Goal: Task Accomplishment & Management: Manage account settings

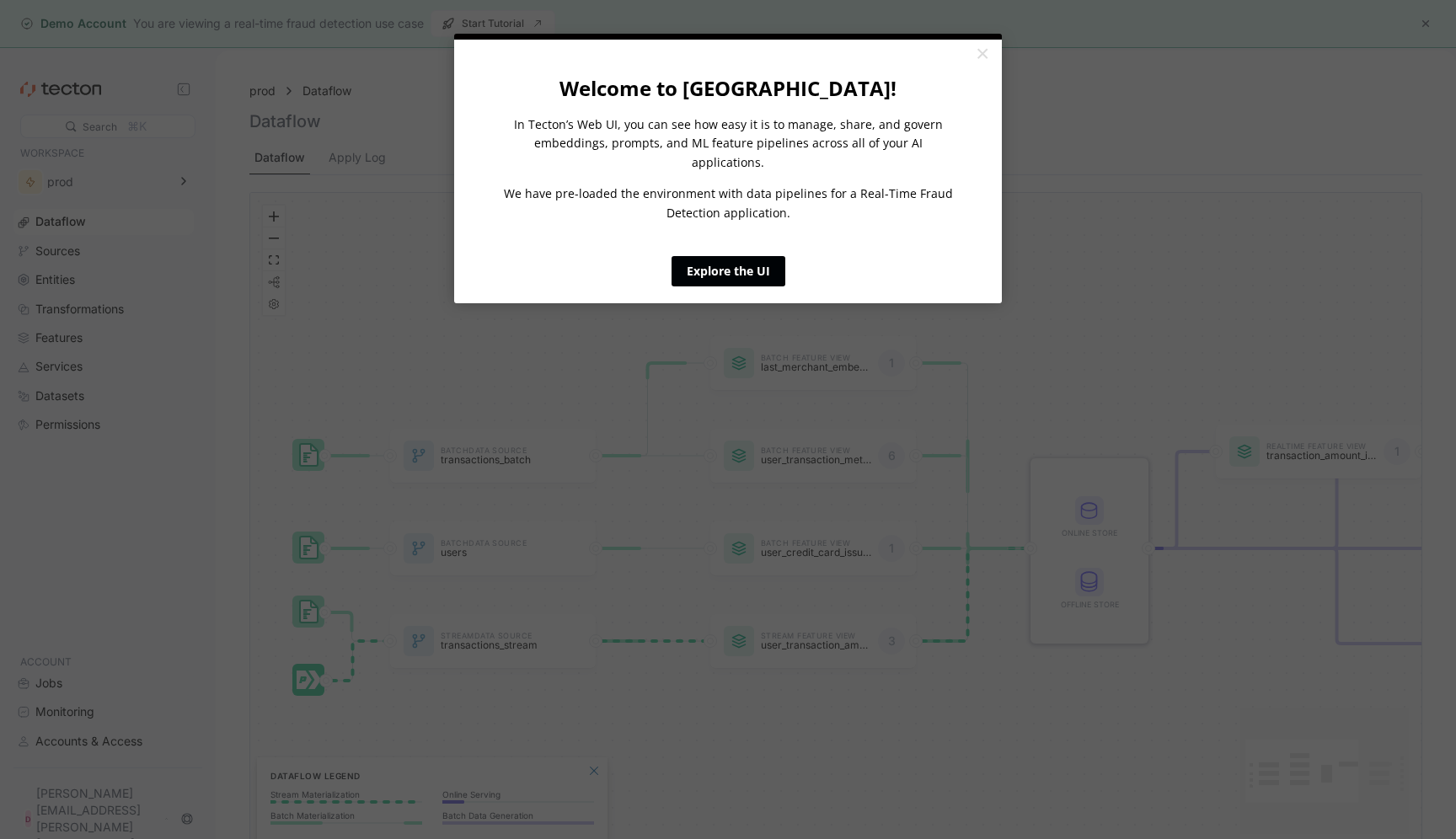
click at [745, 256] on link "Explore the UI" at bounding box center [728, 271] width 114 height 30
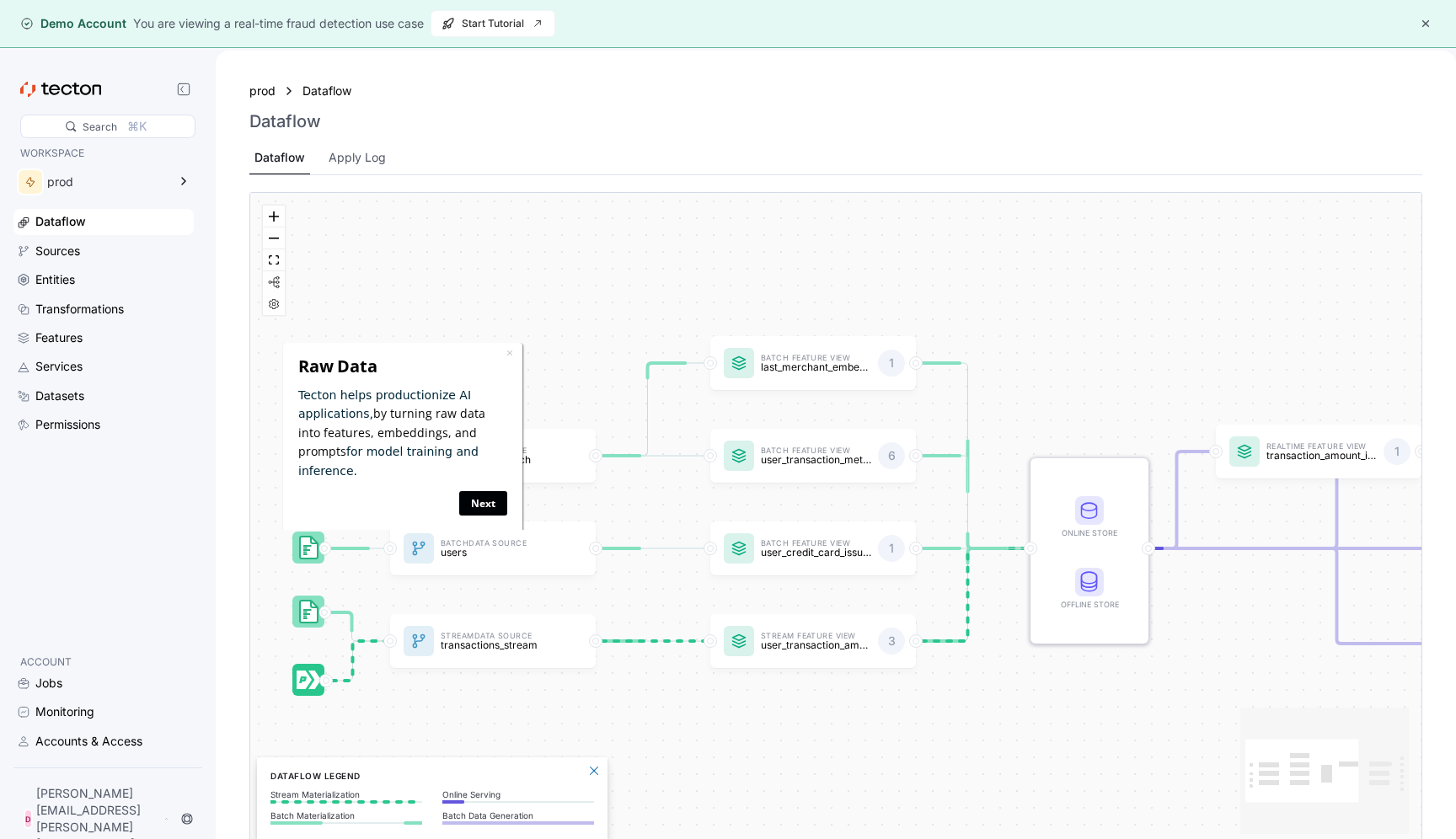
click at [486, 491] on link "Next" at bounding box center [483, 503] width 48 height 25
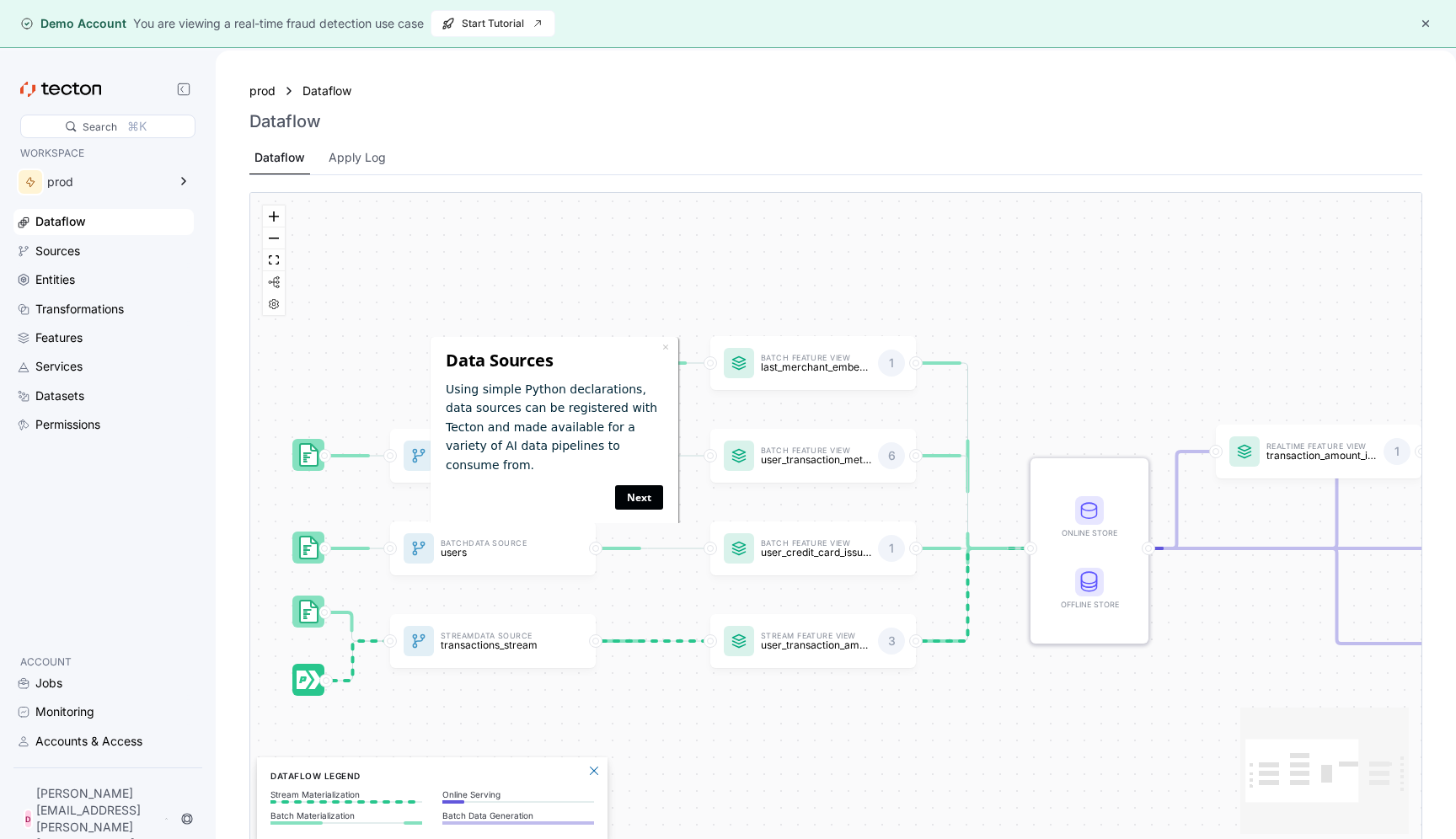
click at [636, 485] on link "Next" at bounding box center [639, 497] width 48 height 25
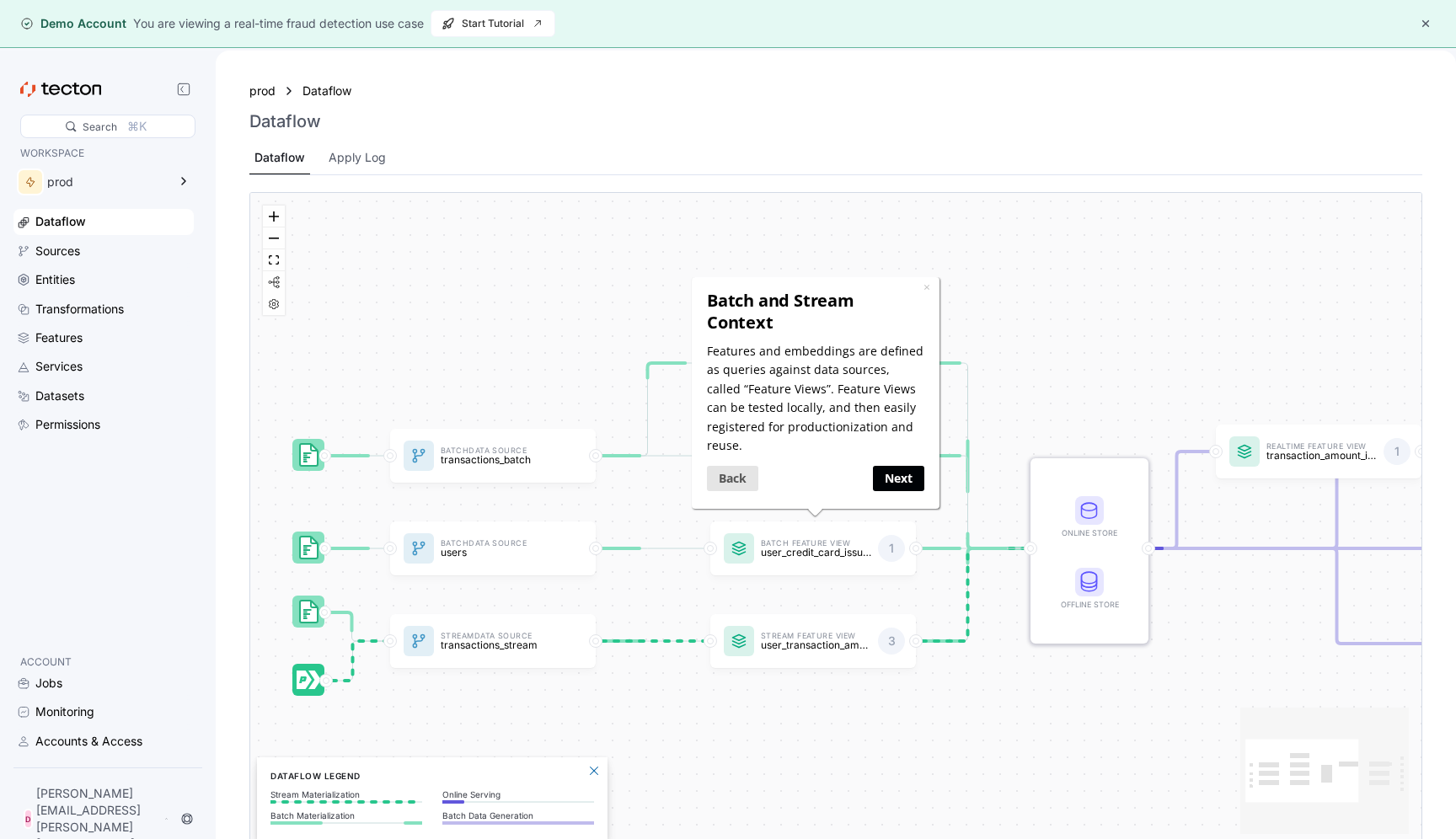
click at [895, 467] on link "Next" at bounding box center [898, 477] width 51 height 25
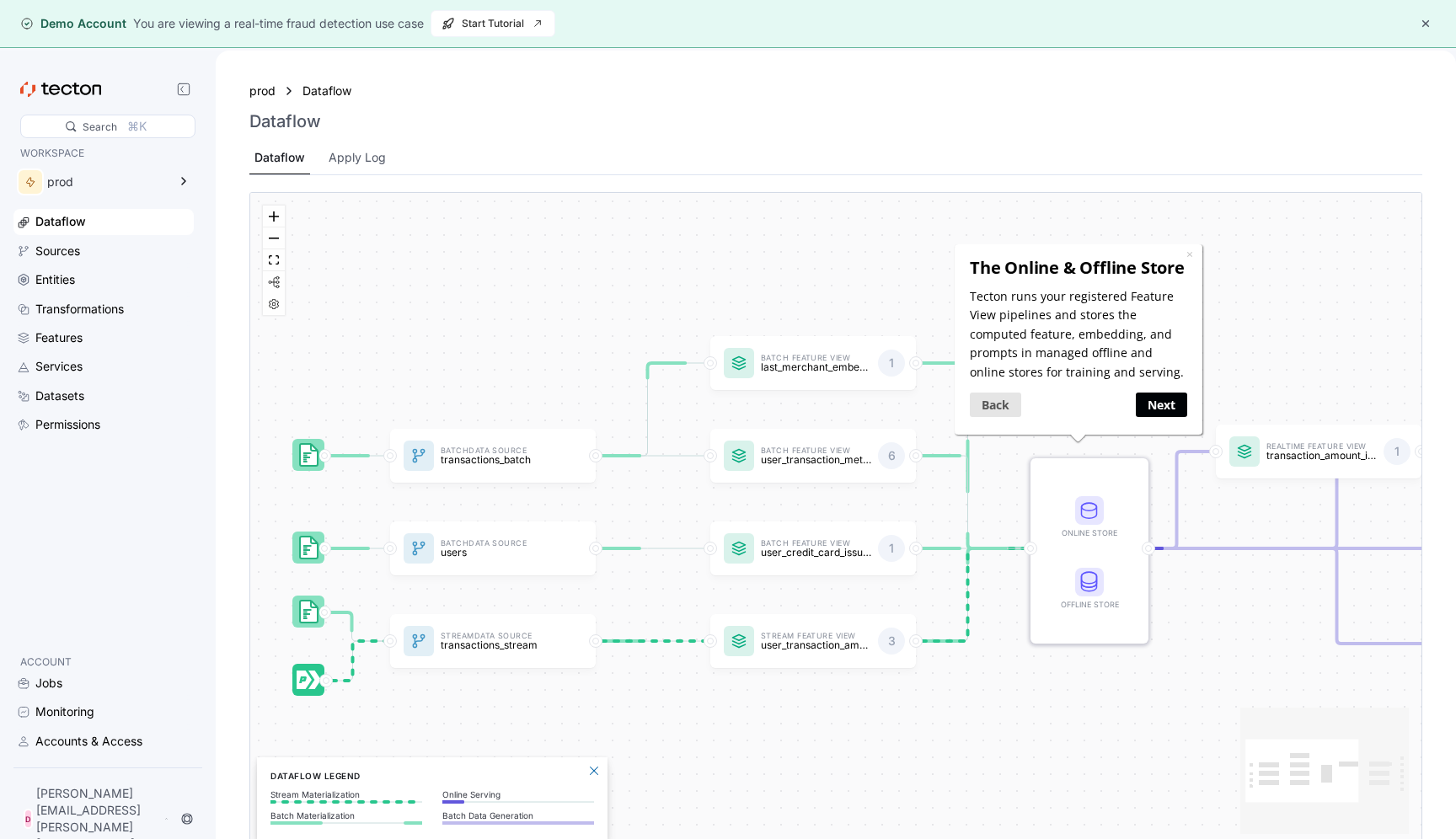
click at [1168, 407] on link "Next" at bounding box center [1161, 404] width 51 height 25
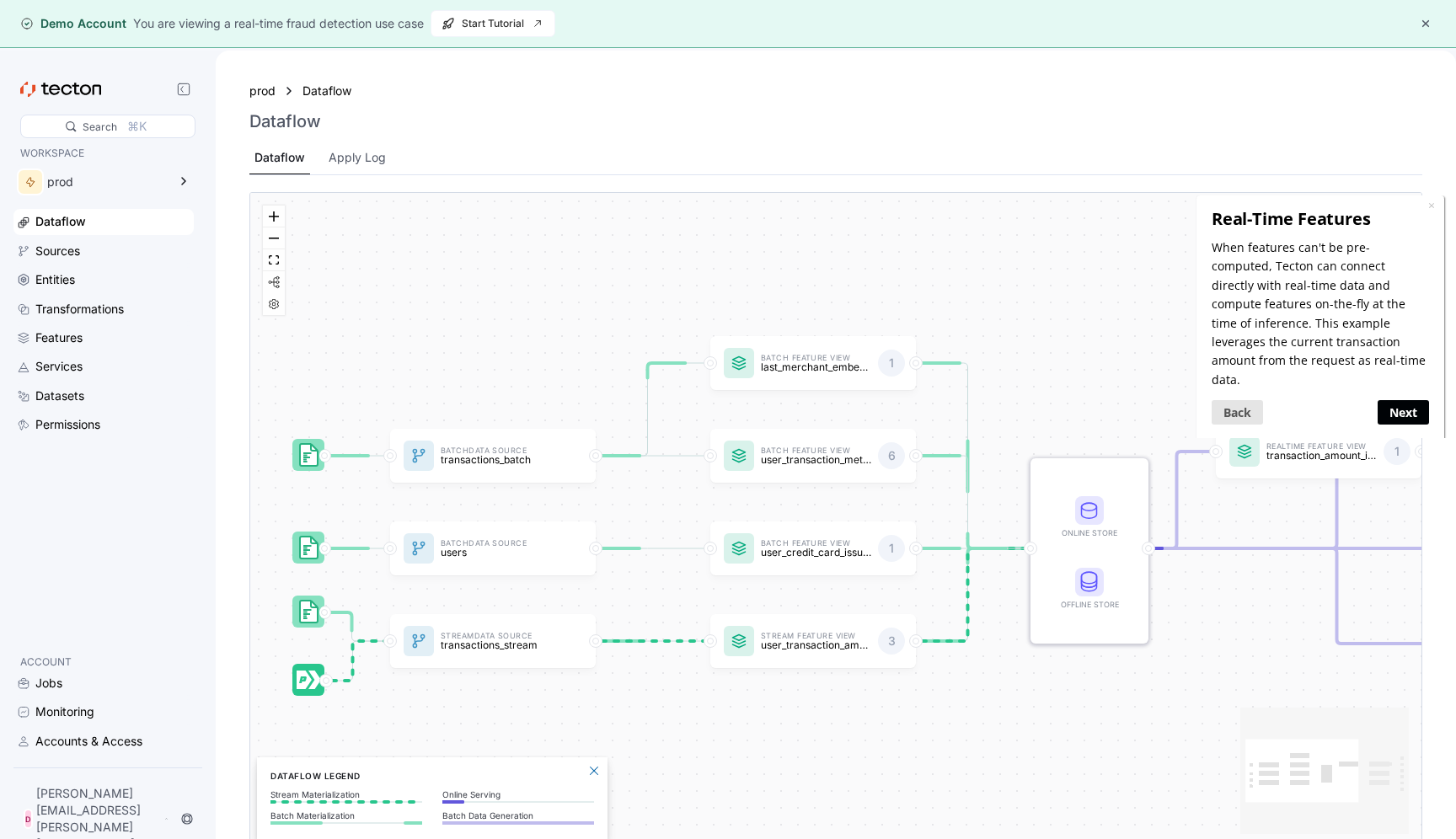
click at [1405, 399] on link "Next" at bounding box center [1403, 411] width 51 height 25
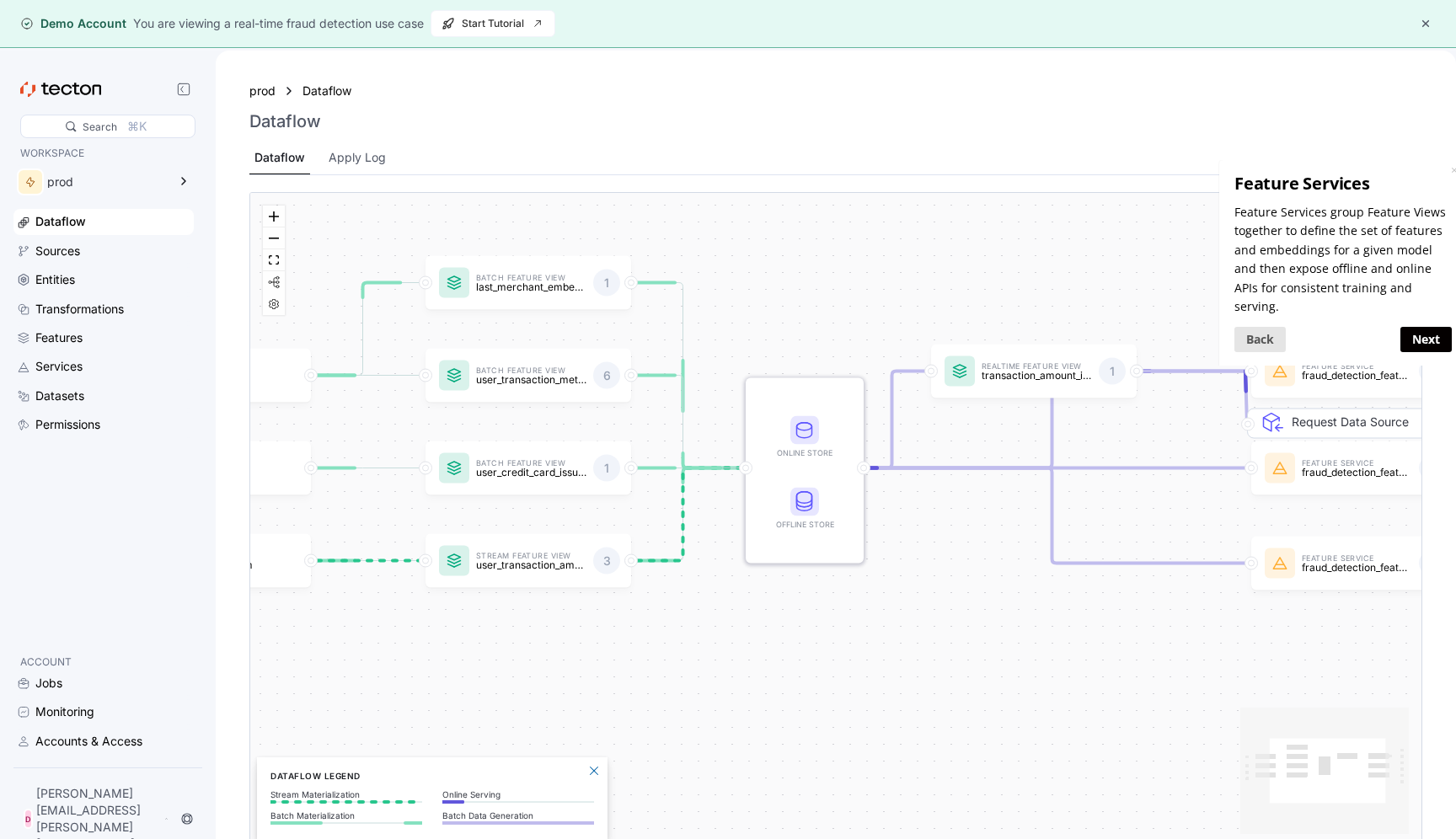
drag, startPoint x: 668, startPoint y: 355, endPoint x: 793, endPoint y: 318, distance: 130.4
click at [793, 318] on div "Batch Data Source transactions_batch Stream Data Source transactions_stream Bat…" at bounding box center [836, 519] width 1172 height 653
click at [1427, 26] on button "button" at bounding box center [1426, 24] width 21 height 21
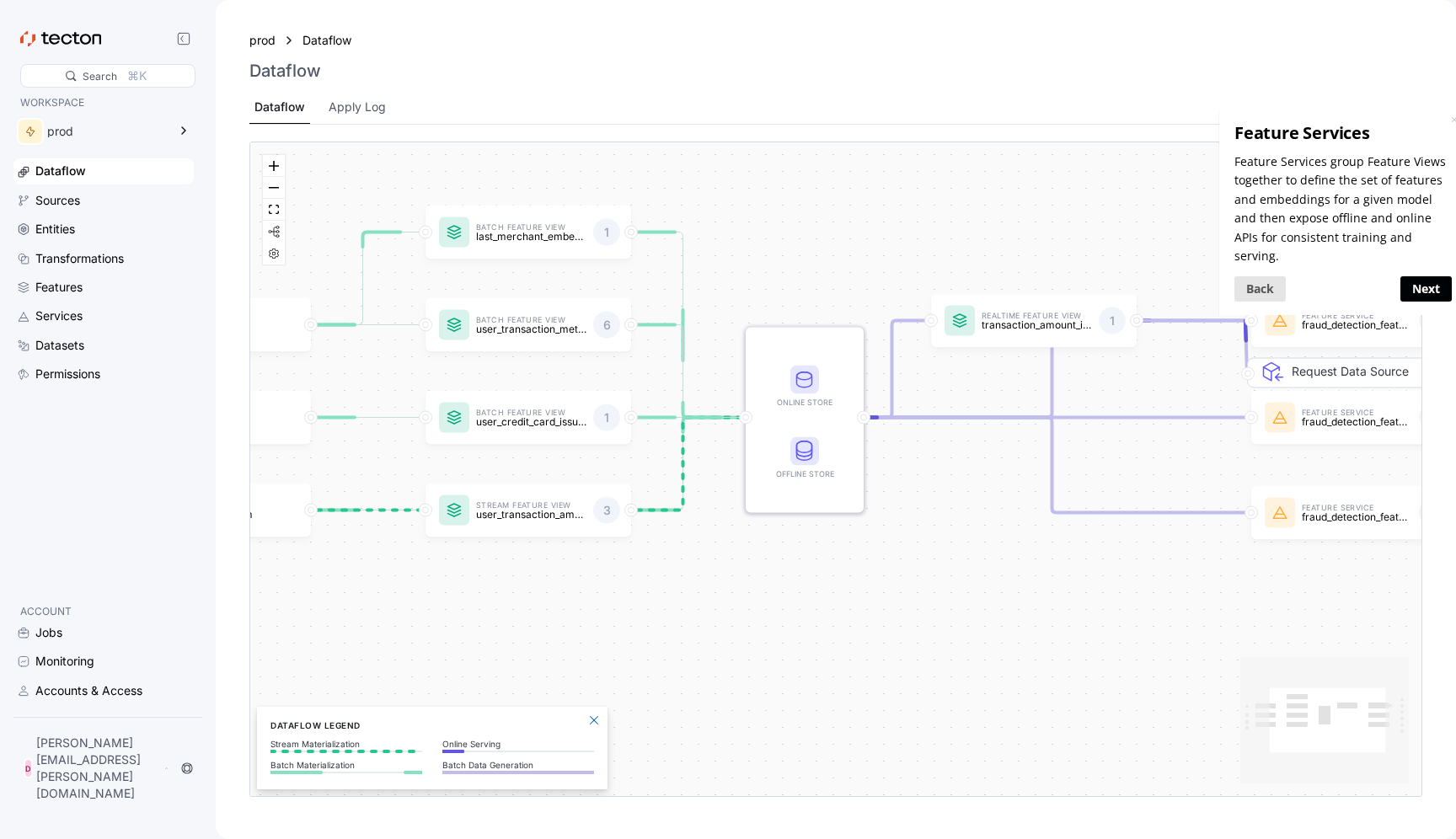
click at [1432, 281] on link "Next" at bounding box center [1425, 288] width 51 height 25
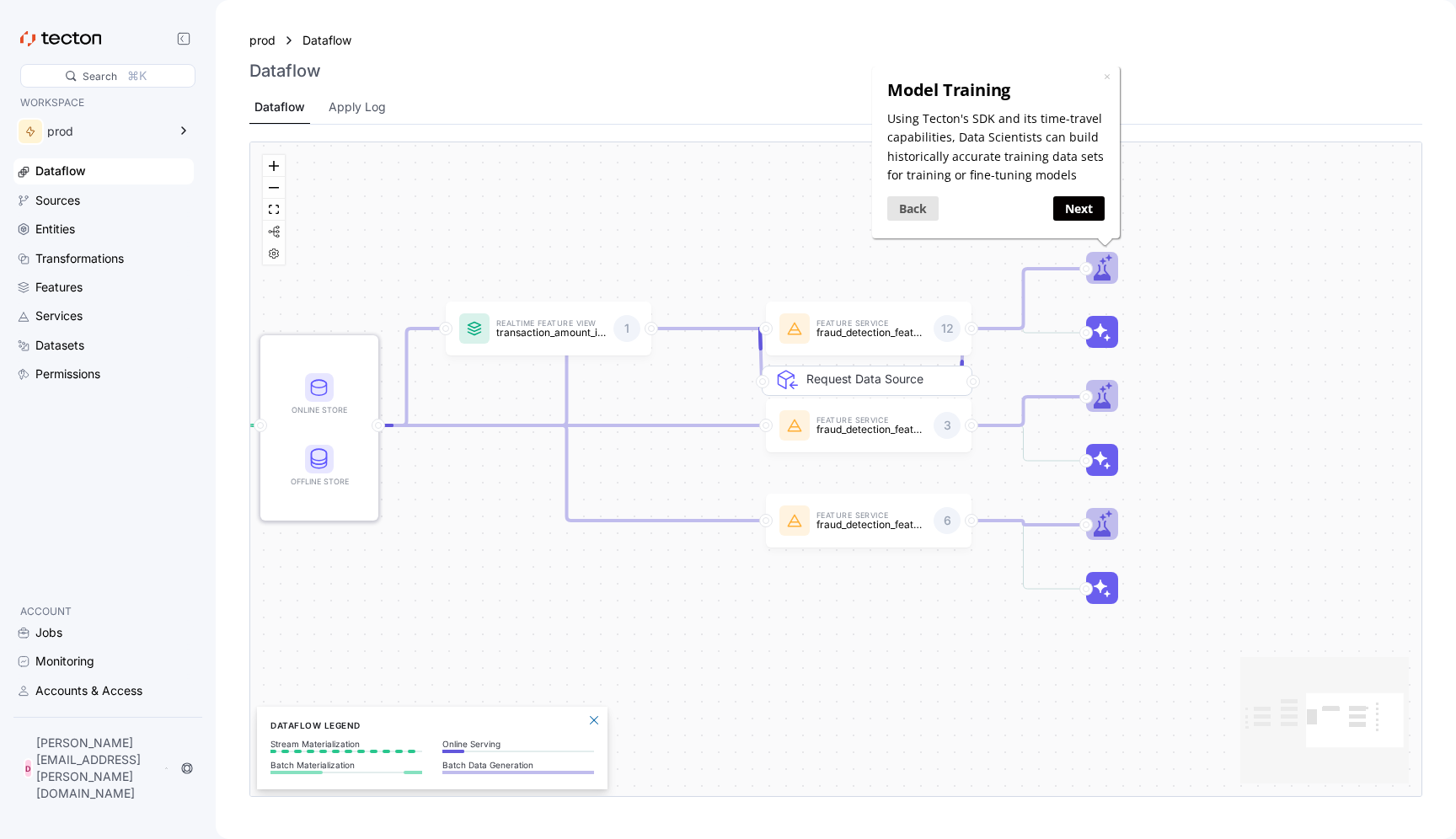
drag, startPoint x: 929, startPoint y: 663, endPoint x: 927, endPoint y: 652, distance: 11.2
click at [926, 652] on div "Batch Data Source transactions_batch Stream Data Source transactions_stream Bat…" at bounding box center [836, 468] width 1172 height 653
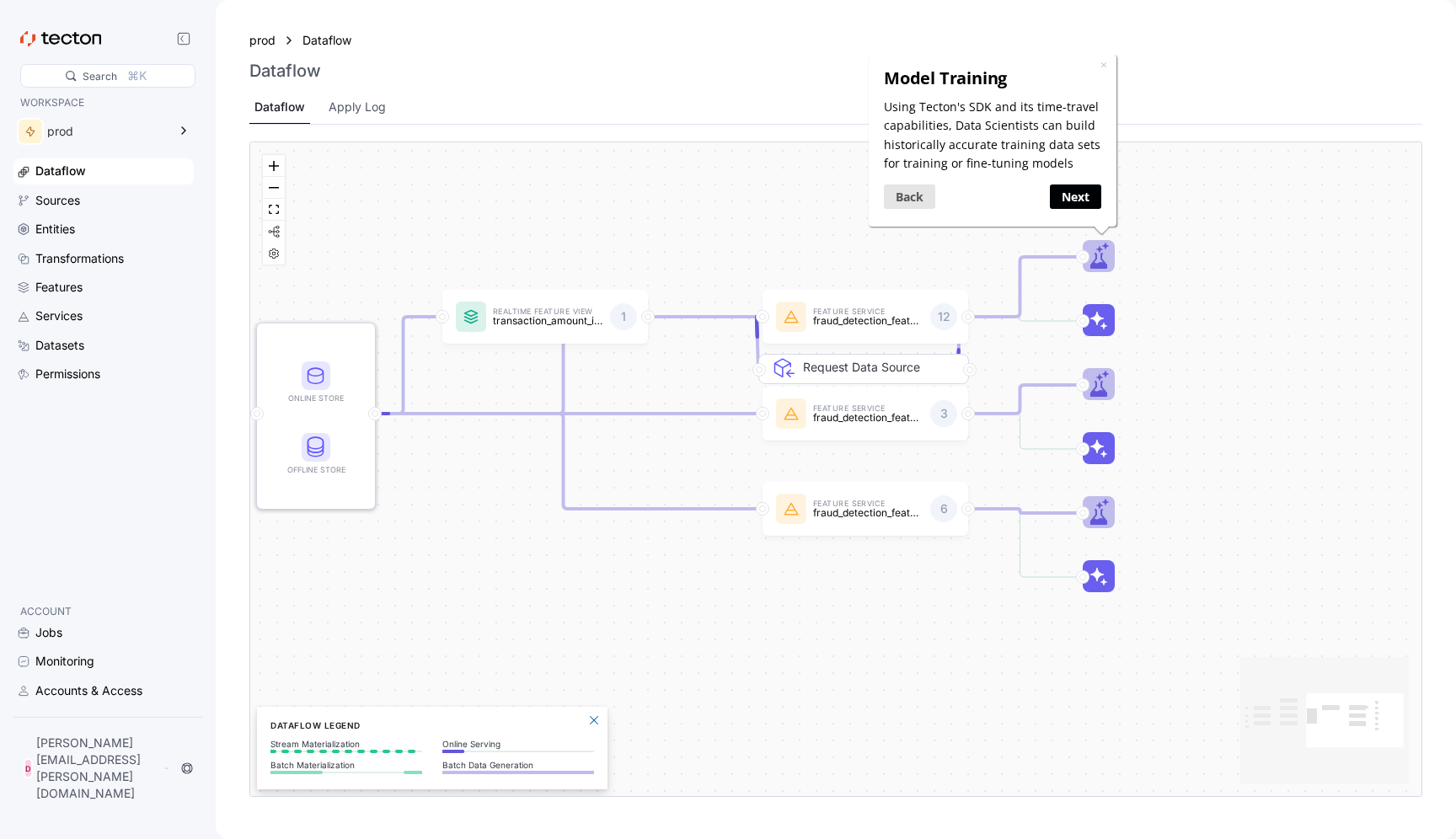
click at [1070, 196] on link "Next" at bounding box center [1076, 195] width 51 height 25
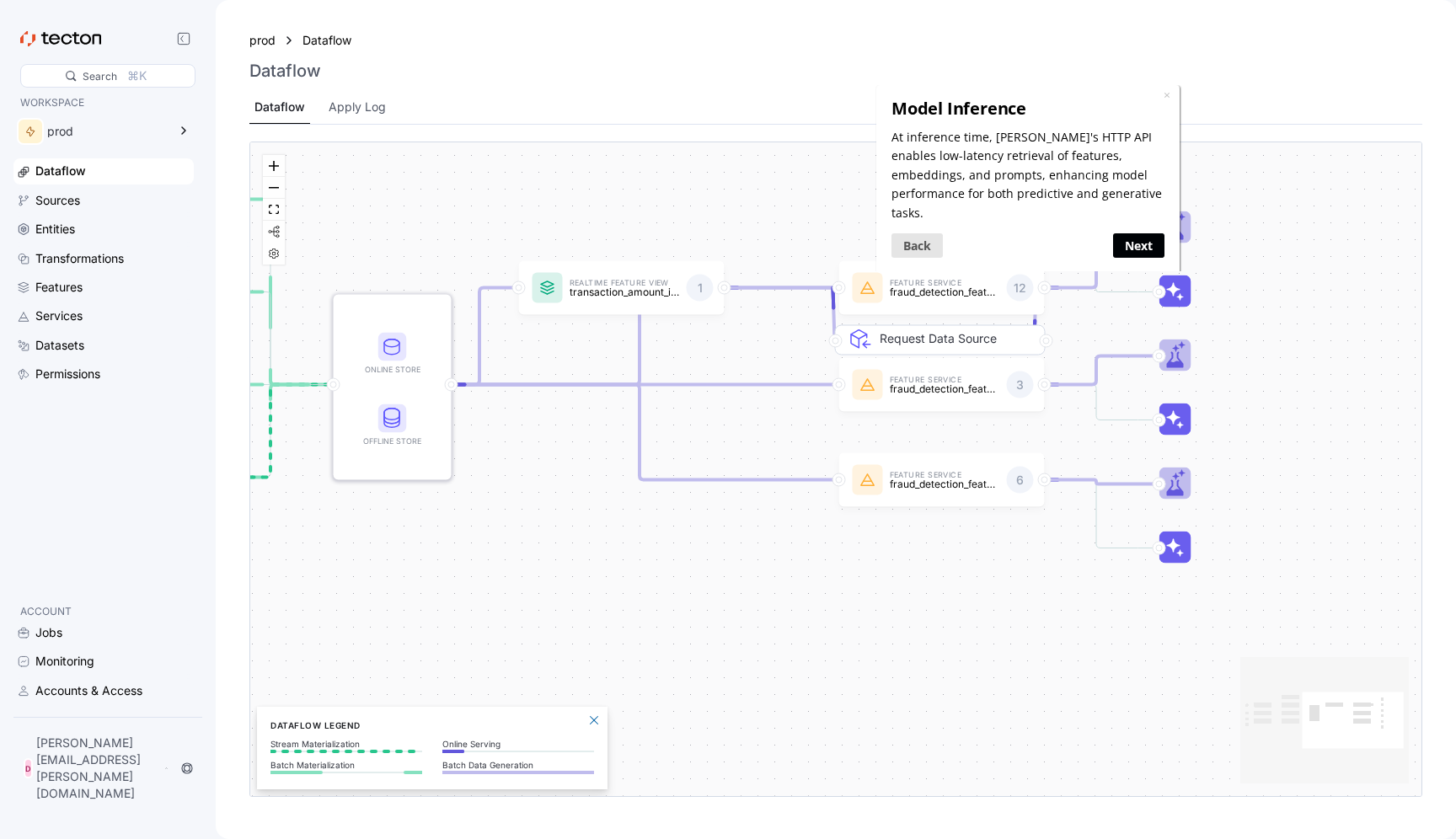
click at [1143, 233] on link "Next" at bounding box center [1138, 245] width 51 height 25
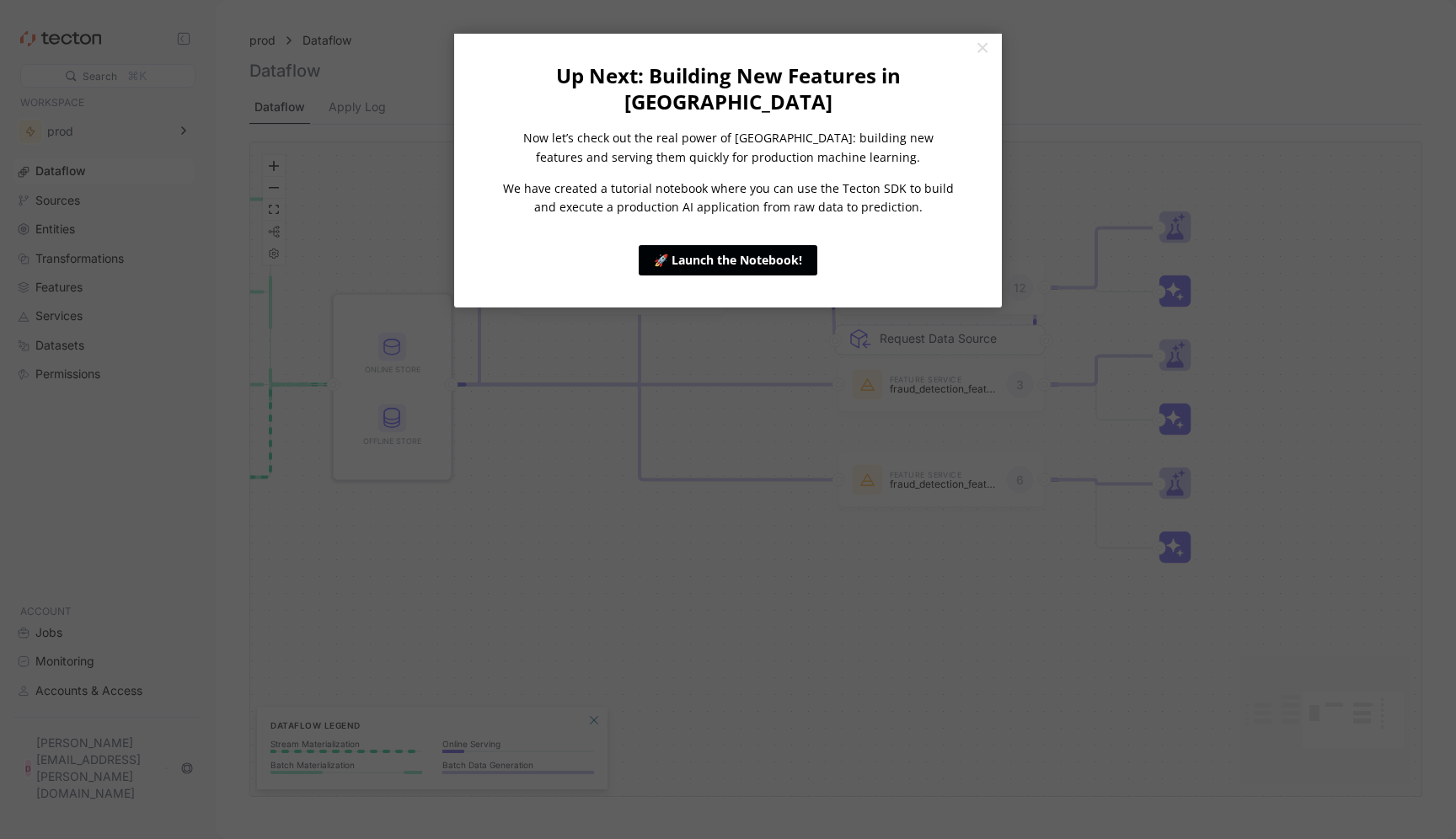
click at [761, 245] on link "🚀 Launch the Notebook!" at bounding box center [728, 259] width 179 height 30
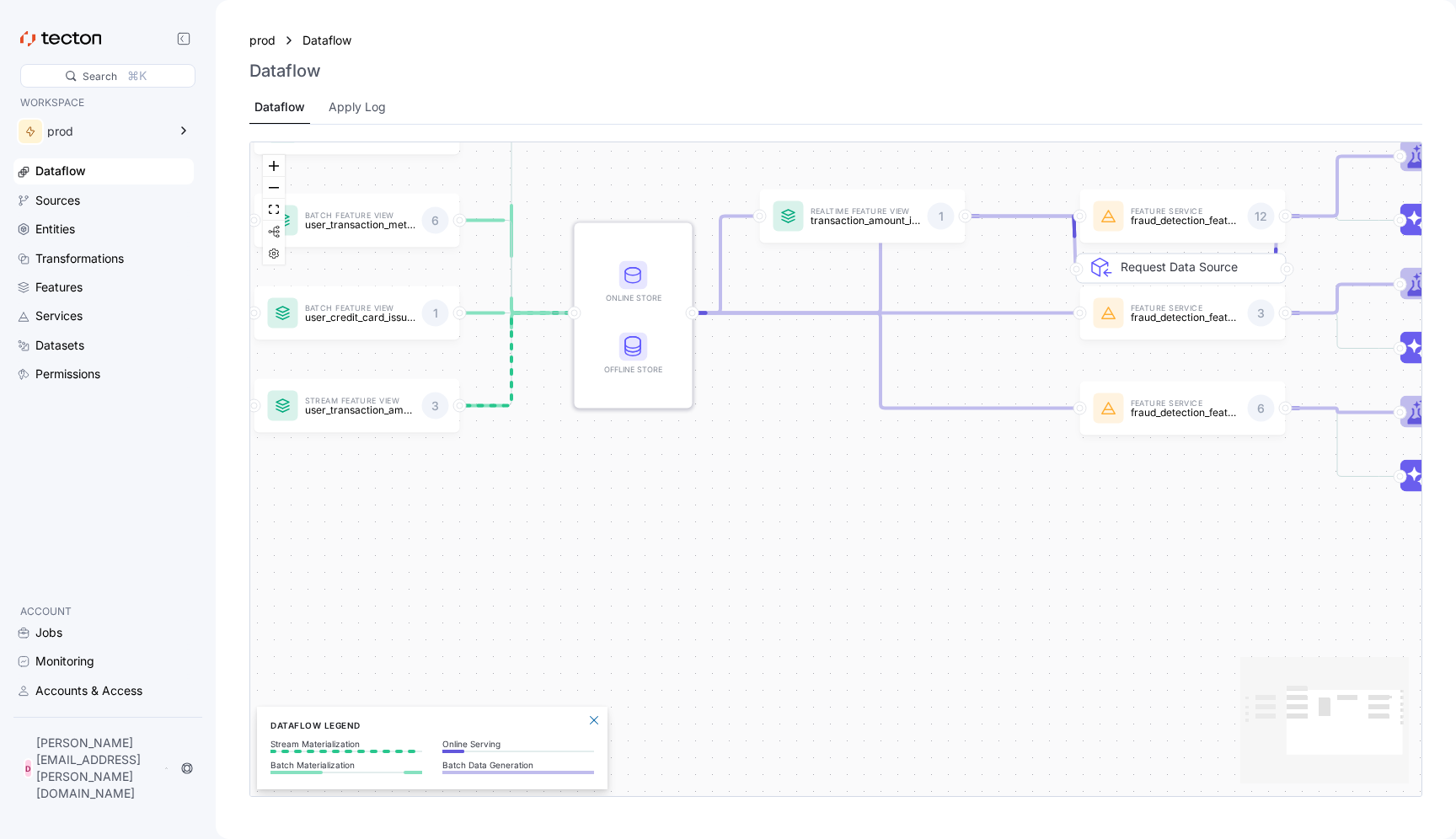
drag, startPoint x: 688, startPoint y: 586, endPoint x: 930, endPoint y: 528, distance: 248.9
click at [930, 528] on div "Batch Data Source transactions_batch Stream Data Source transactions_stream Bat…" at bounding box center [836, 468] width 1172 height 653
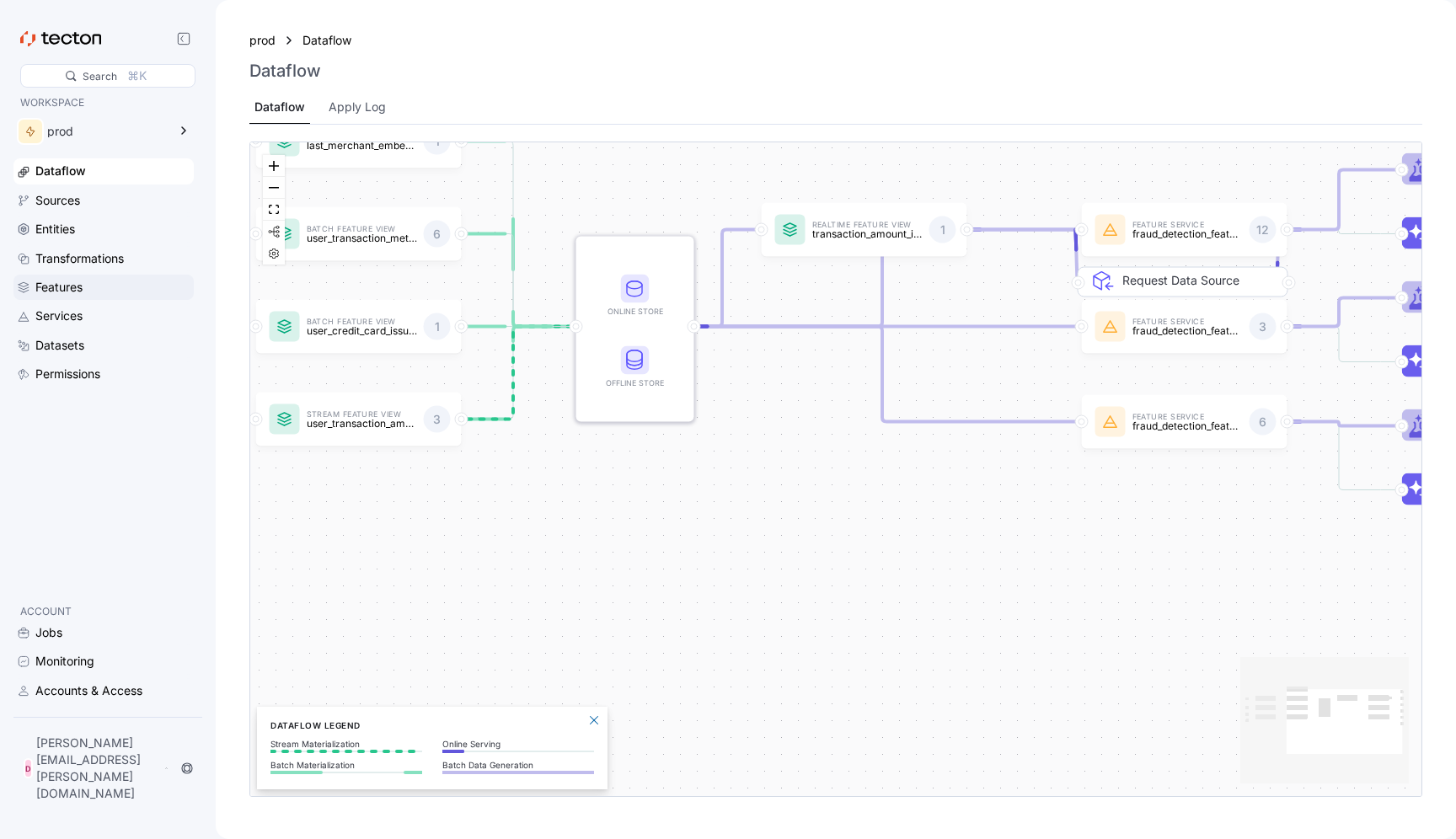
click at [56, 286] on div "Features" at bounding box center [58, 288] width 47 height 19
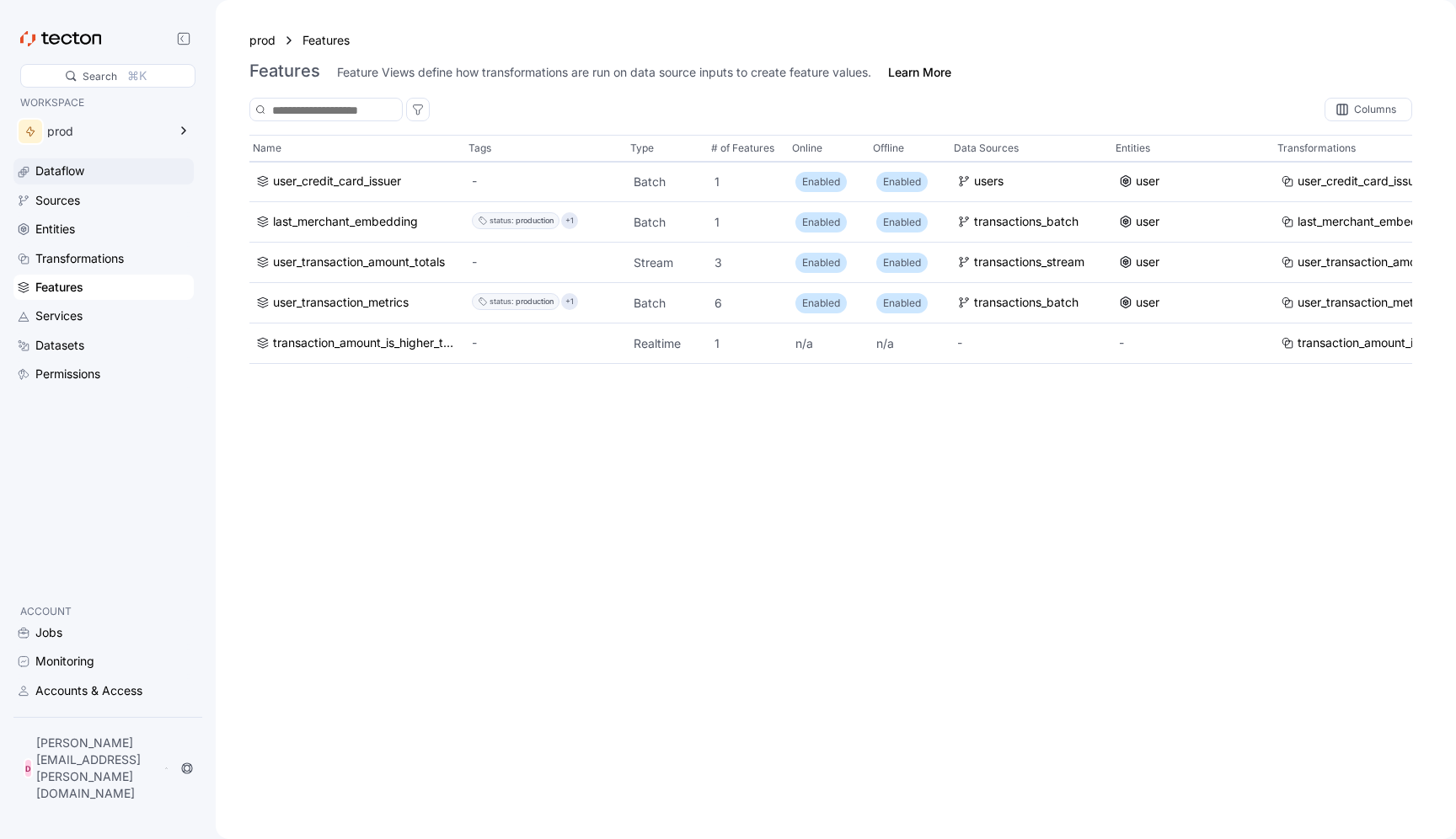
click at [69, 167] on div "Dataflow" at bounding box center [59, 171] width 49 height 19
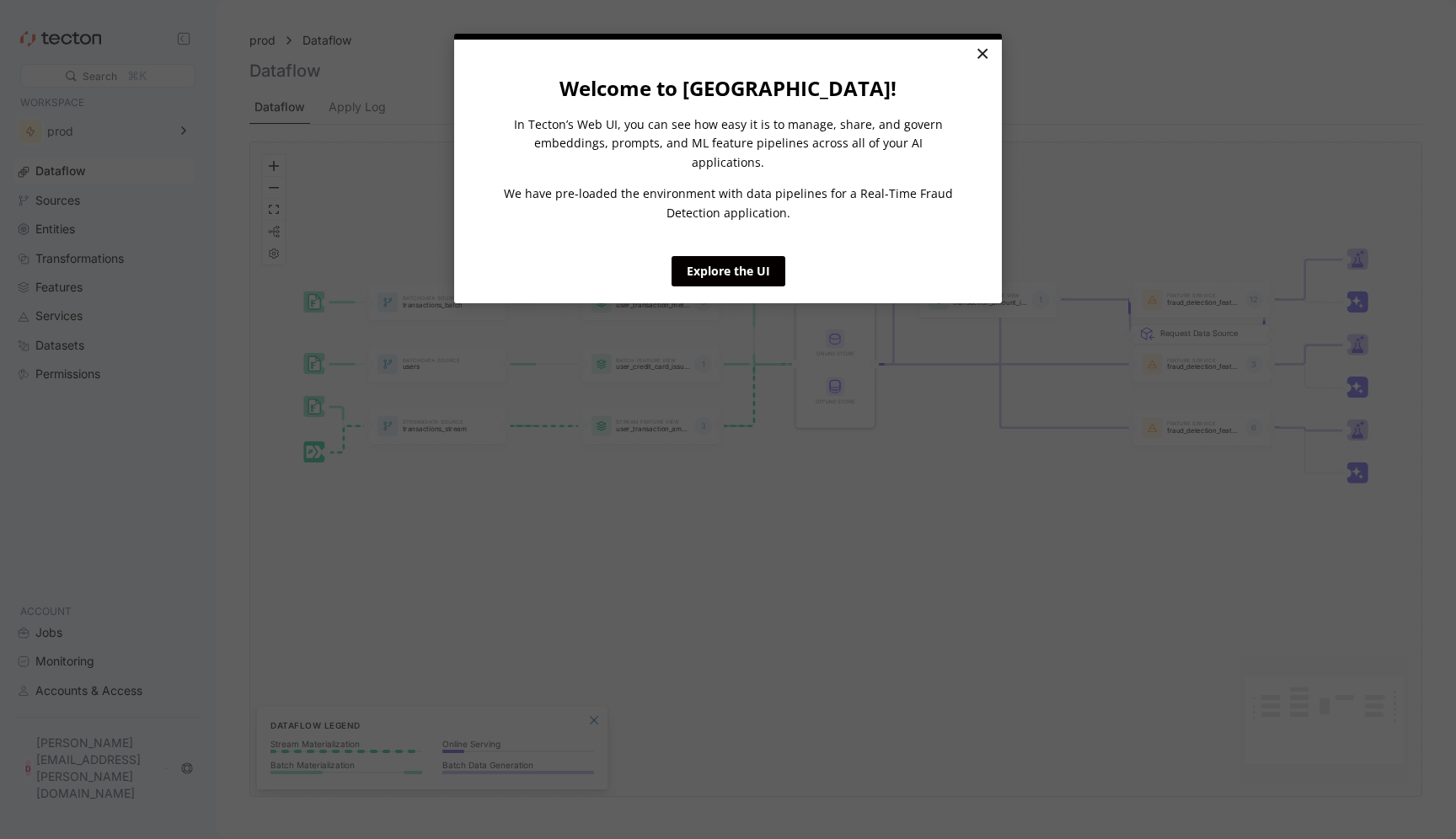
click at [985, 58] on link "×" at bounding box center [982, 54] width 29 height 30
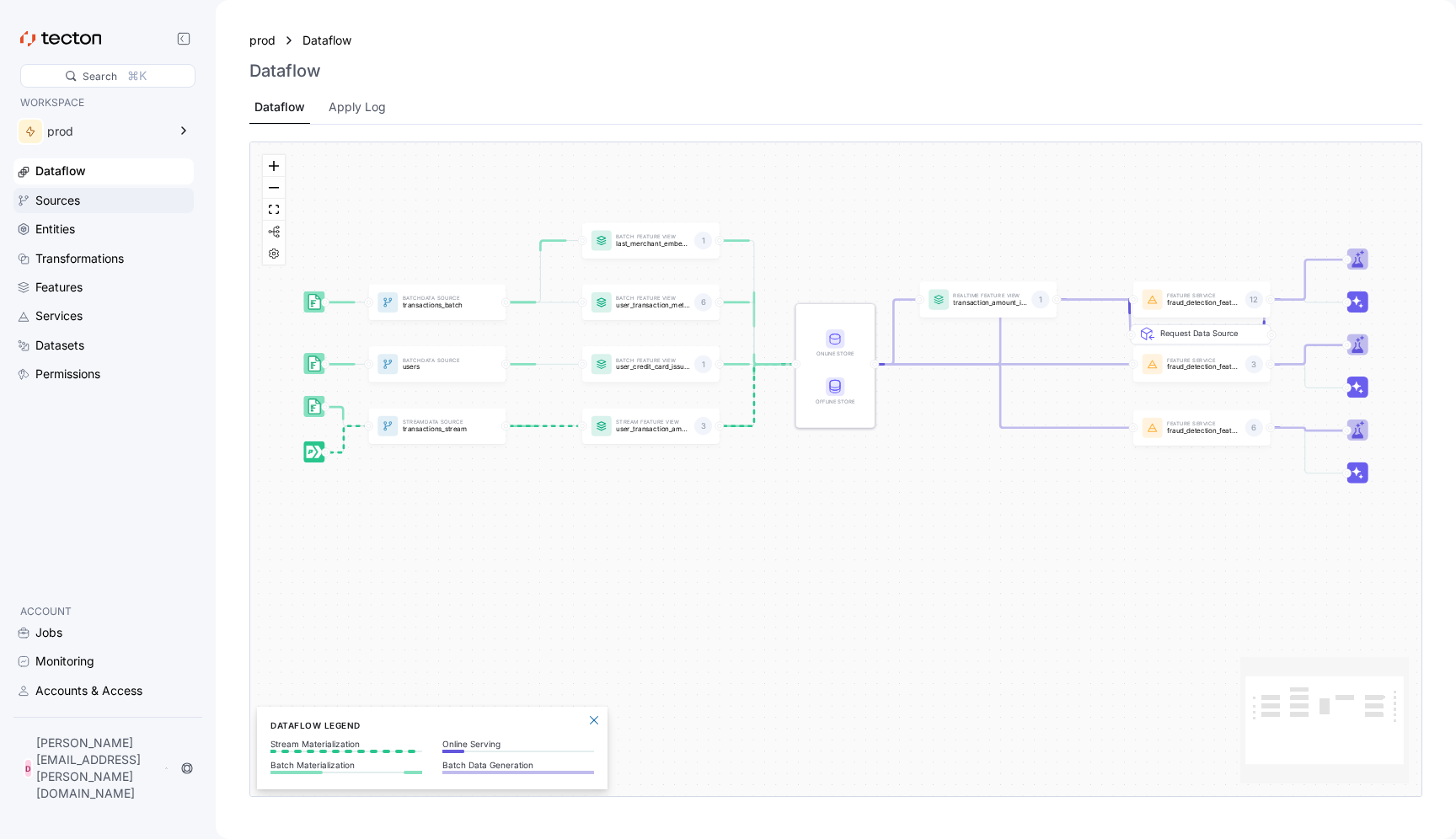
click at [79, 205] on div "Sources" at bounding box center [57, 200] width 45 height 19
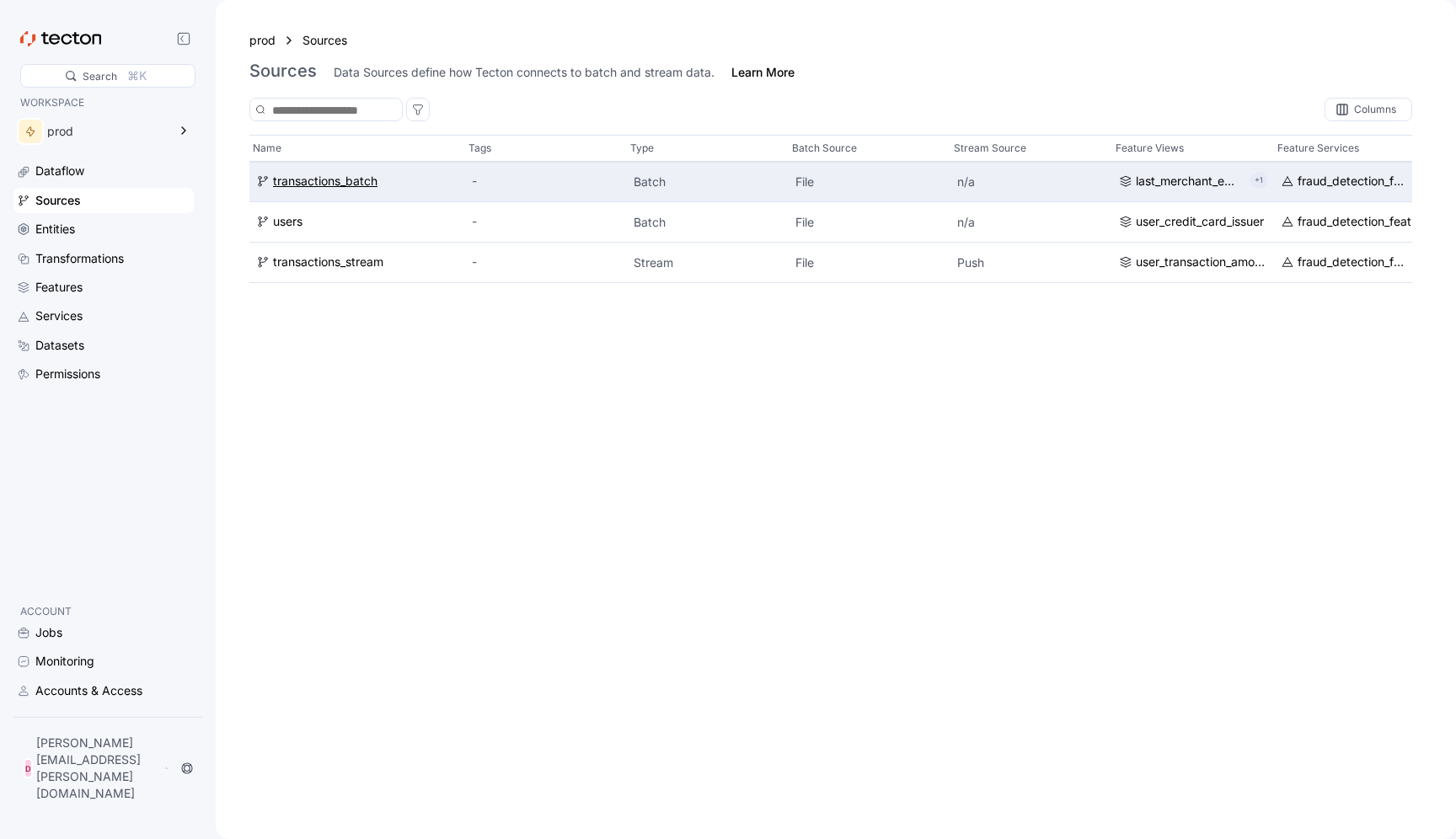
click at [345, 183] on div "transactions_batch" at bounding box center [325, 182] width 104 height 19
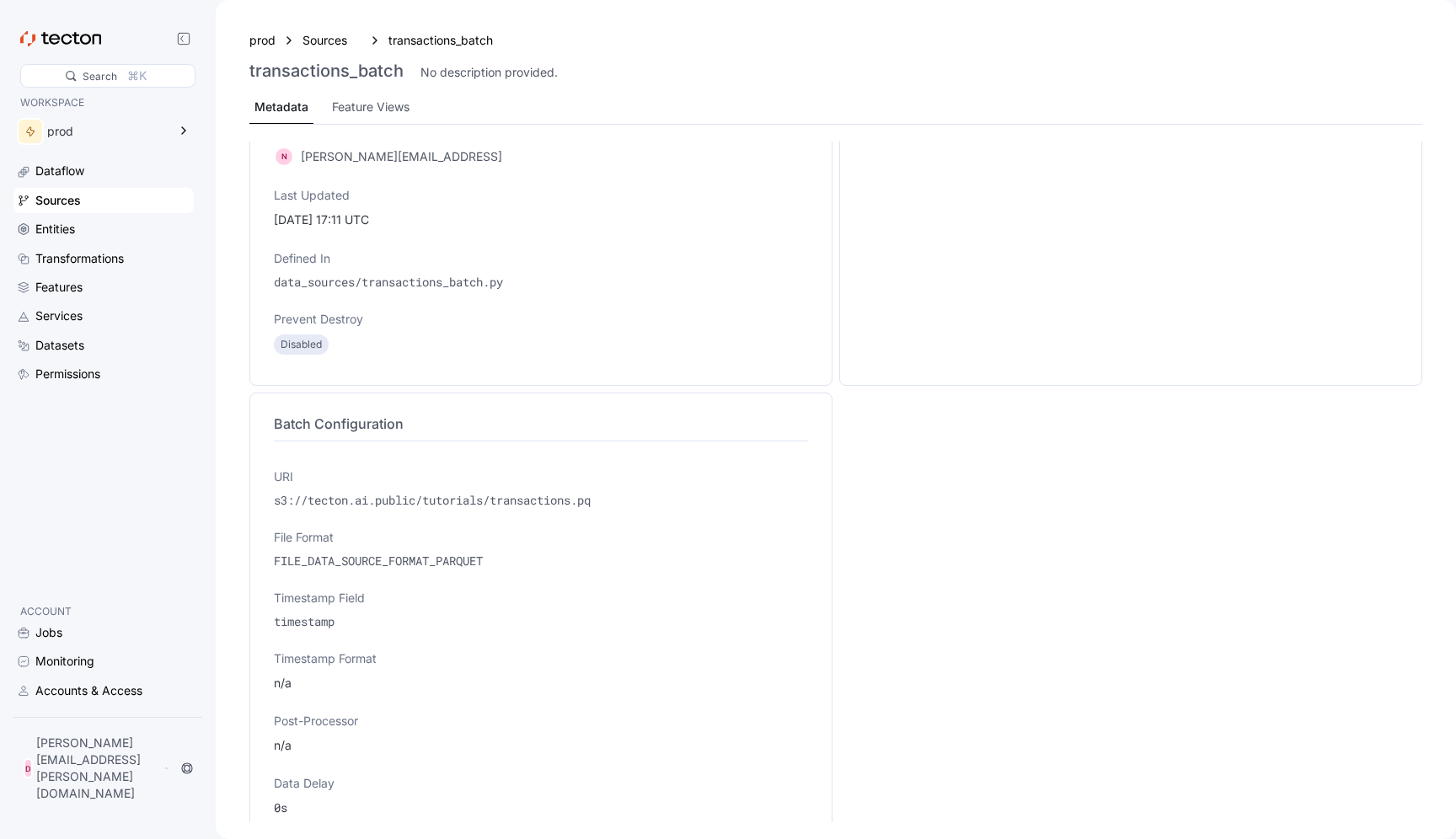
scroll to position [370, 0]
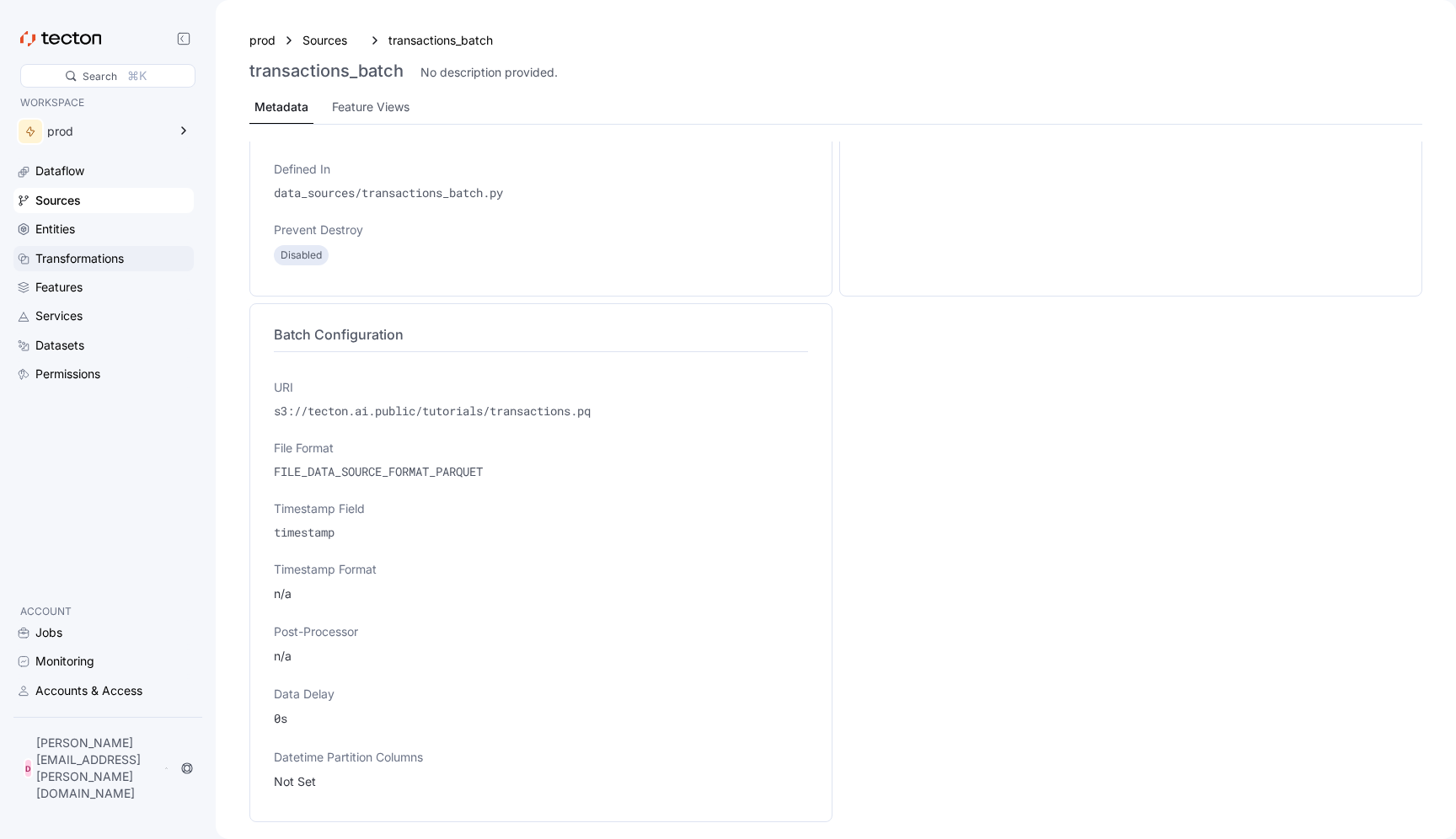
click at [66, 254] on div "Transformations" at bounding box center [79, 259] width 88 height 19
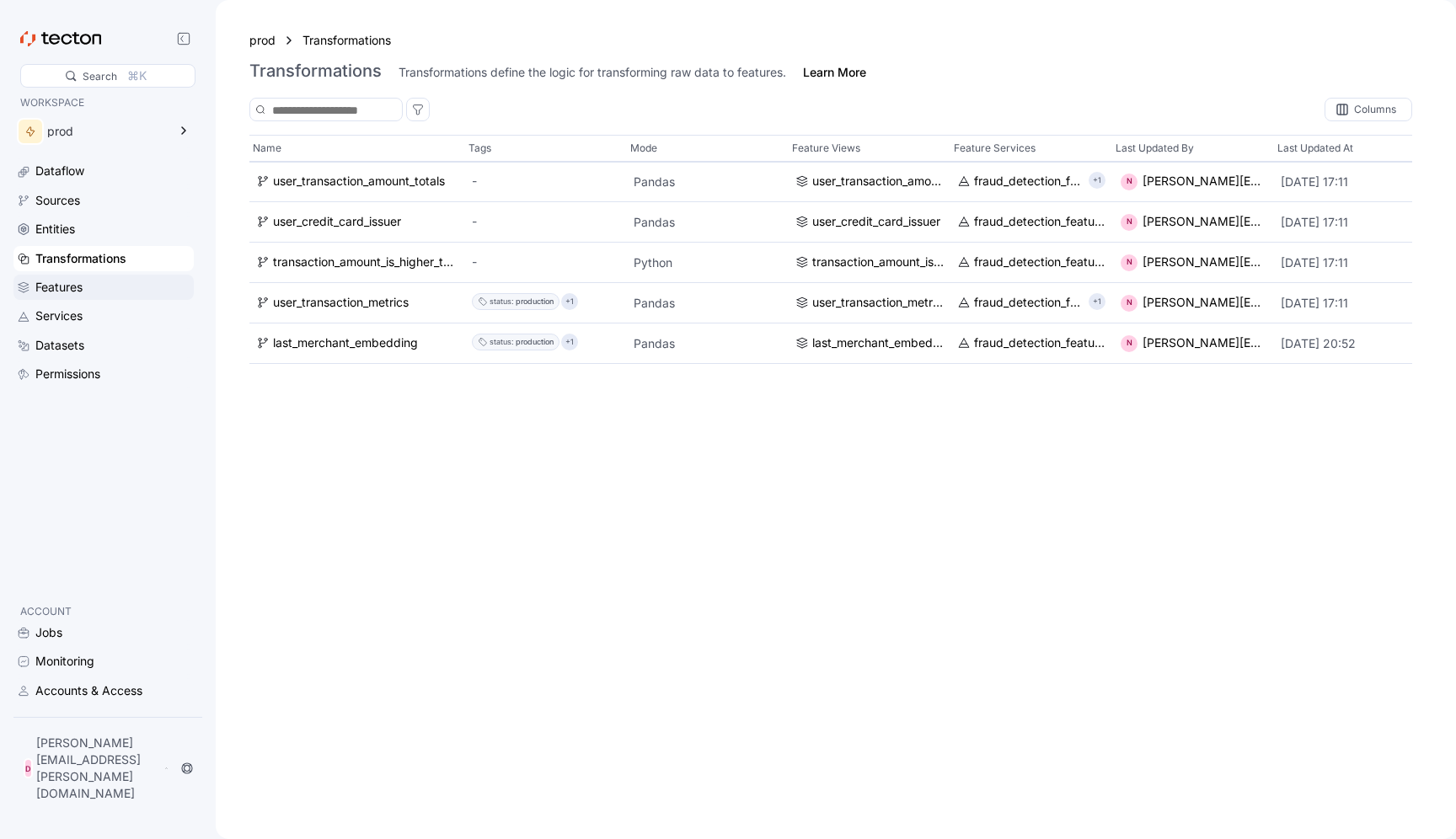
click at [65, 285] on div "Features" at bounding box center [58, 288] width 47 height 19
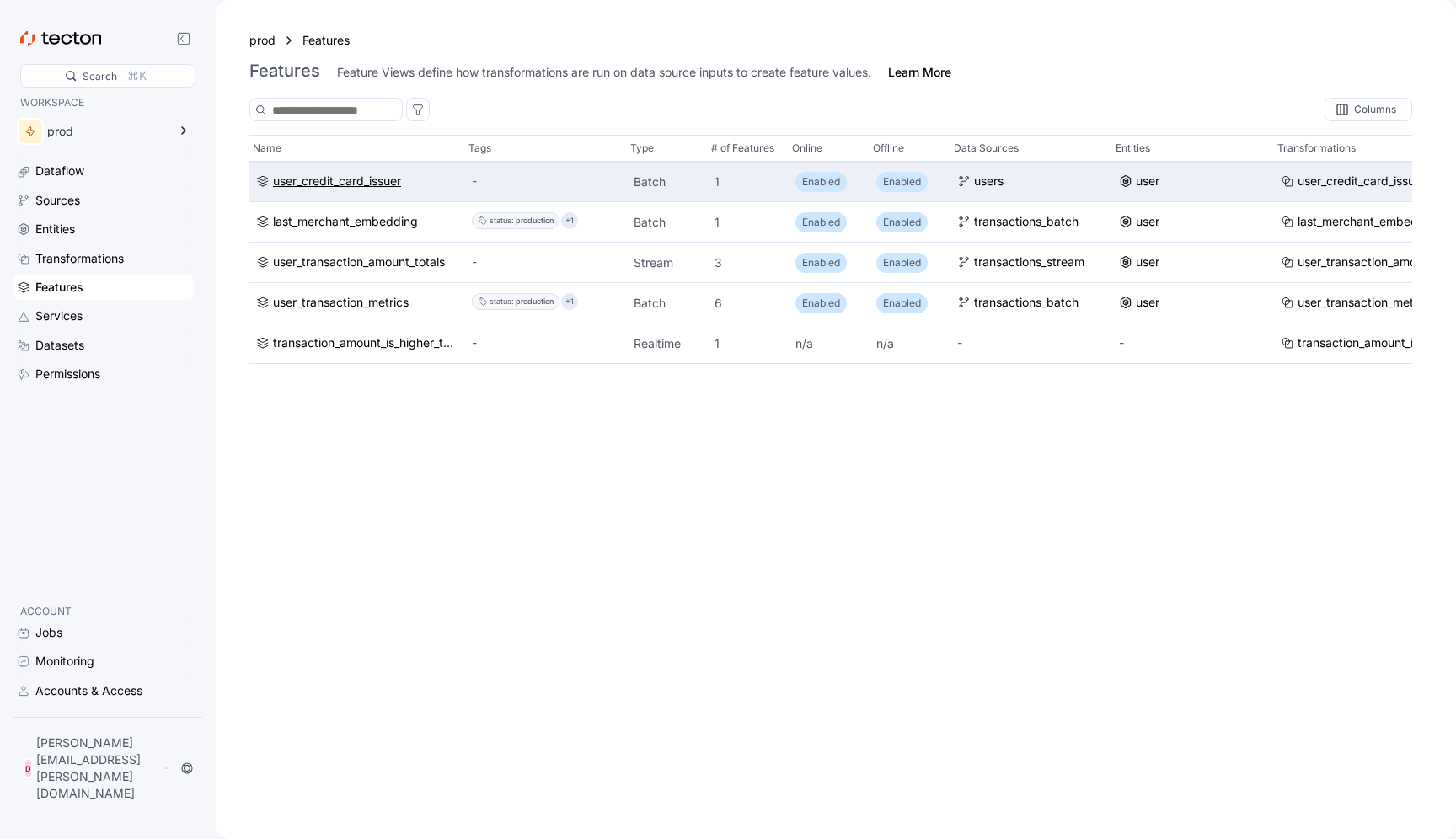
click at [331, 183] on div "user_credit_card_issuer" at bounding box center [337, 182] width 128 height 19
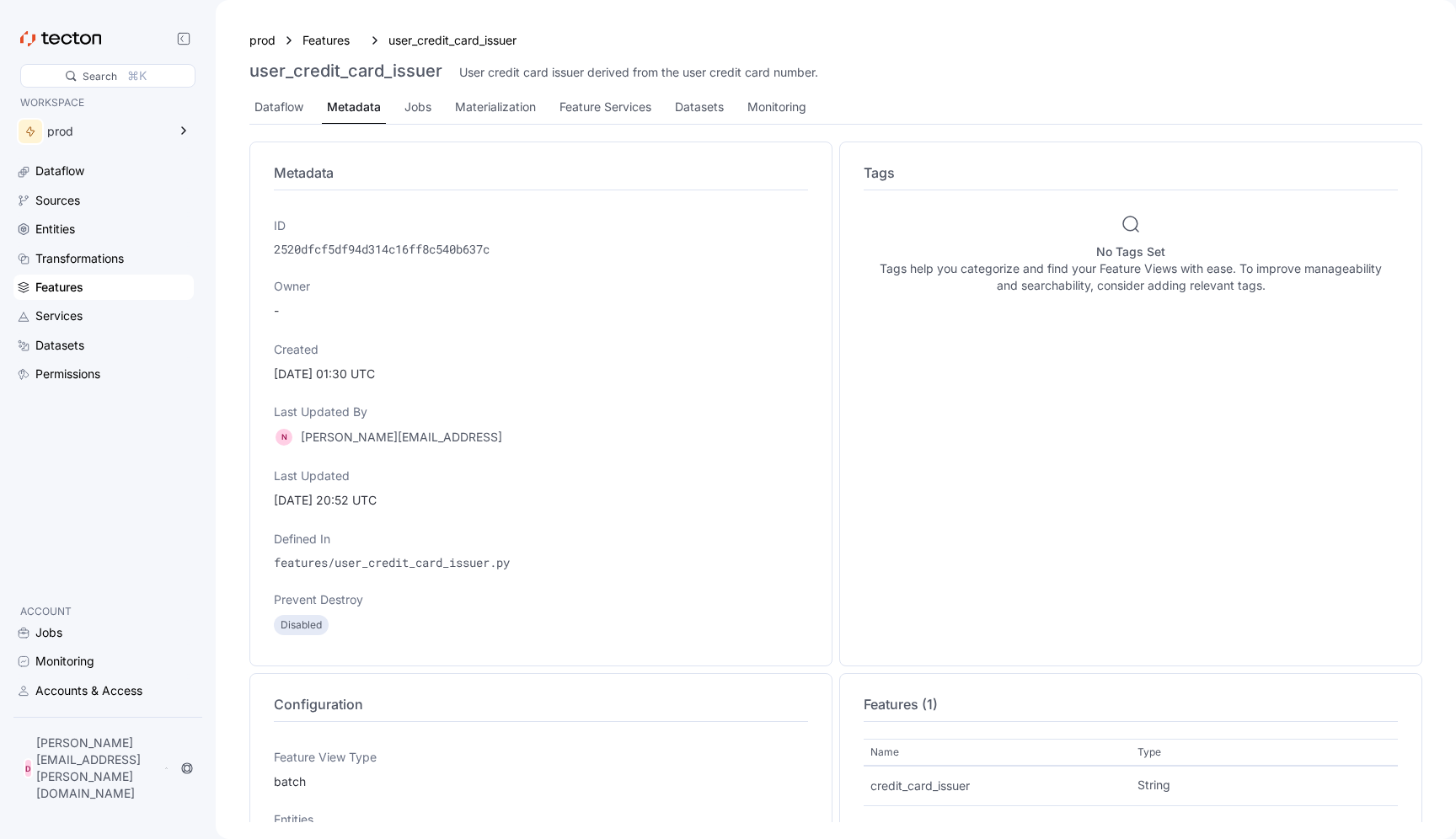
click at [472, 604] on p "Prevent Destroy" at bounding box center [541, 600] width 534 height 17
click at [422, 105] on div "Jobs" at bounding box center [417, 107] width 27 height 19
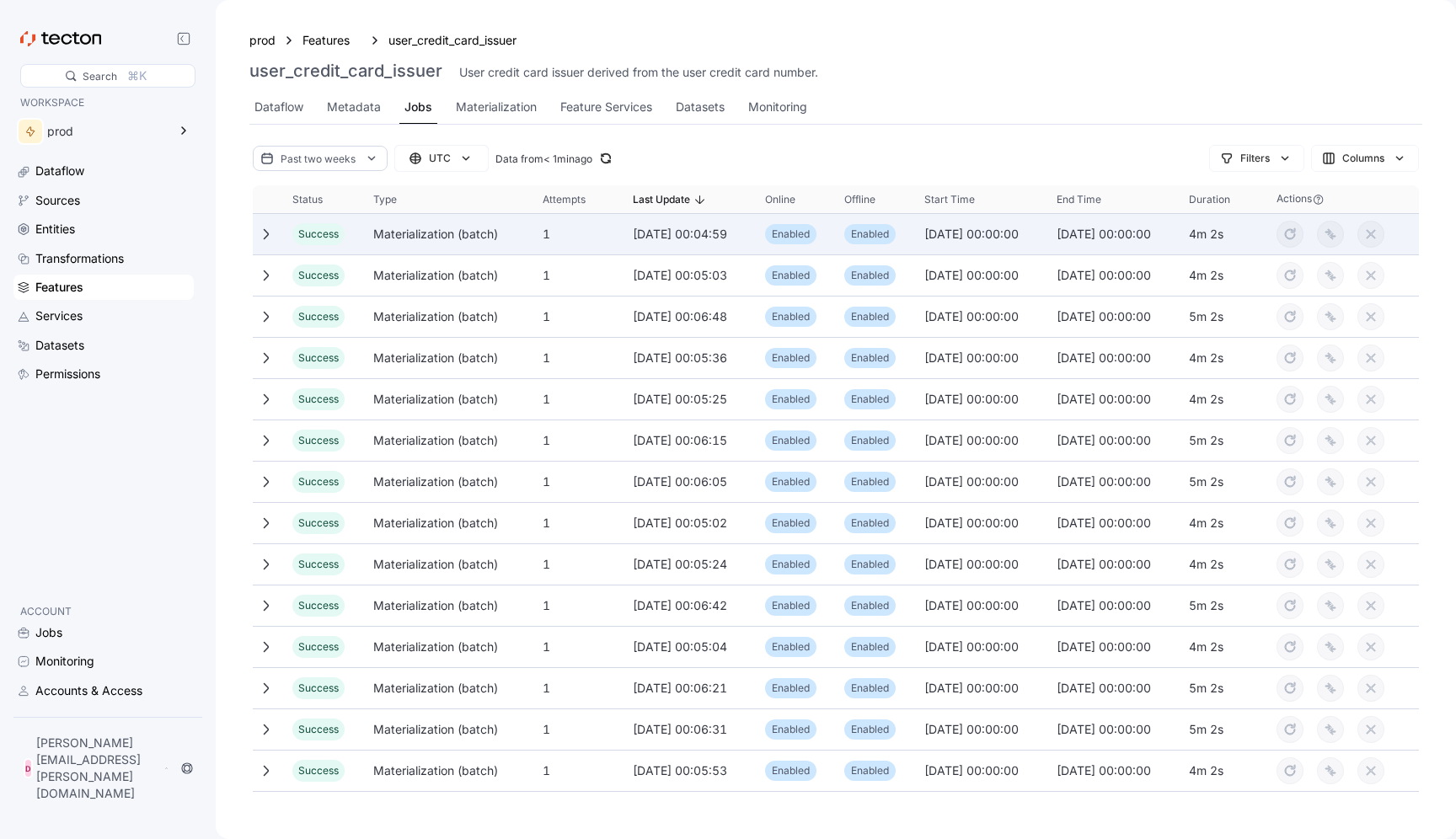
click at [270, 233] on icon at bounding box center [266, 235] width 14 height 14
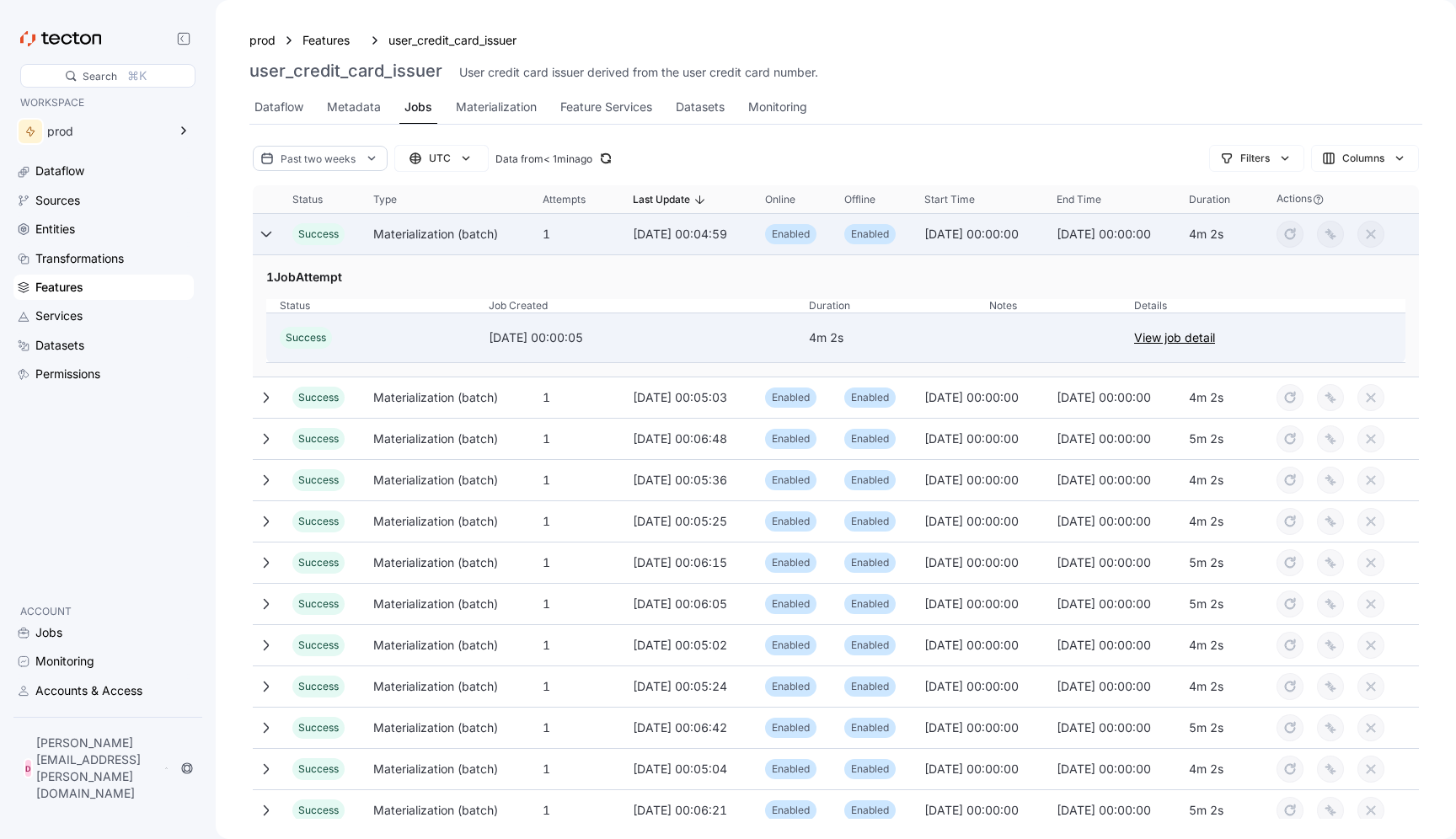
click at [1198, 339] on link "View job detail" at bounding box center [1174, 338] width 81 height 21
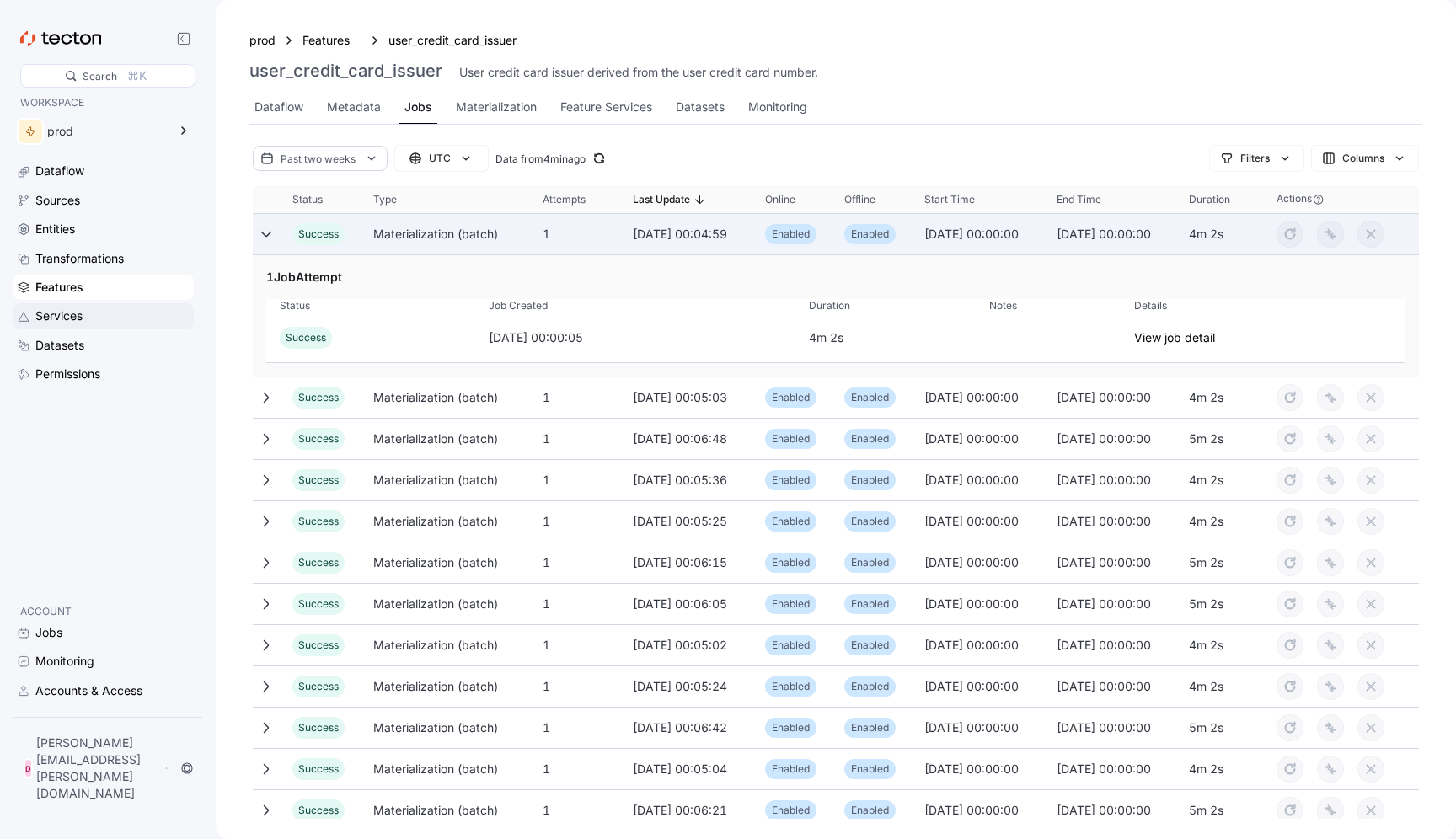
click at [69, 314] on div "Services" at bounding box center [58, 316] width 47 height 19
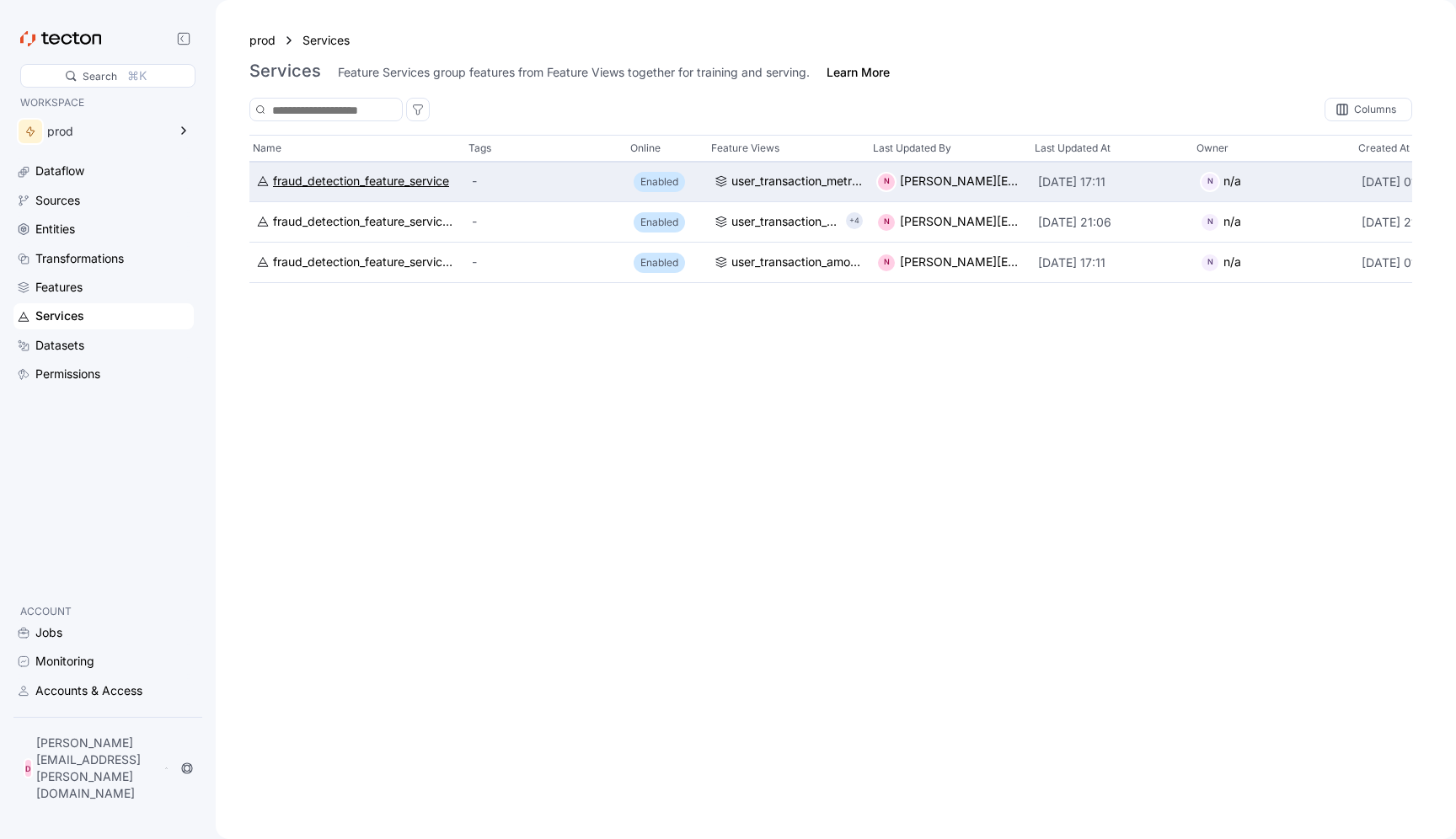
click at [328, 183] on div "fraud_detection_feature_service" at bounding box center [361, 182] width 176 height 19
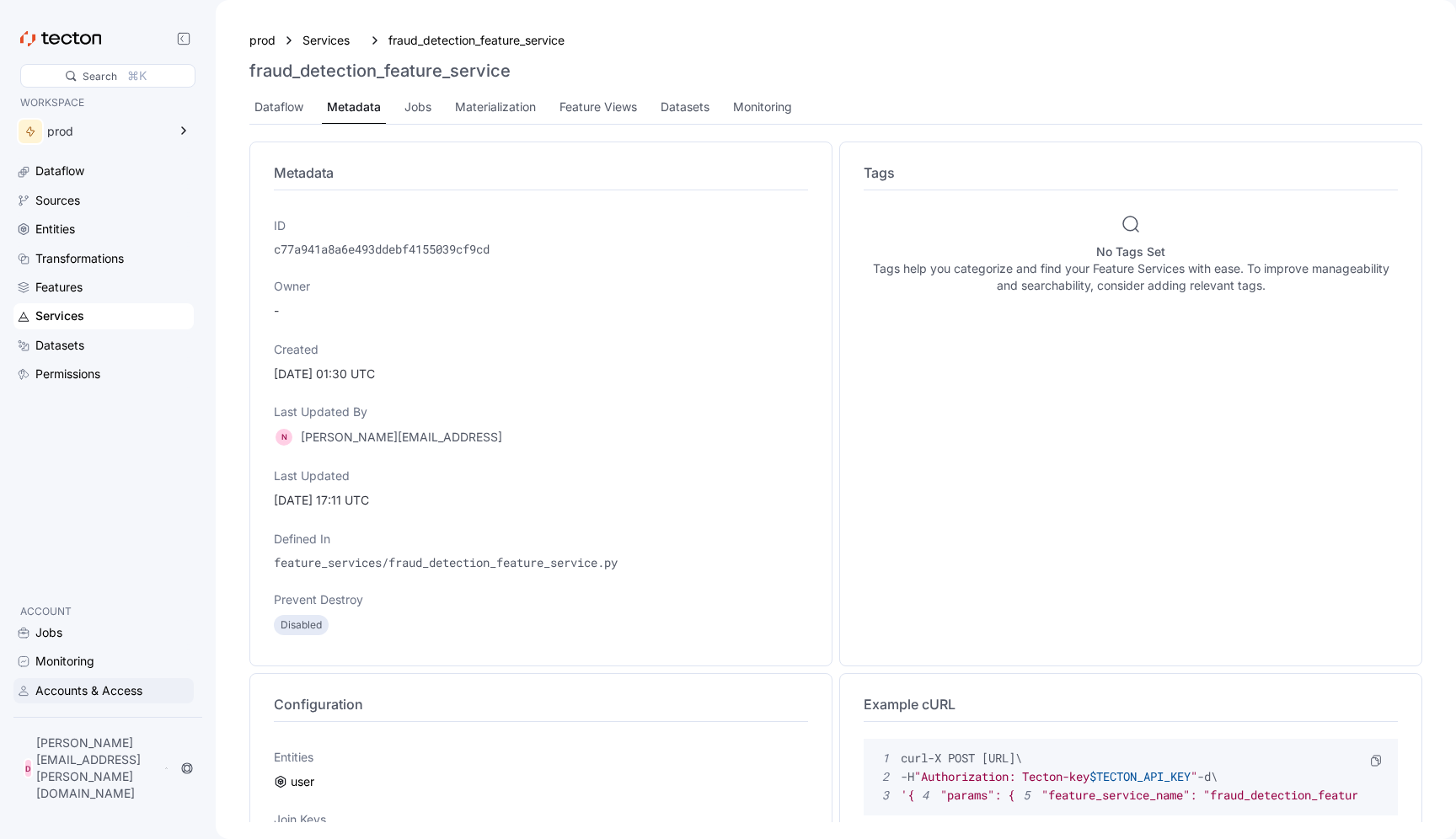
click at [66, 700] on div "Accounts & Access" at bounding box center [88, 691] width 107 height 19
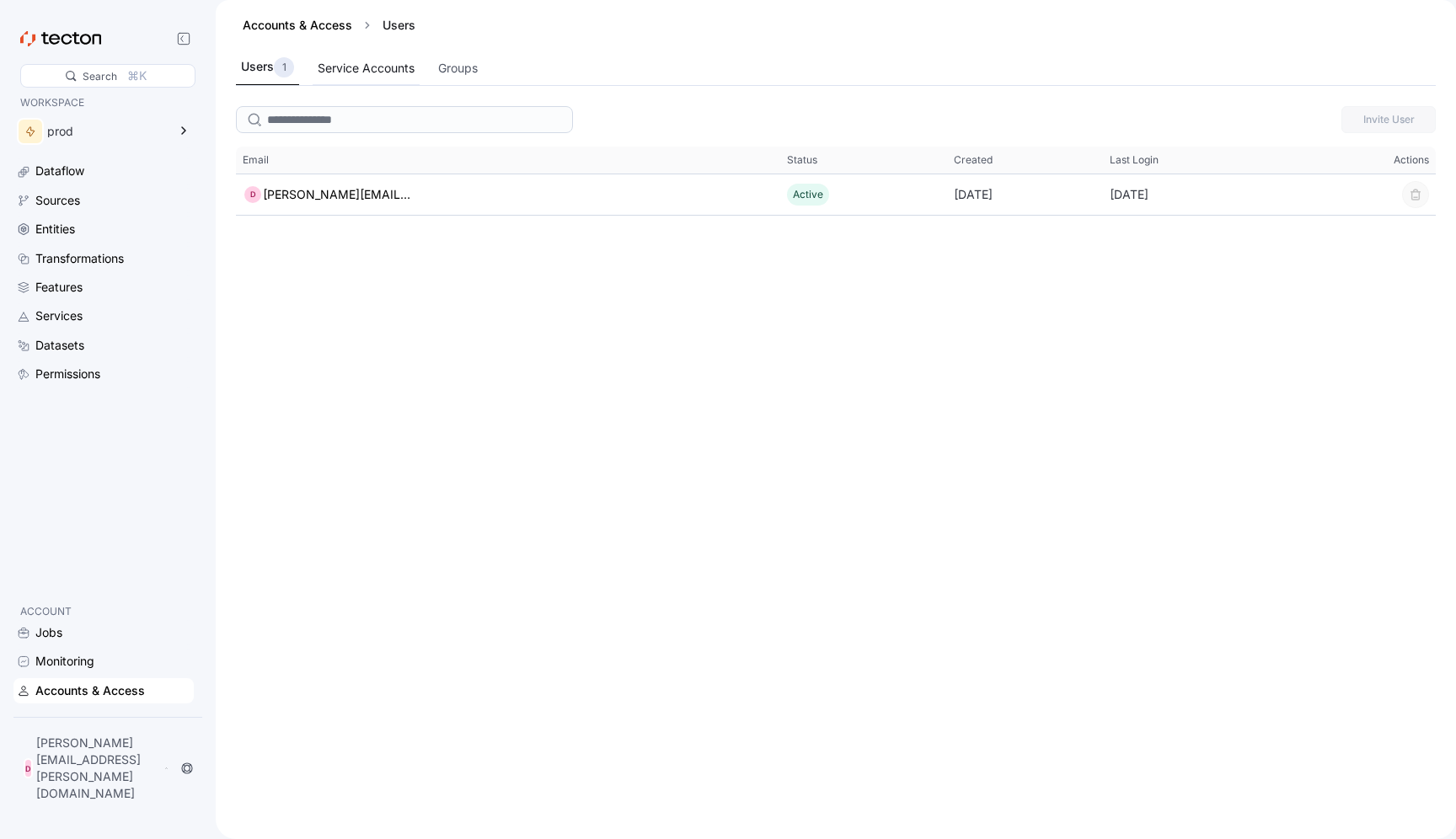
click at [373, 70] on div "Service Accounts" at bounding box center [366, 68] width 97 height 19
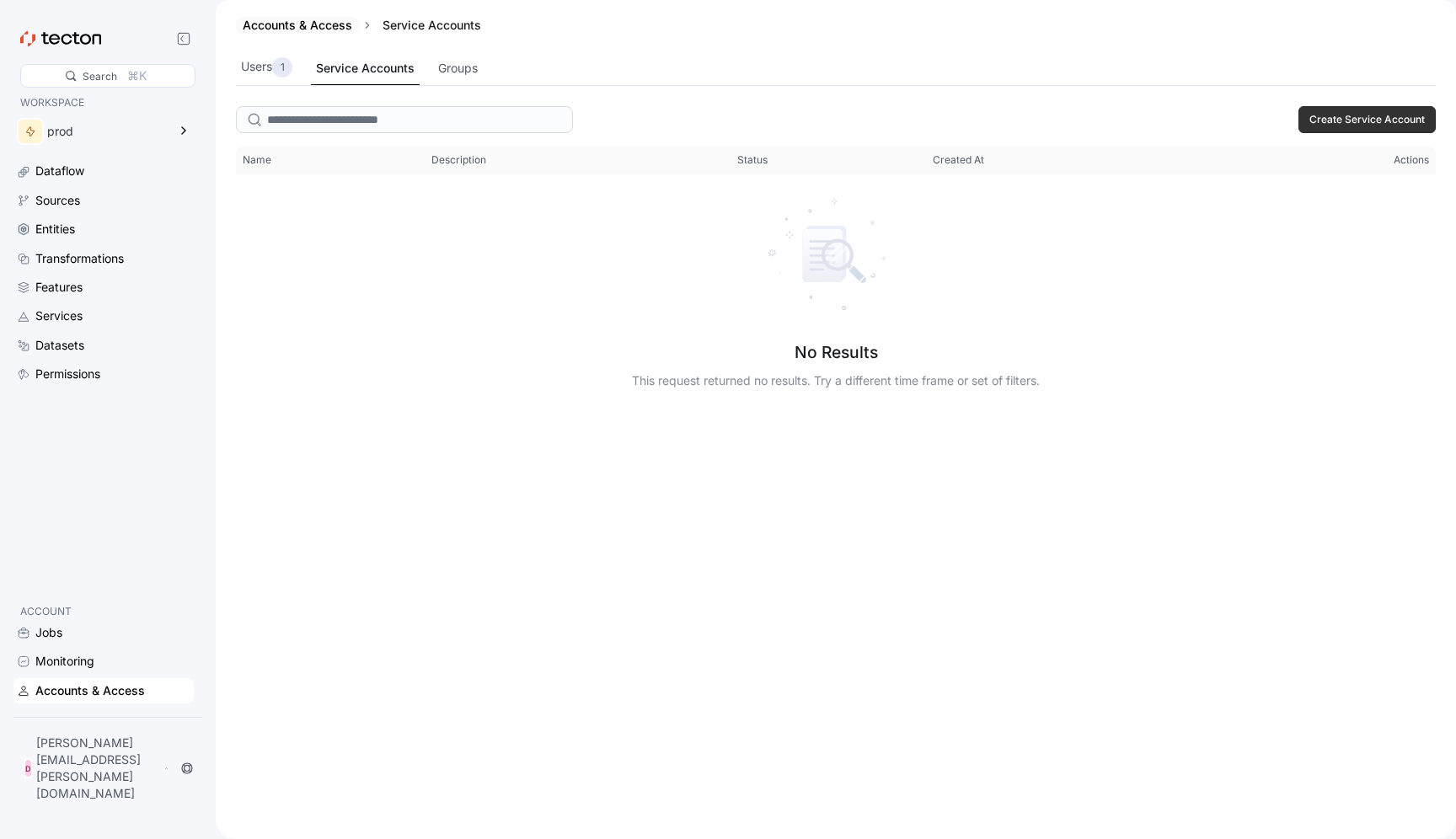
click at [282, 27] on link "Accounts & Access" at bounding box center [297, 25] width 110 height 15
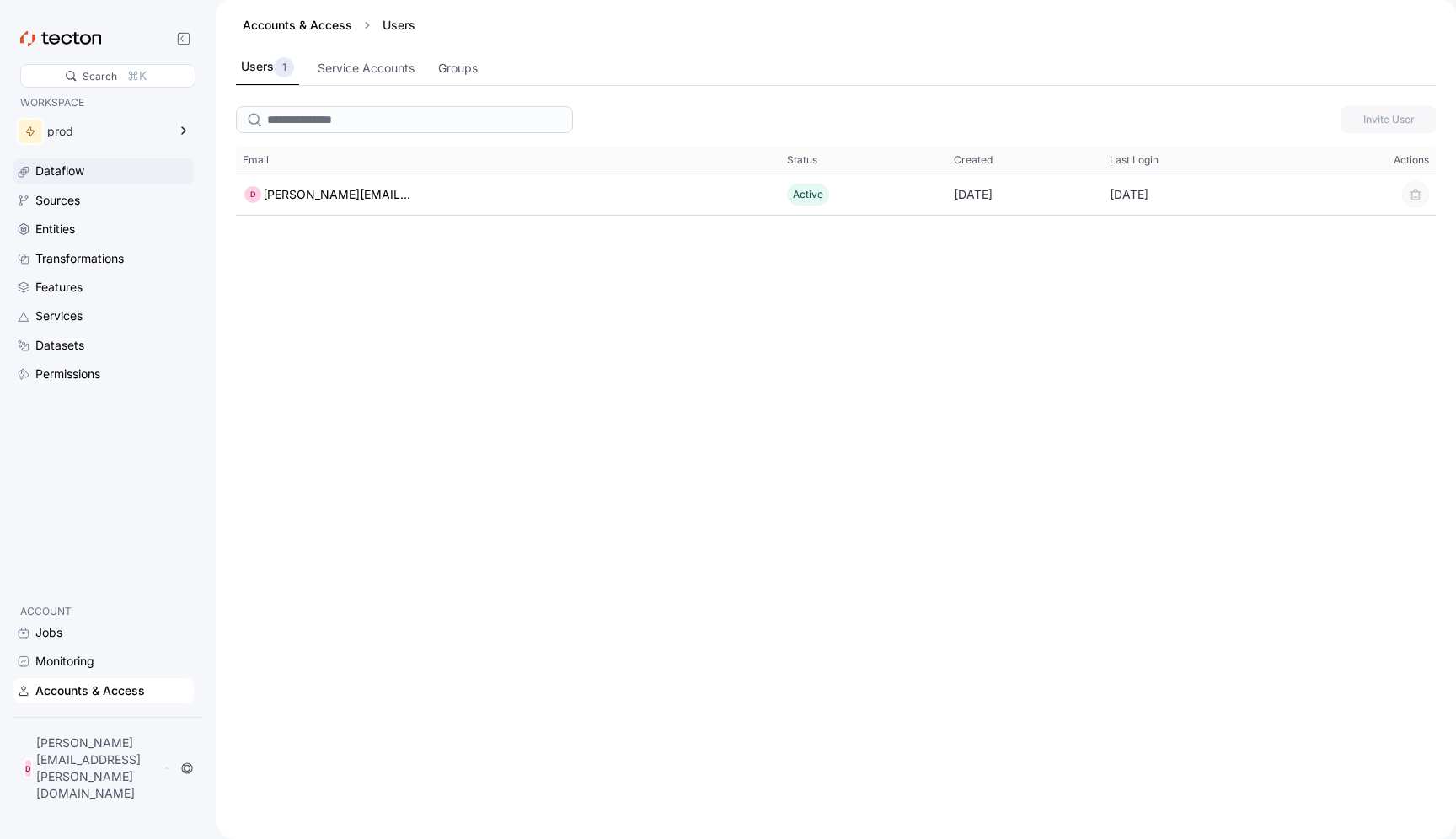
click at [55, 171] on div "Dataflow" at bounding box center [59, 171] width 49 height 19
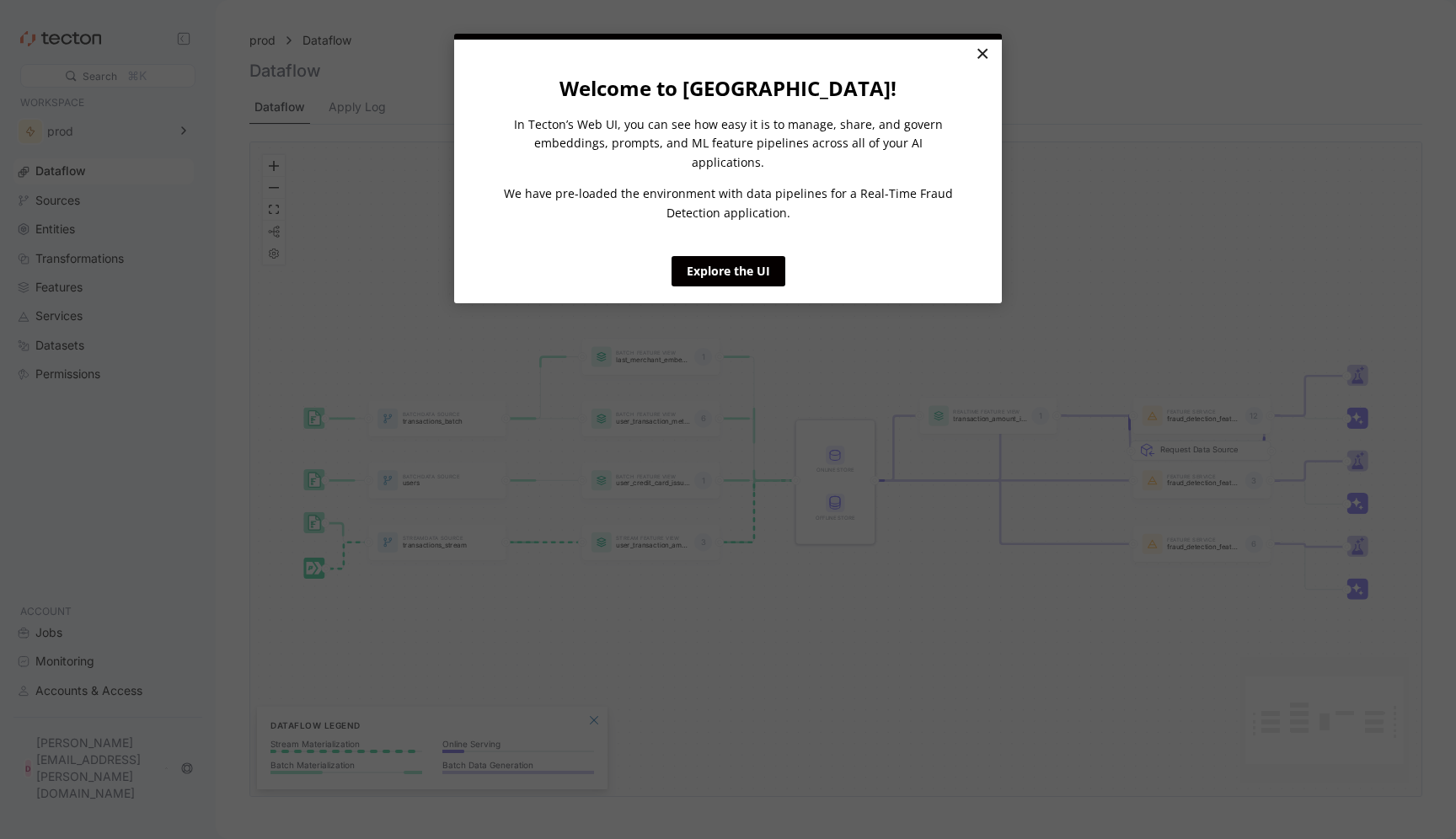
click at [981, 63] on link "×" at bounding box center [982, 54] width 29 height 30
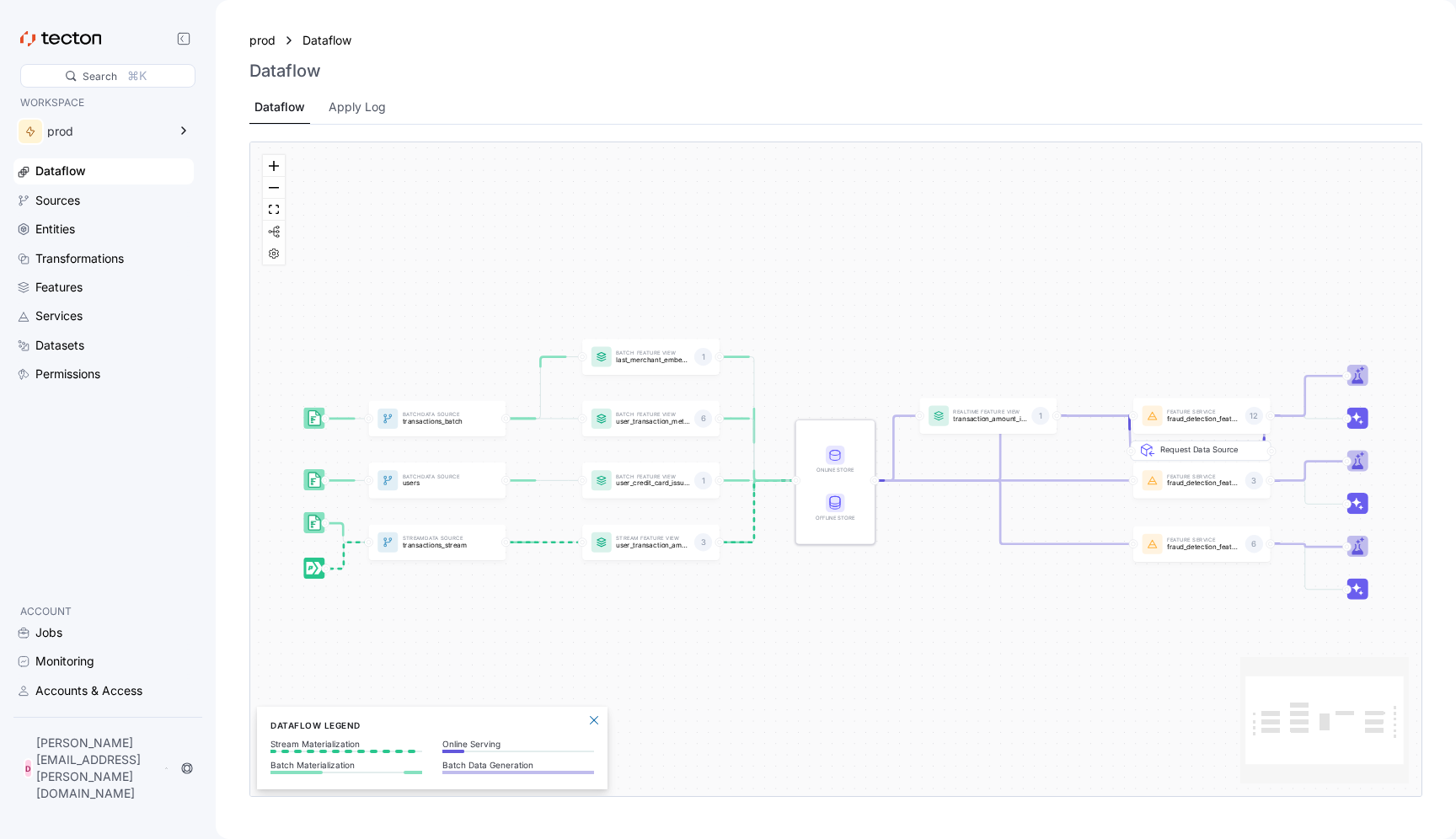
drag, startPoint x: 130, startPoint y: 484, endPoint x: 122, endPoint y: 358, distance: 126.3
click at [130, 481] on div "WORKSPACE prod Dataflow Sources Entities Transformations Features Services Data…" at bounding box center [104, 342] width 181 height 495
click at [178, 127] on icon at bounding box center [184, 131] width 21 height 21
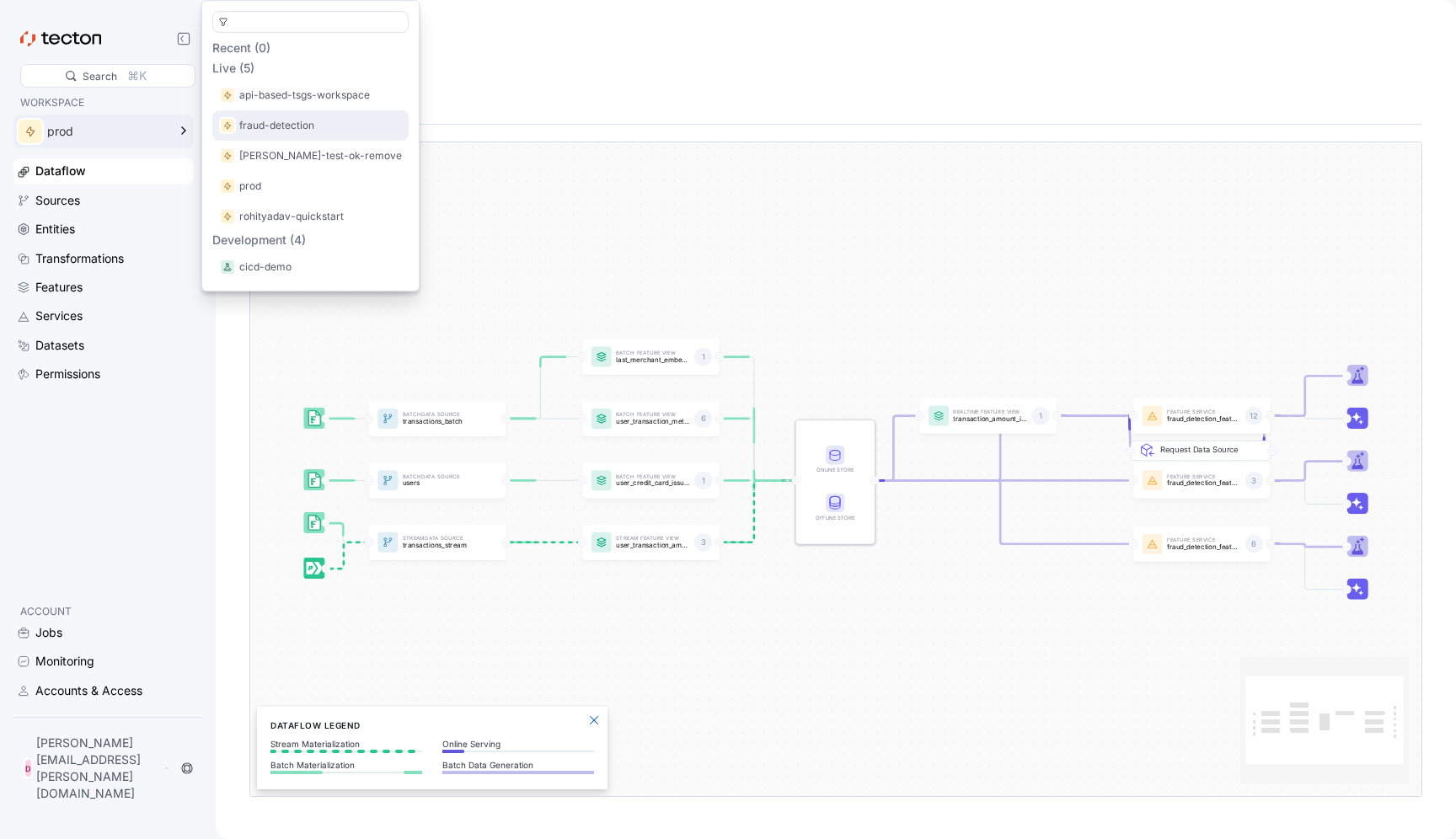
click at [274, 124] on p "fraud-detection" at bounding box center [277, 126] width 75 height 17
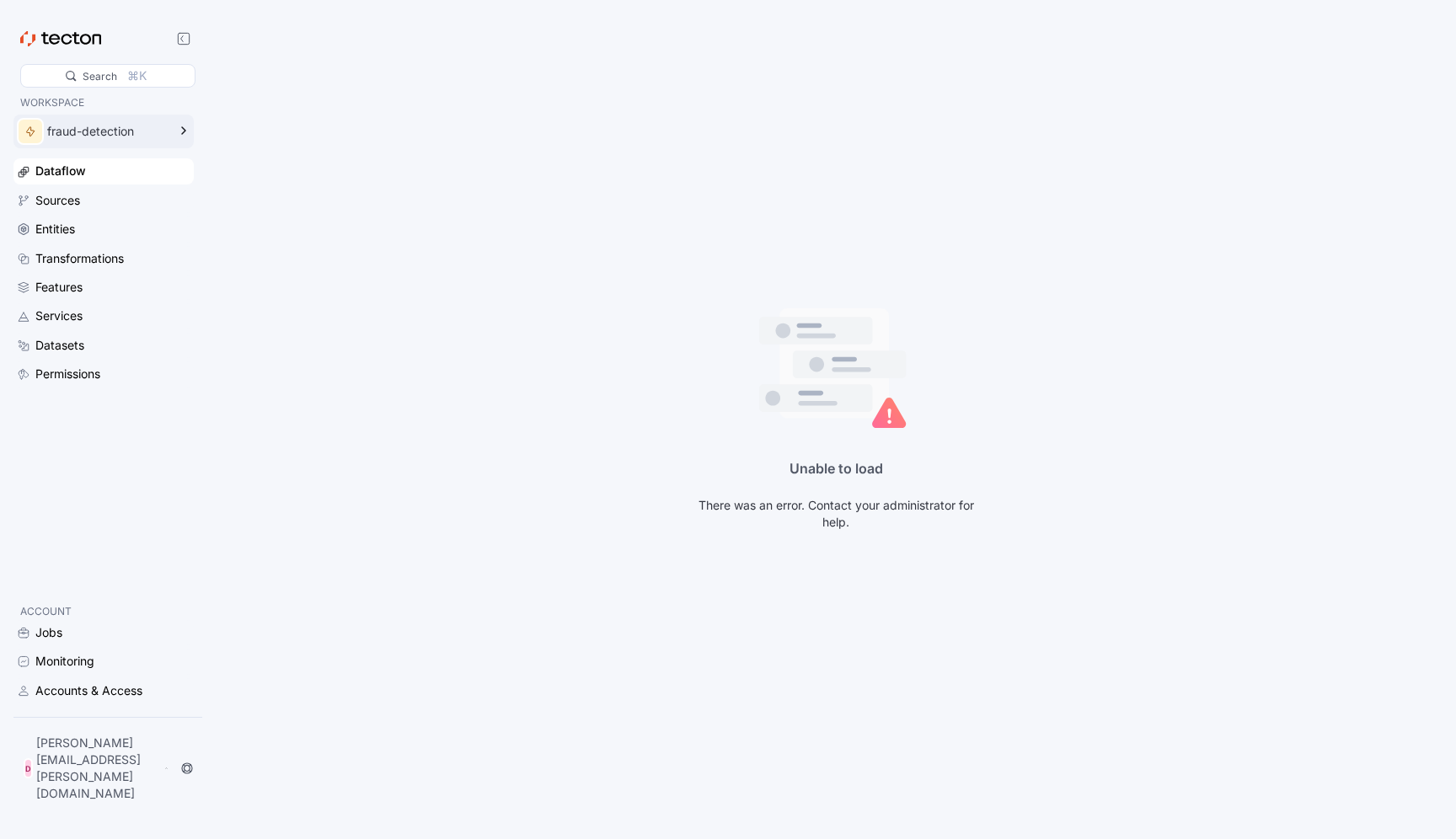
click at [104, 135] on div "fraud-detection" at bounding box center [107, 132] width 120 height 12
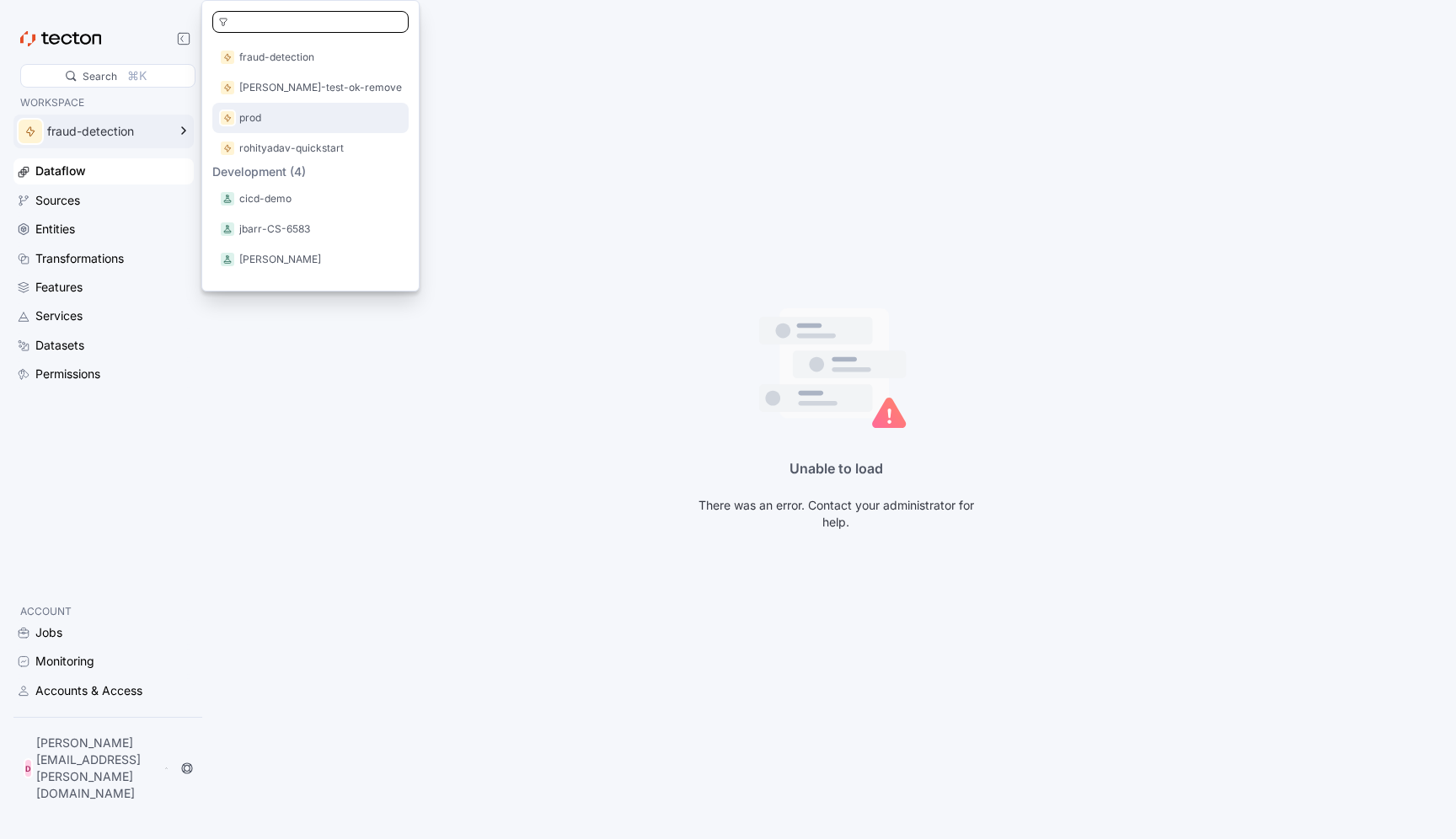
scroll to position [123, 0]
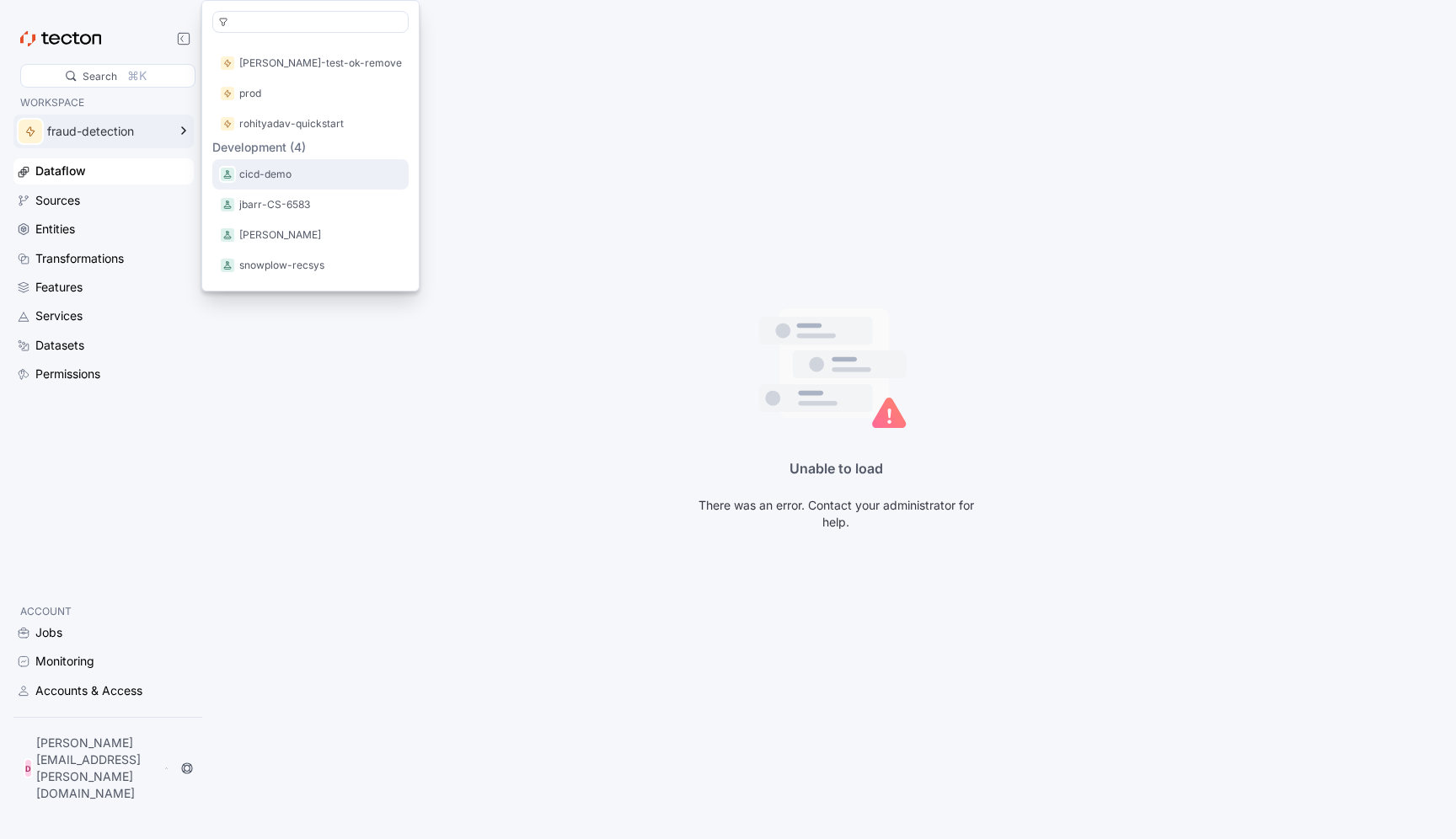
click at [294, 180] on div "cicd-demo" at bounding box center [310, 175] width 182 height 17
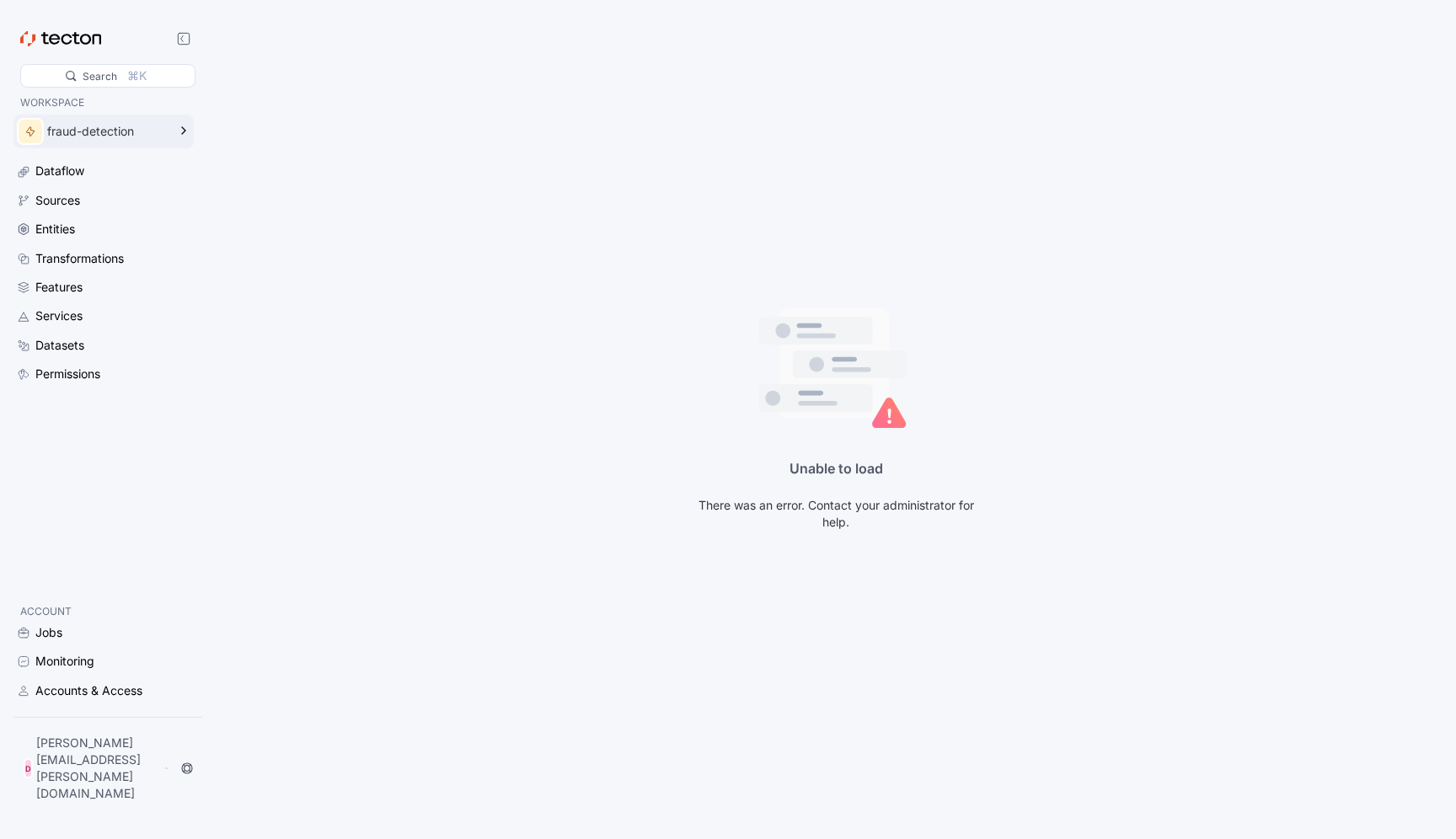
click at [182, 129] on icon at bounding box center [184, 131] width 3 height 7
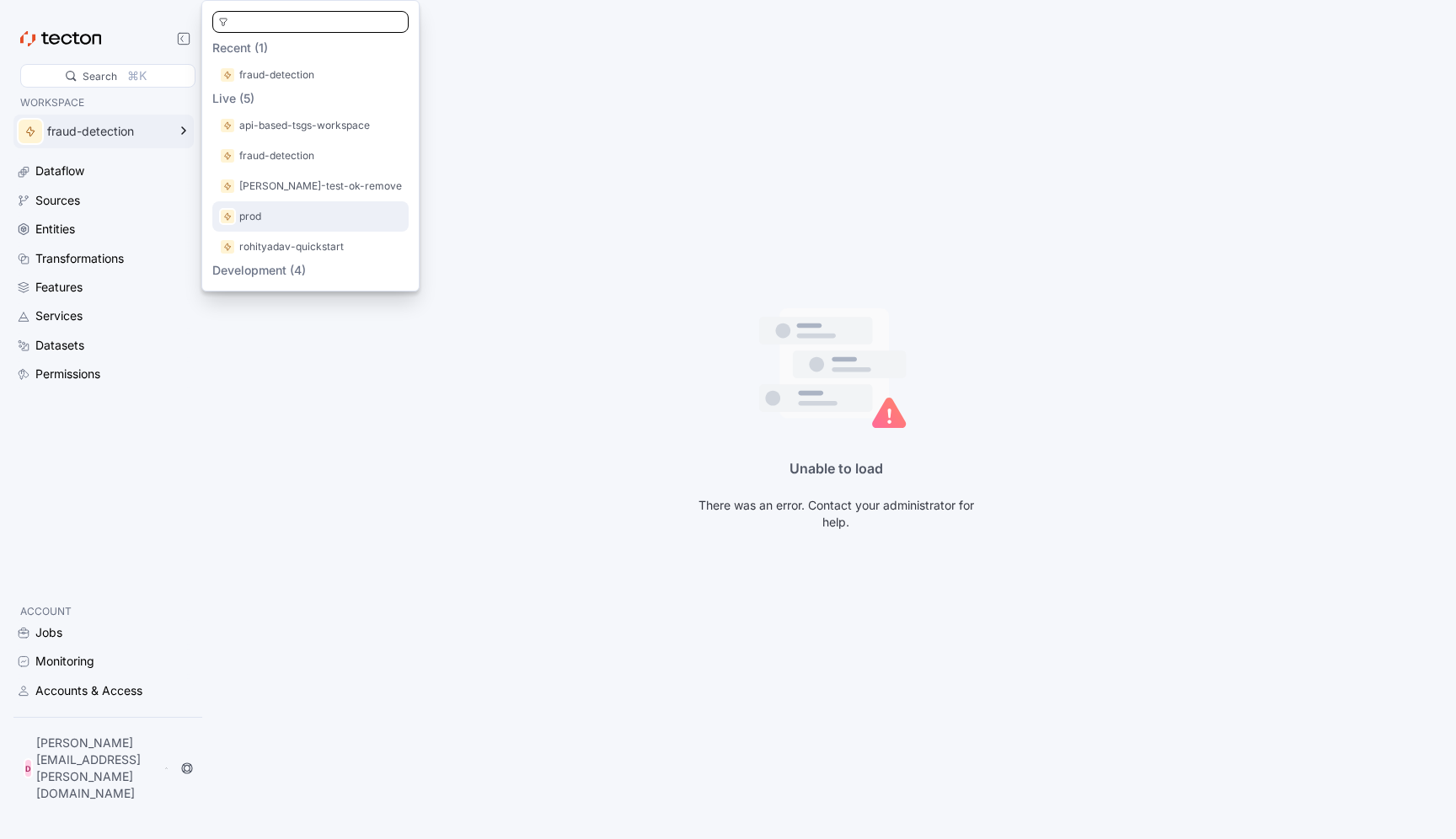
click at [264, 211] on div "prod" at bounding box center [310, 217] width 182 height 17
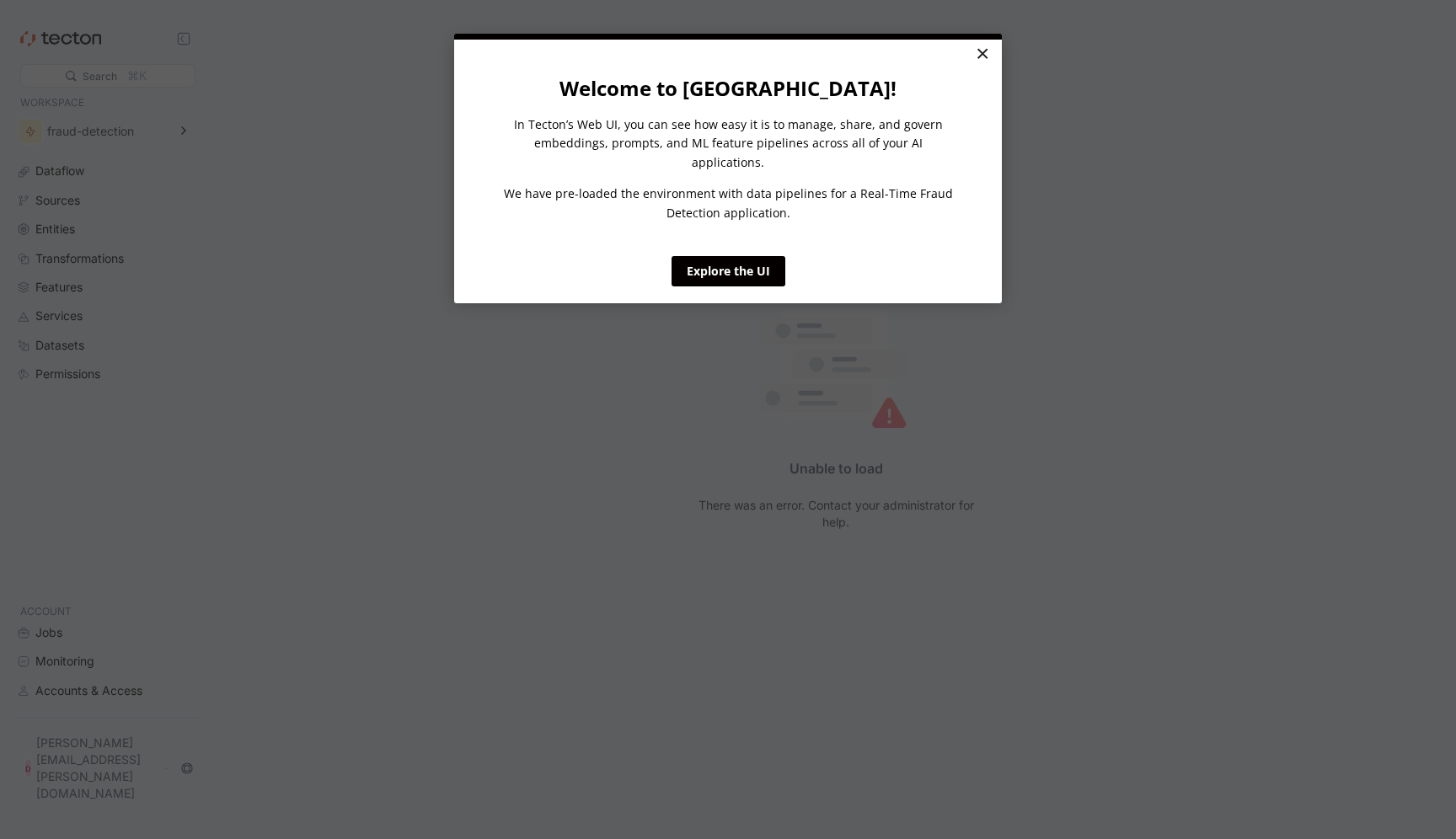
click at [988, 55] on link "×" at bounding box center [982, 54] width 29 height 30
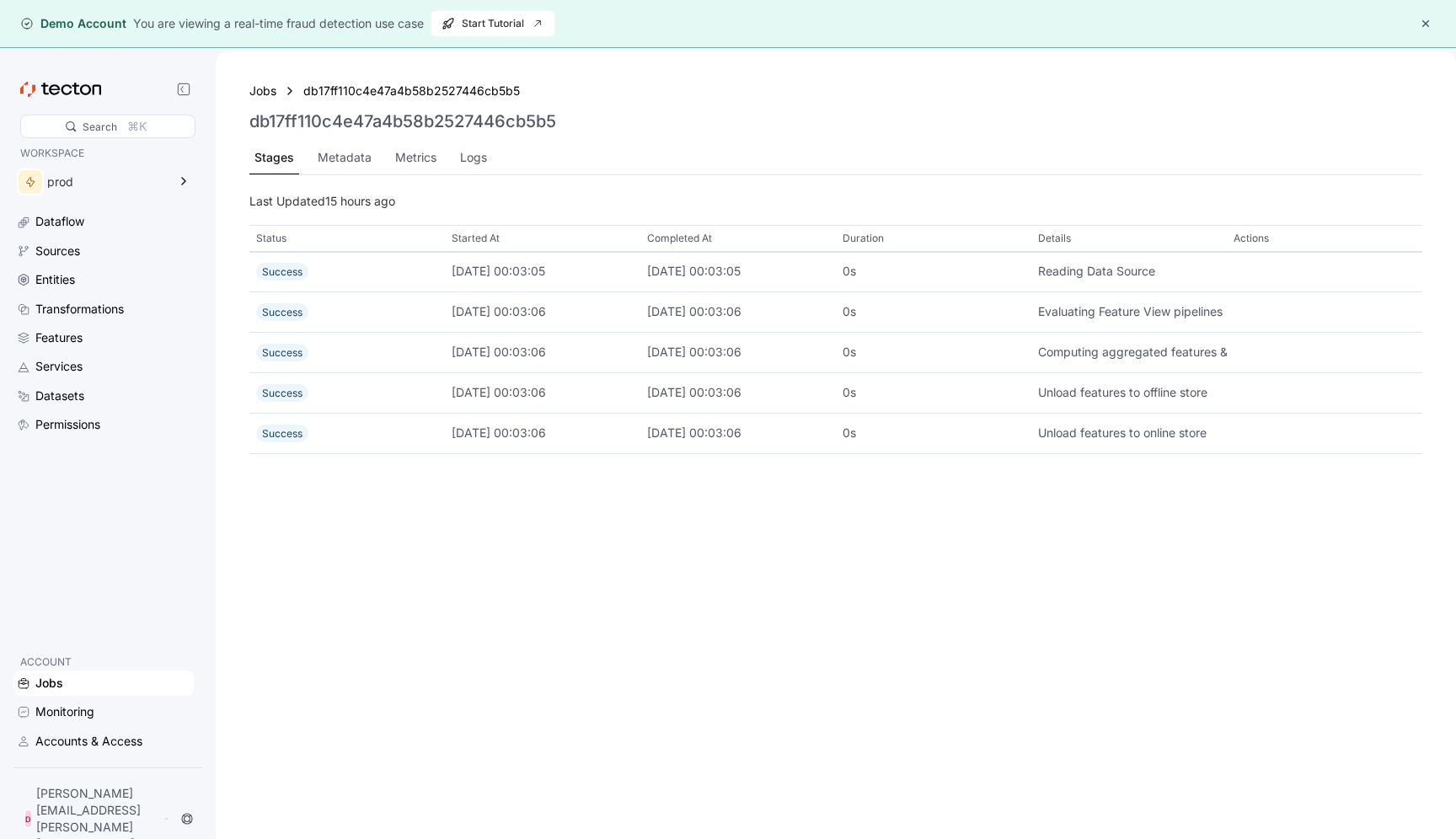
click at [275, 159] on div "Stages" at bounding box center [274, 158] width 39 height 19
click at [269, 92] on div "Jobs" at bounding box center [262, 91] width 27 height 19
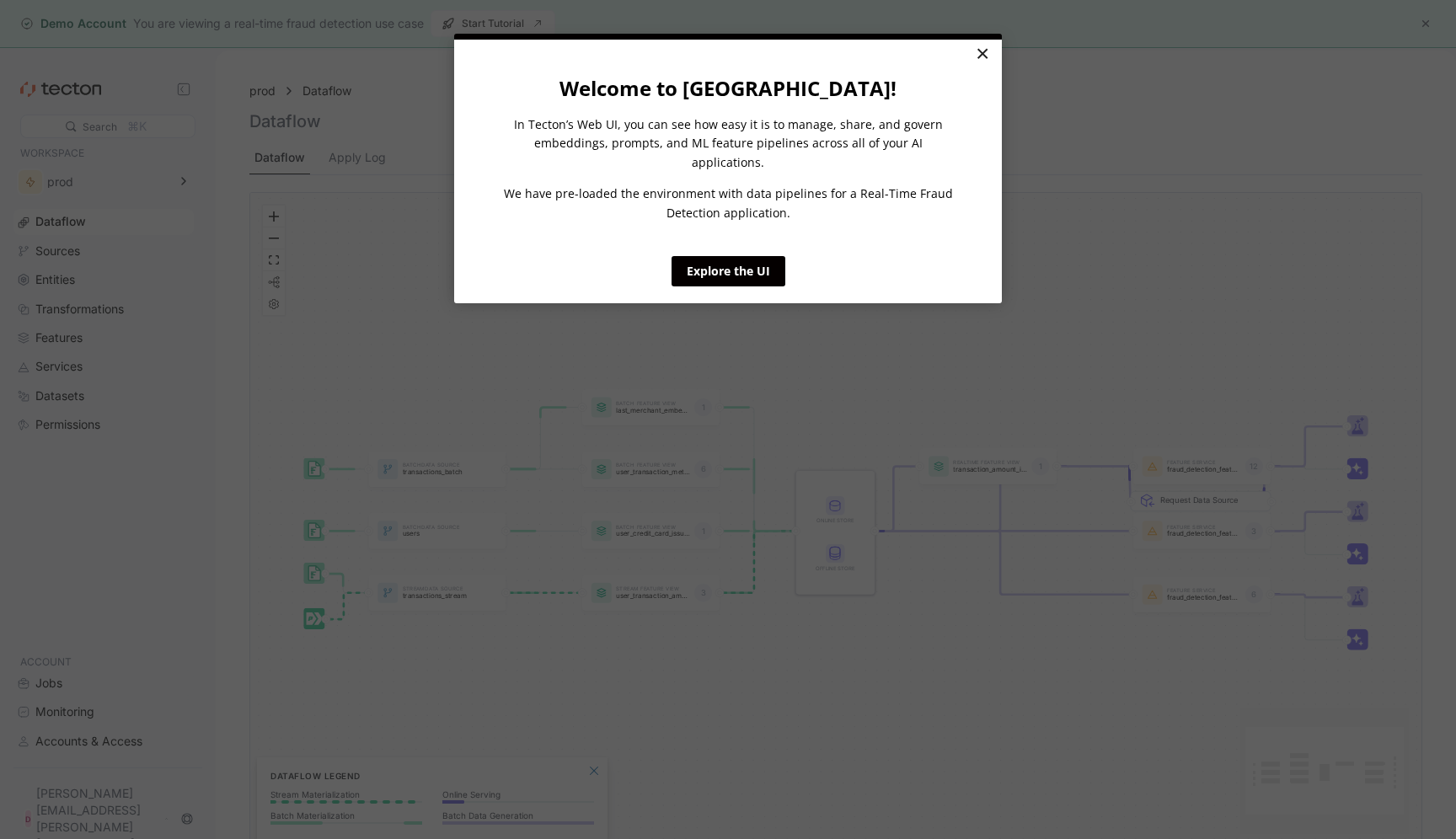
click at [980, 51] on link "×" at bounding box center [982, 54] width 29 height 30
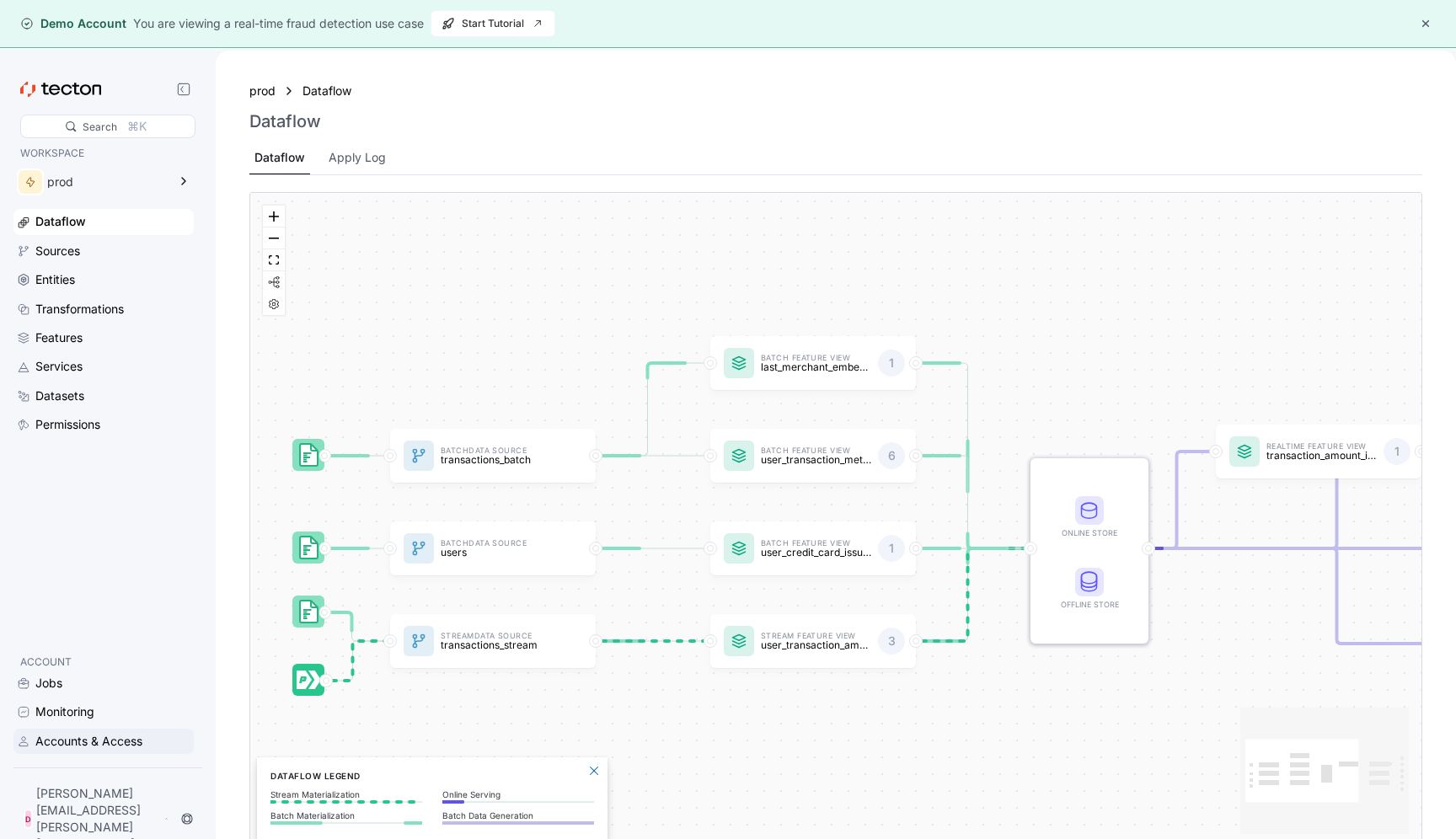
click at [74, 751] on div "Accounts & Access" at bounding box center [88, 741] width 107 height 19
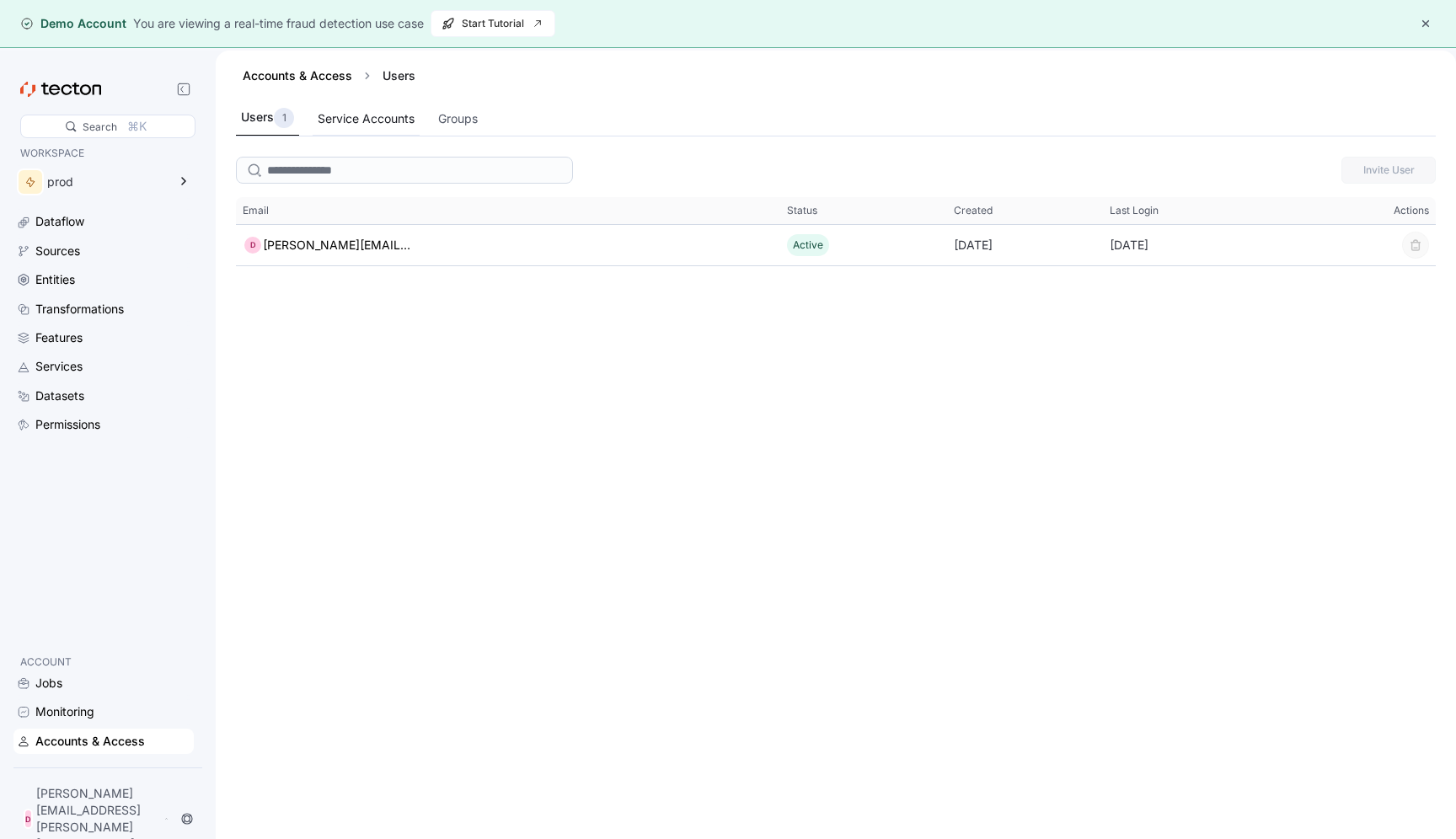
click at [393, 110] on div "Service Accounts" at bounding box center [366, 119] width 97 height 19
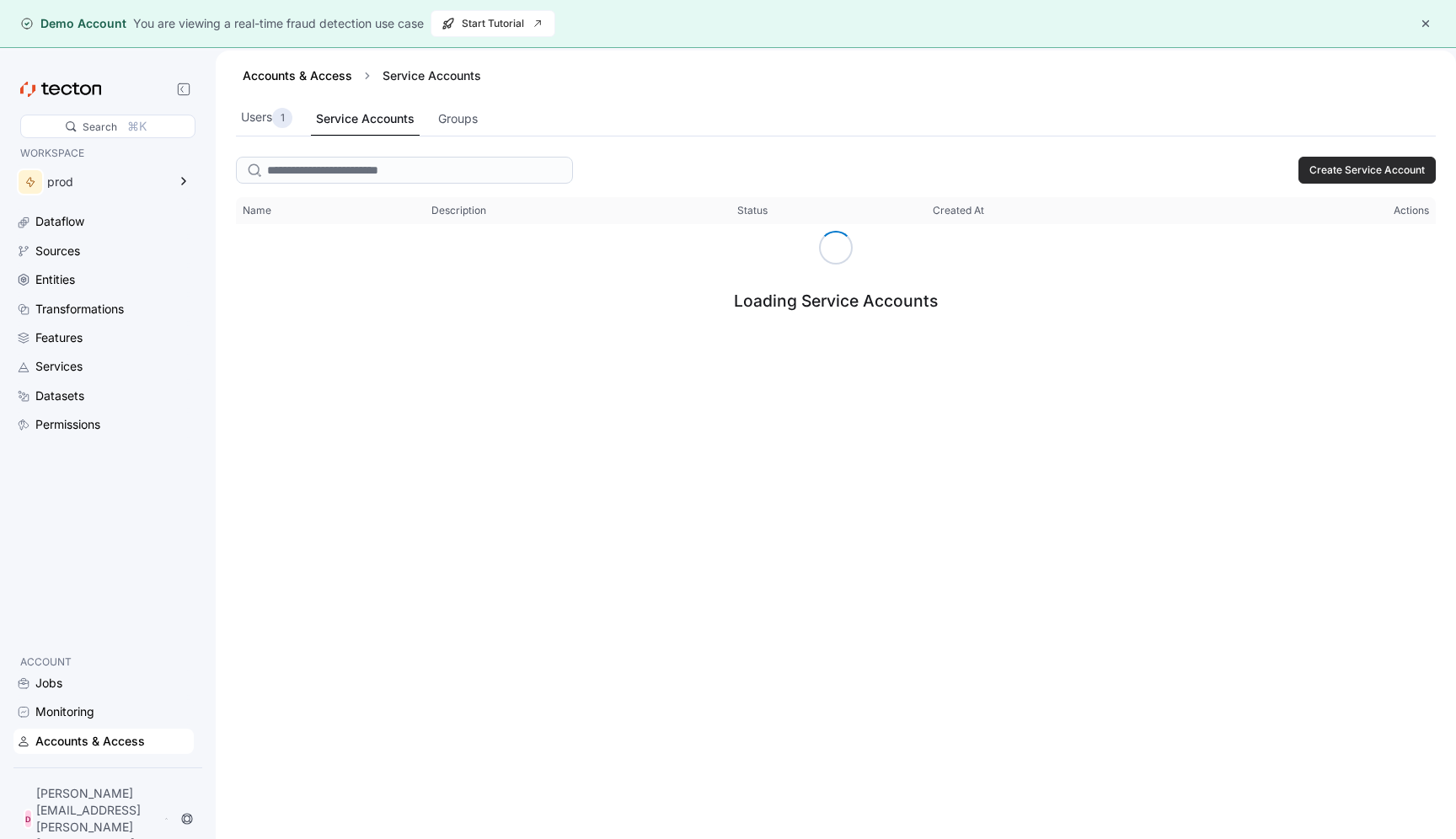
click at [1352, 170] on span "Create Service Account" at bounding box center [1367, 170] width 116 height 26
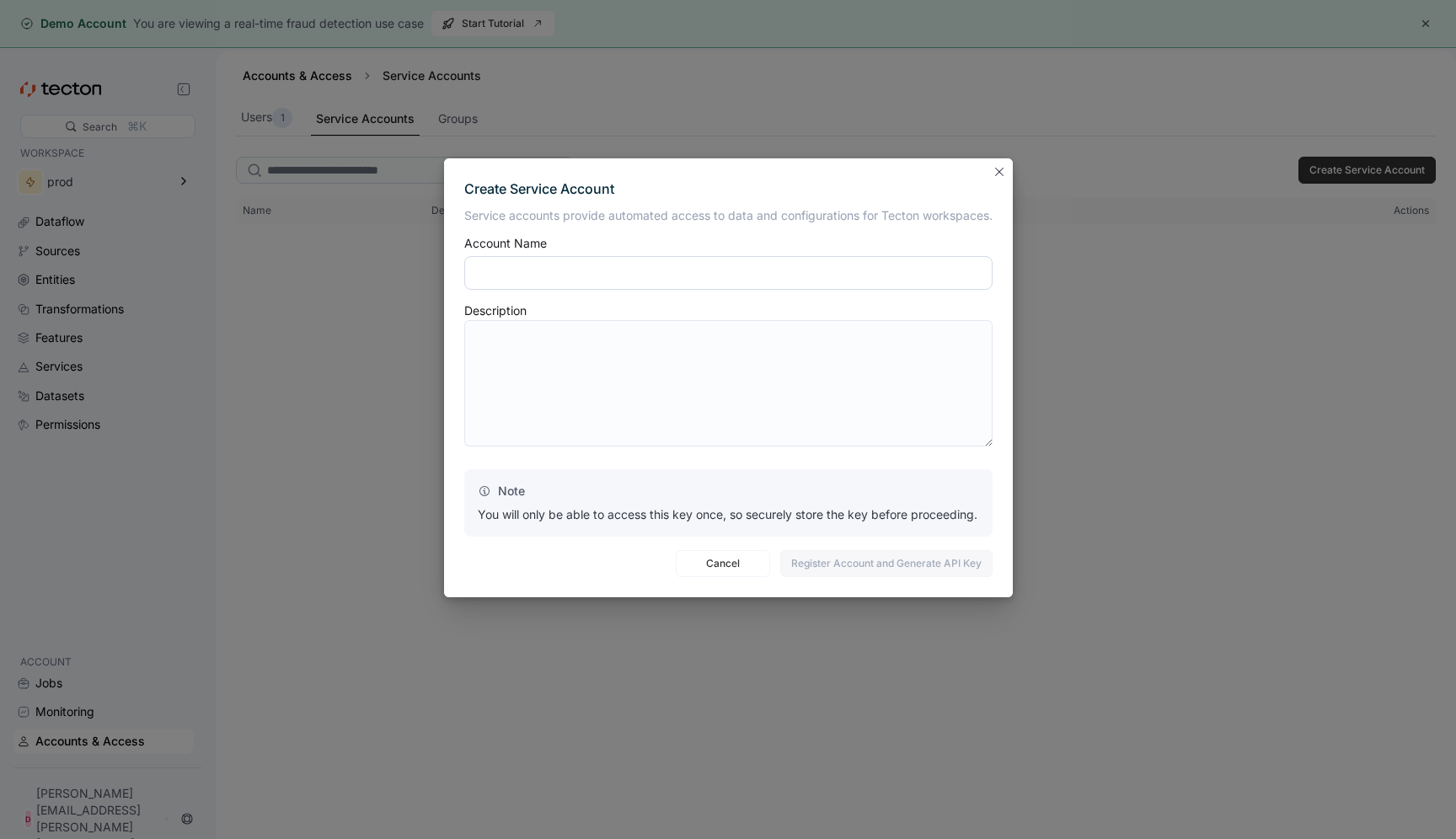
click at [793, 273] on input "text" at bounding box center [728, 272] width 528 height 33
click at [1001, 173] on button "Closes this modal window" at bounding box center [1000, 171] width 21 height 21
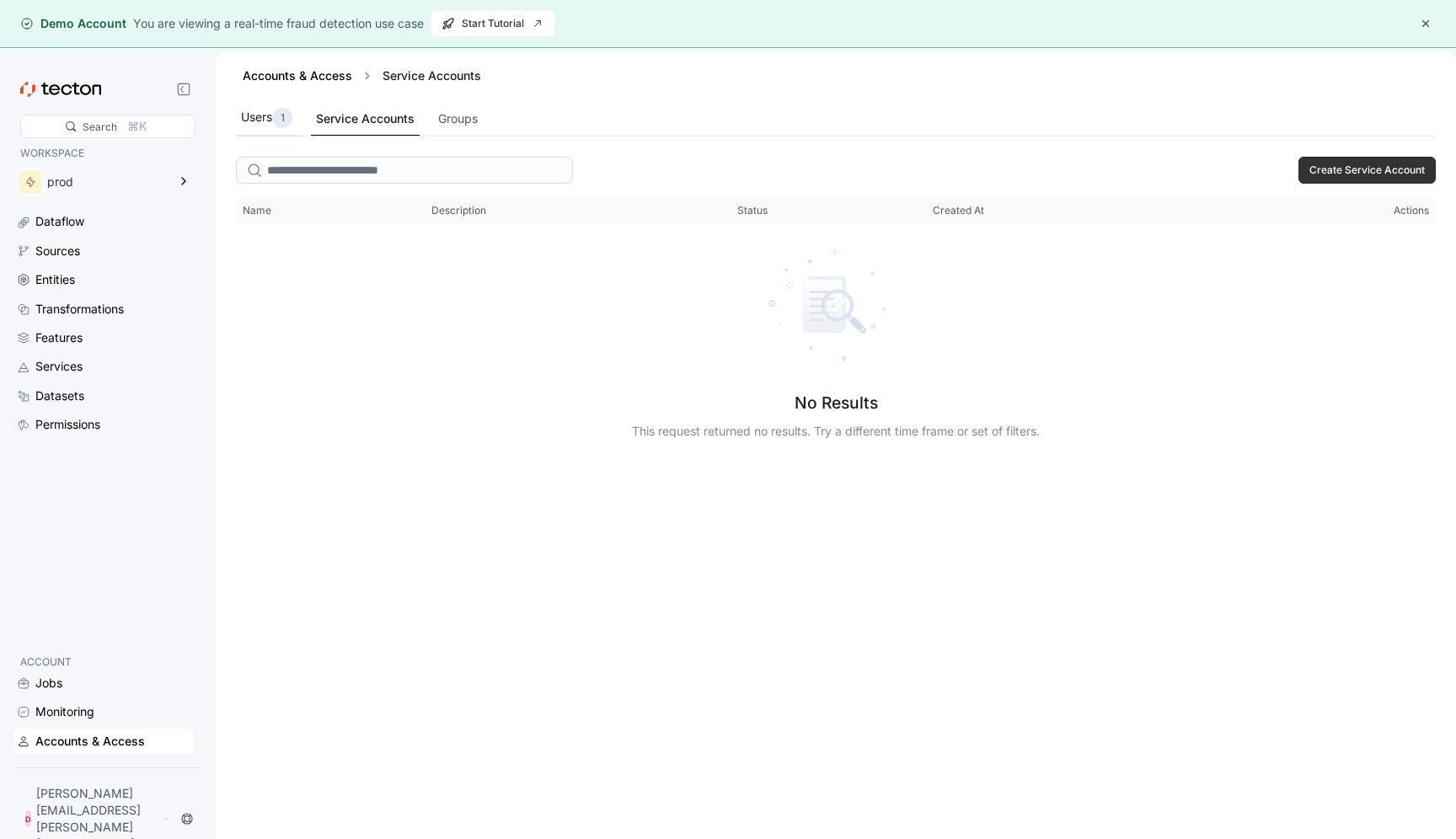
click at [266, 115] on div "Users 1" at bounding box center [266, 118] width 51 height 21
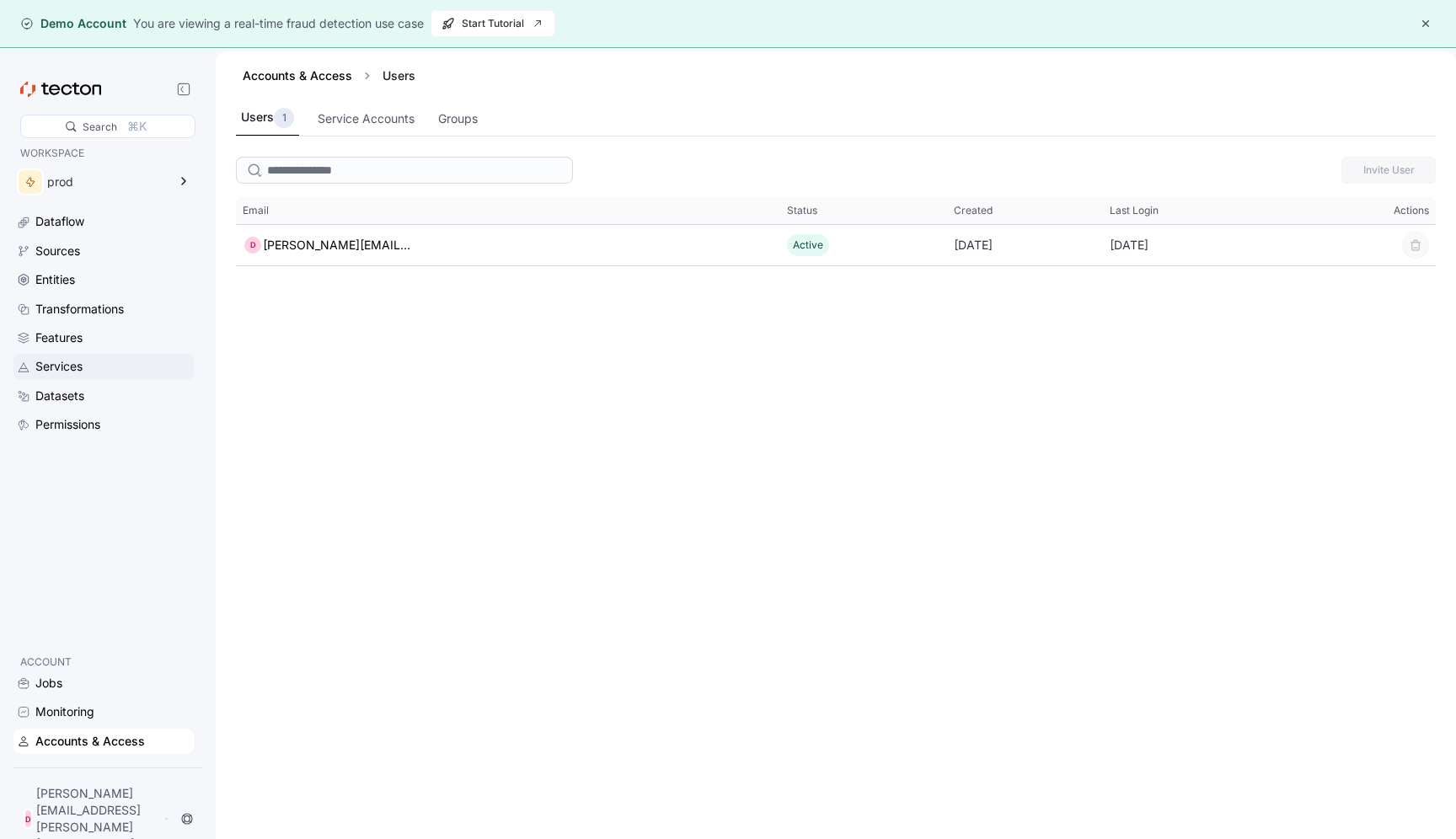
click at [56, 369] on div "Services" at bounding box center [58, 366] width 47 height 19
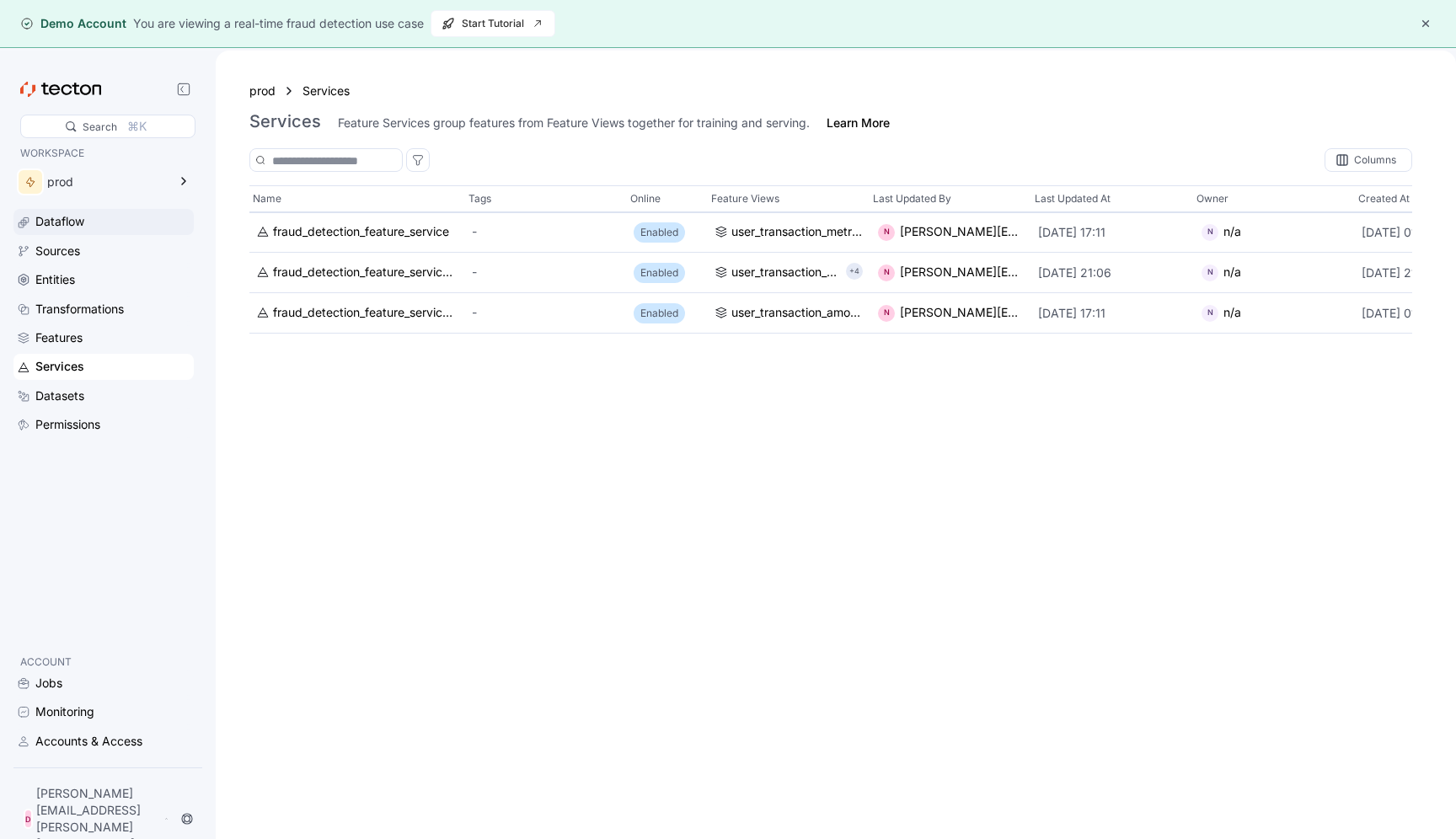
click at [62, 225] on div "Dataflow" at bounding box center [59, 222] width 49 height 19
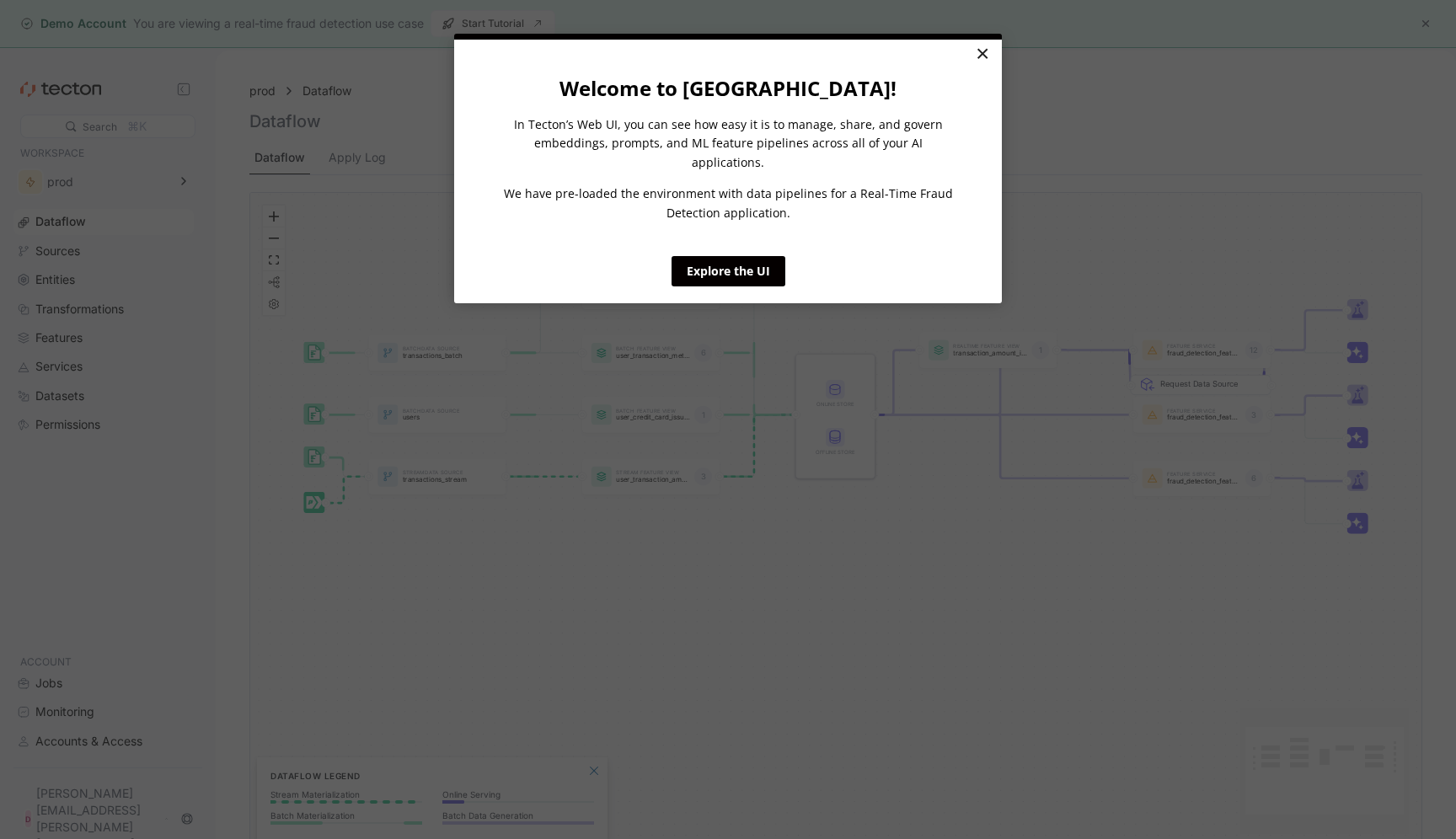
click at [984, 49] on link "×" at bounding box center [982, 54] width 29 height 30
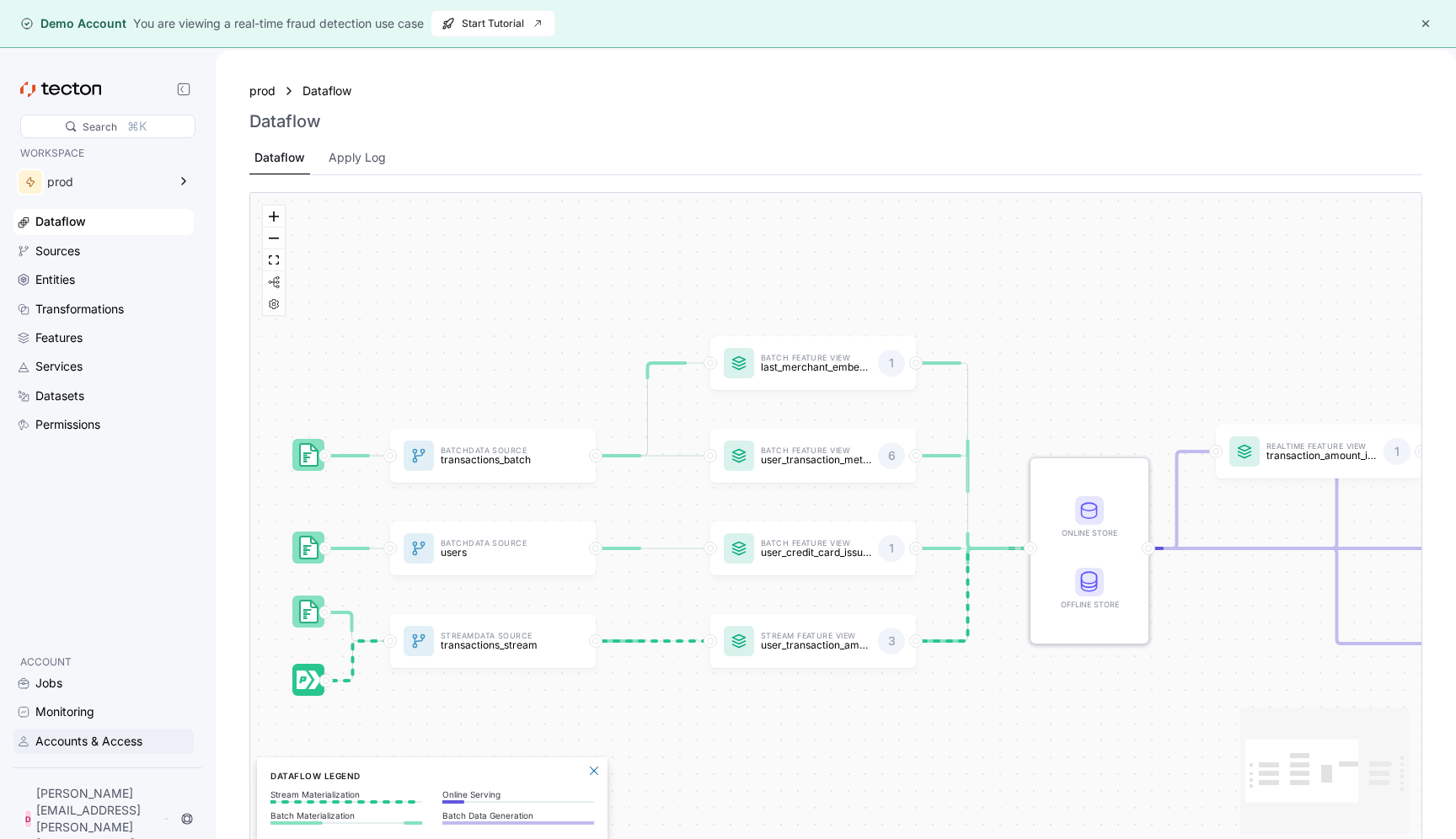
click at [81, 751] on div "Accounts & Access" at bounding box center [88, 741] width 107 height 19
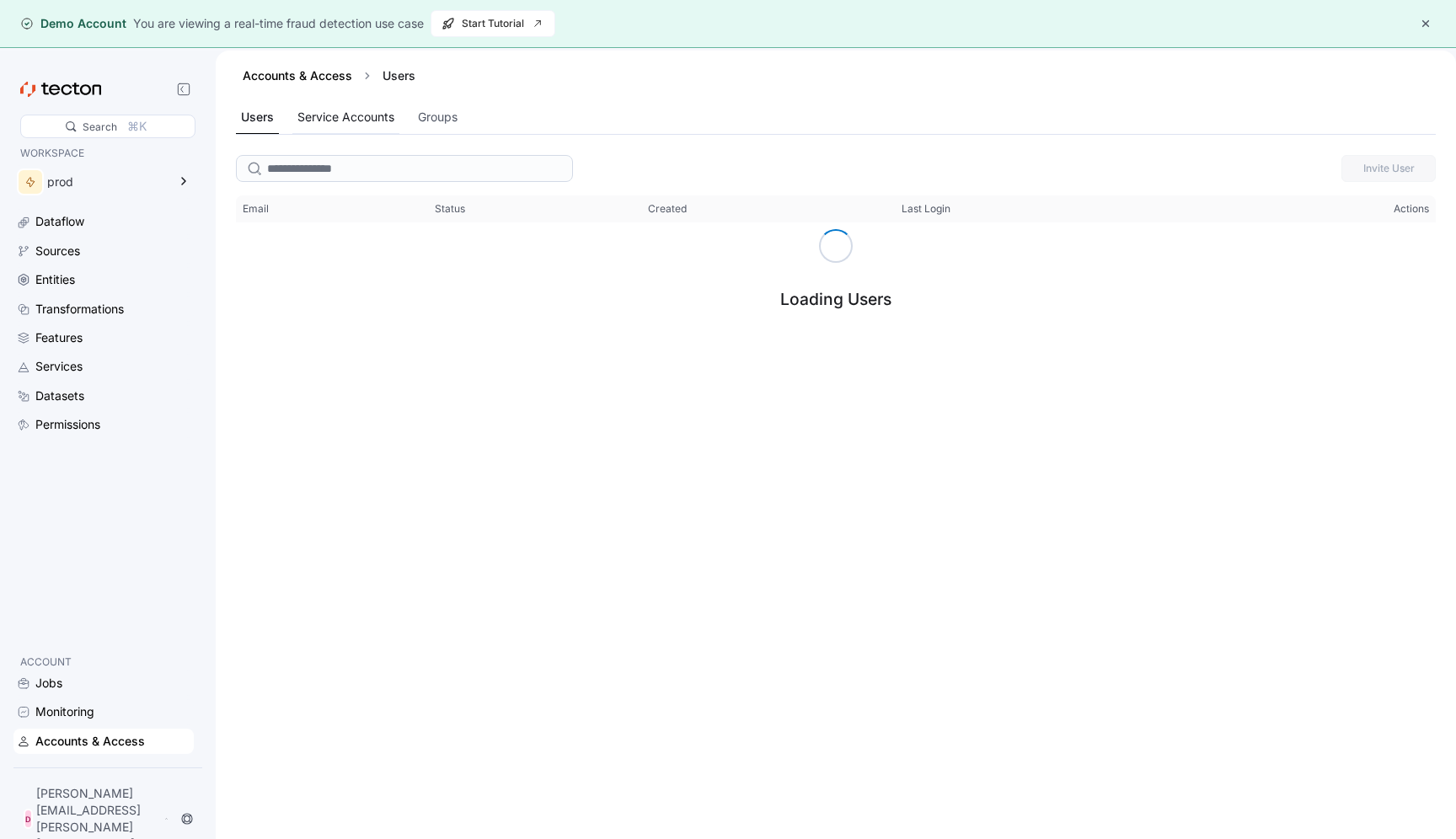
click at [349, 118] on div "Service Accounts" at bounding box center [345, 117] width 97 height 19
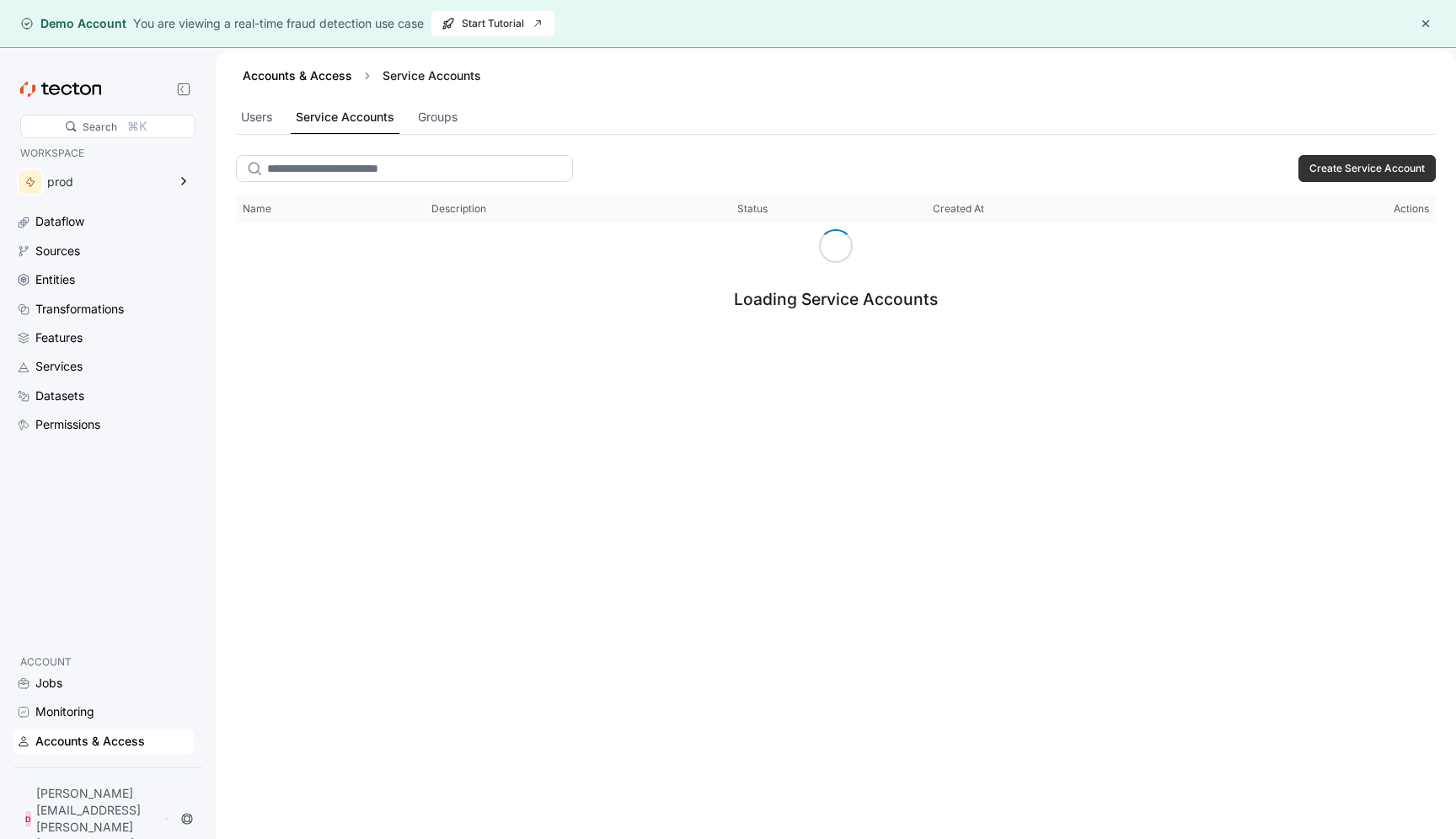
click at [348, 170] on input "search" at bounding box center [404, 168] width 337 height 27
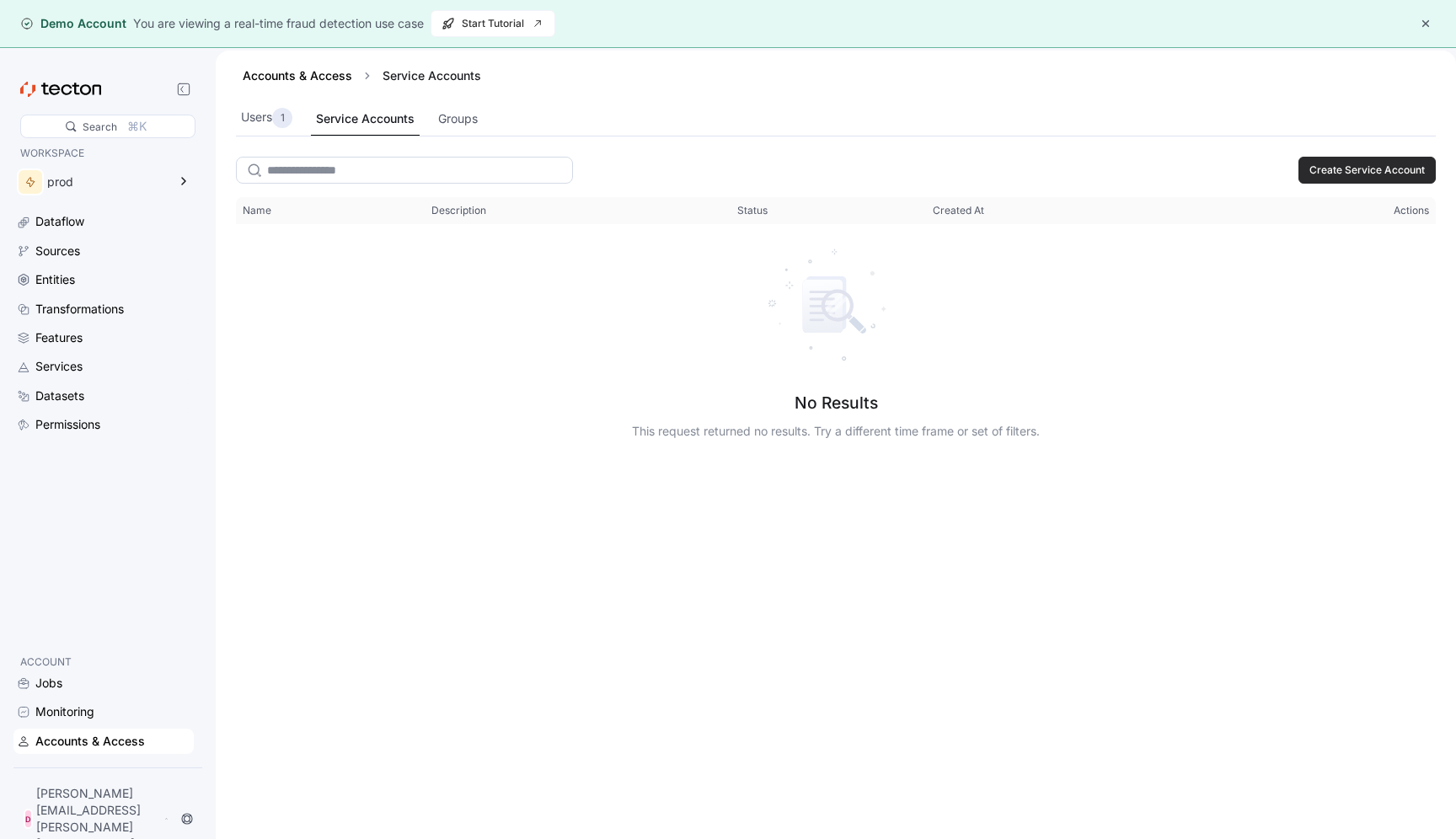
type input "**********"
click at [1373, 172] on span "Create Service Account" at bounding box center [1367, 170] width 116 height 26
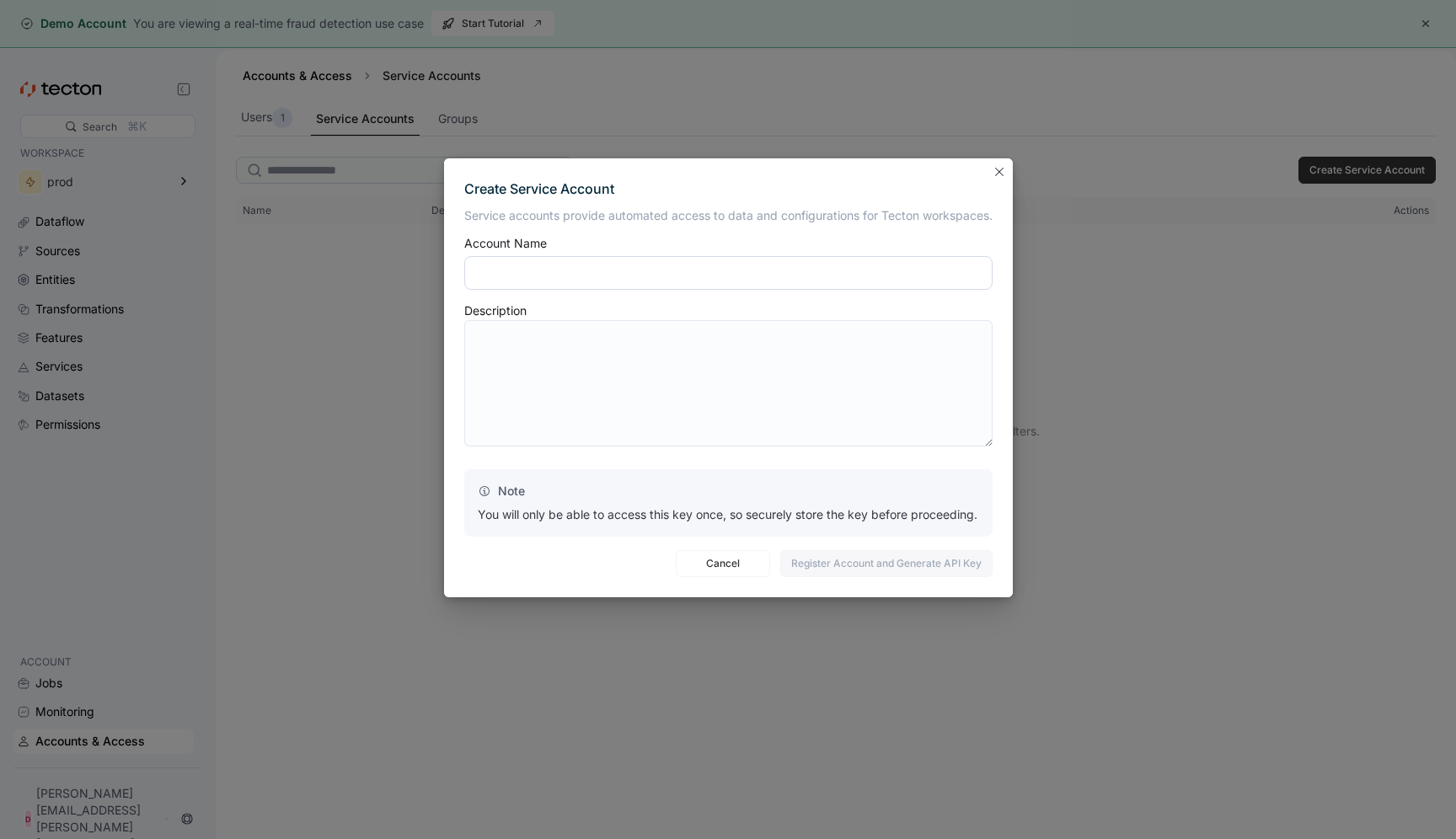
click at [764, 284] on input "text" at bounding box center [728, 272] width 528 height 33
type input "**********"
click at [872, 564] on span "Register Account and Generate API Key" at bounding box center [886, 563] width 190 height 26
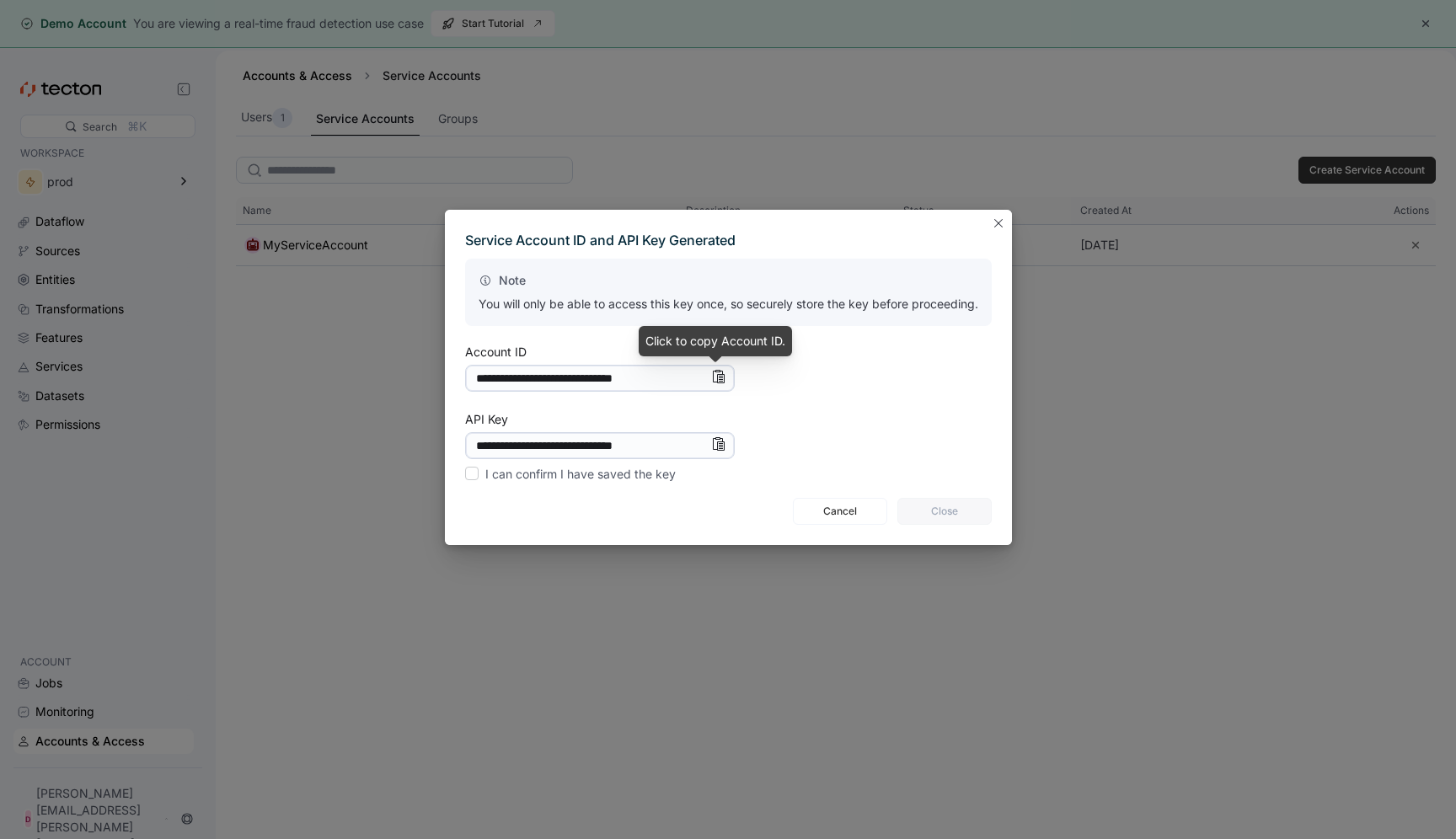
click at [717, 376] on icon "Info" at bounding box center [719, 376] width 8 height 12
click at [719, 448] on icon "Info" at bounding box center [719, 443] width 8 height 12
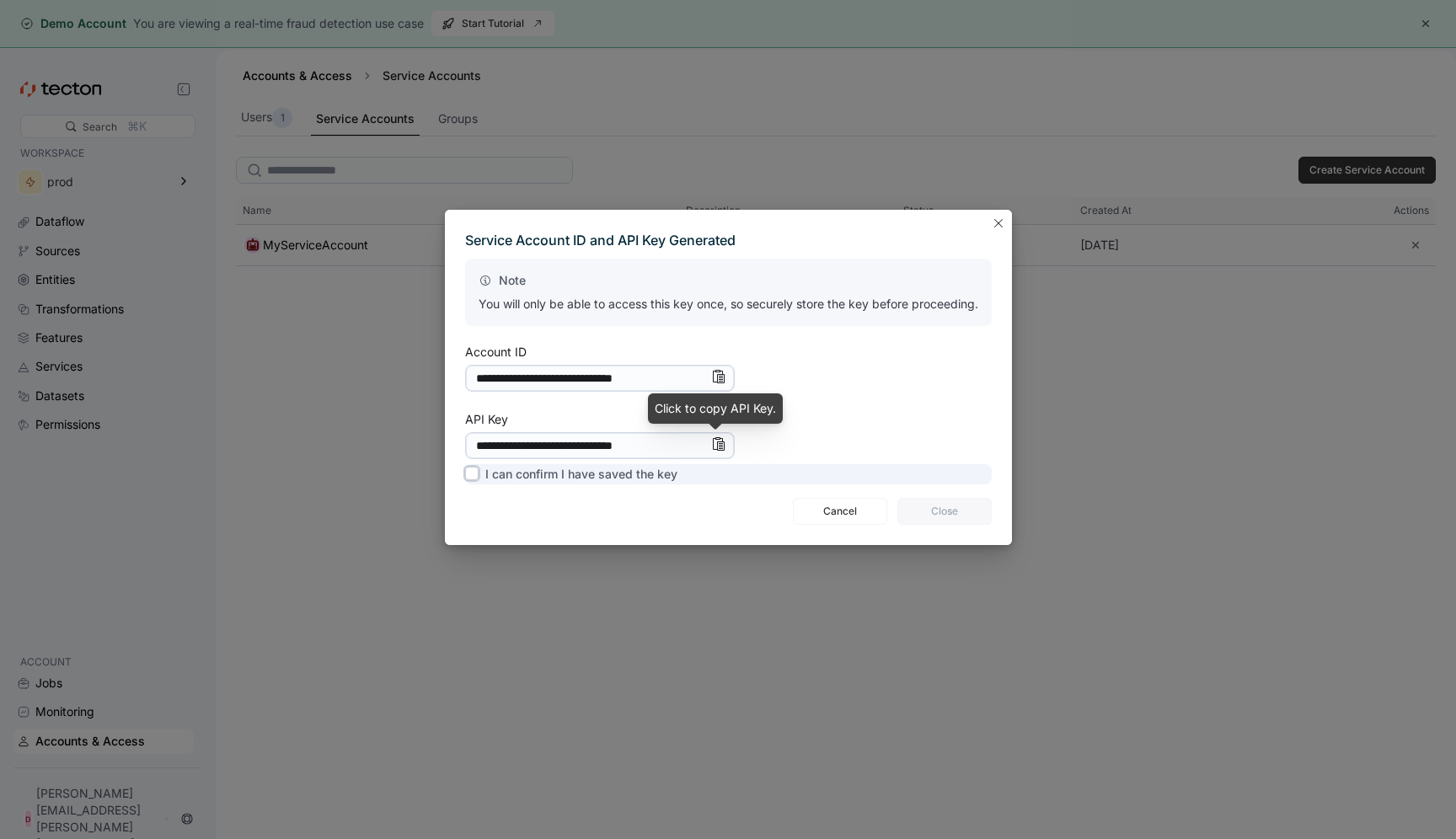
click at [471, 474] on label "I can confirm I have saved the key" at bounding box center [571, 474] width 212 height 21
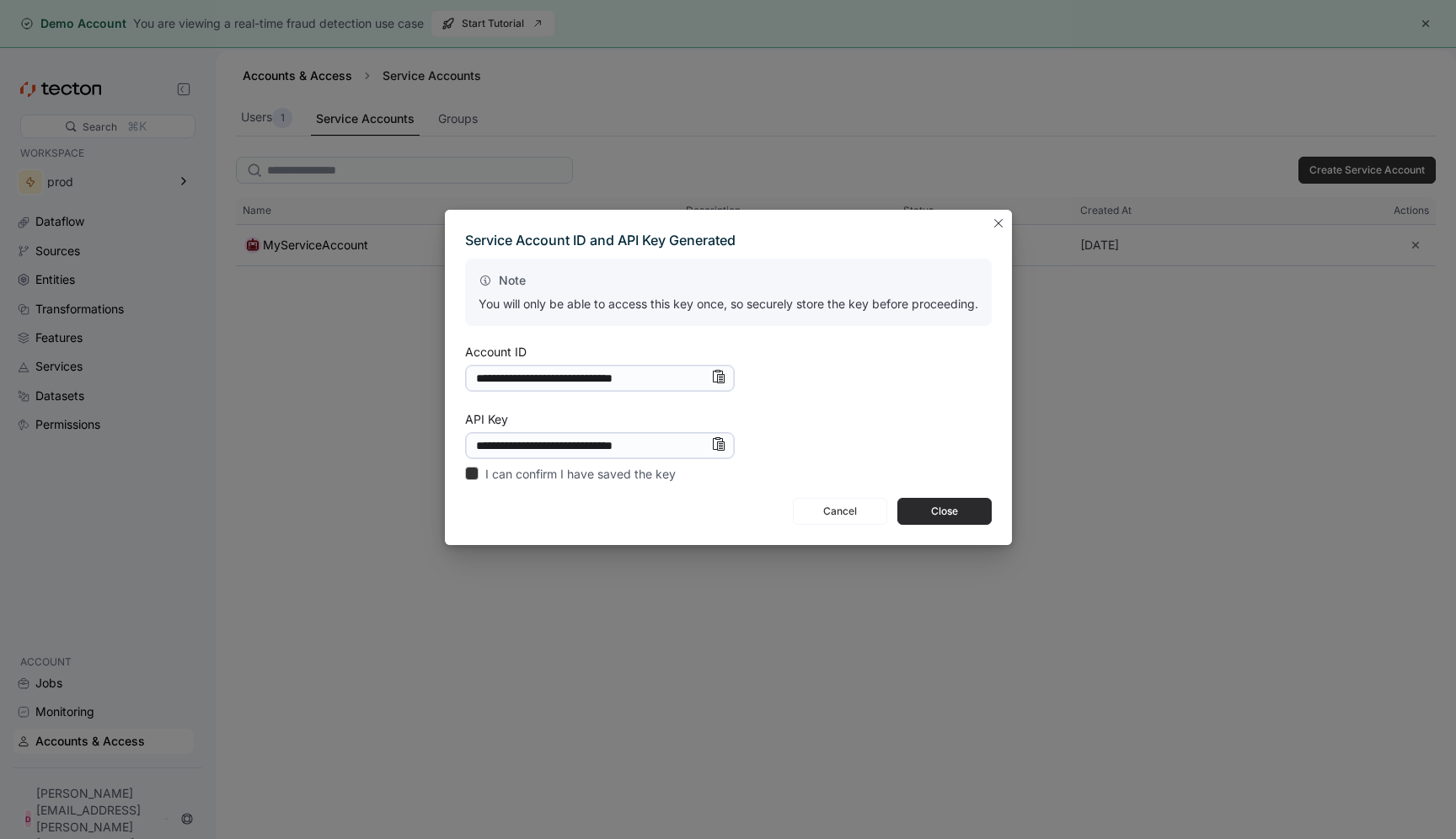
click at [951, 513] on span "Close" at bounding box center [945, 511] width 73 height 26
